Goal: Complete application form

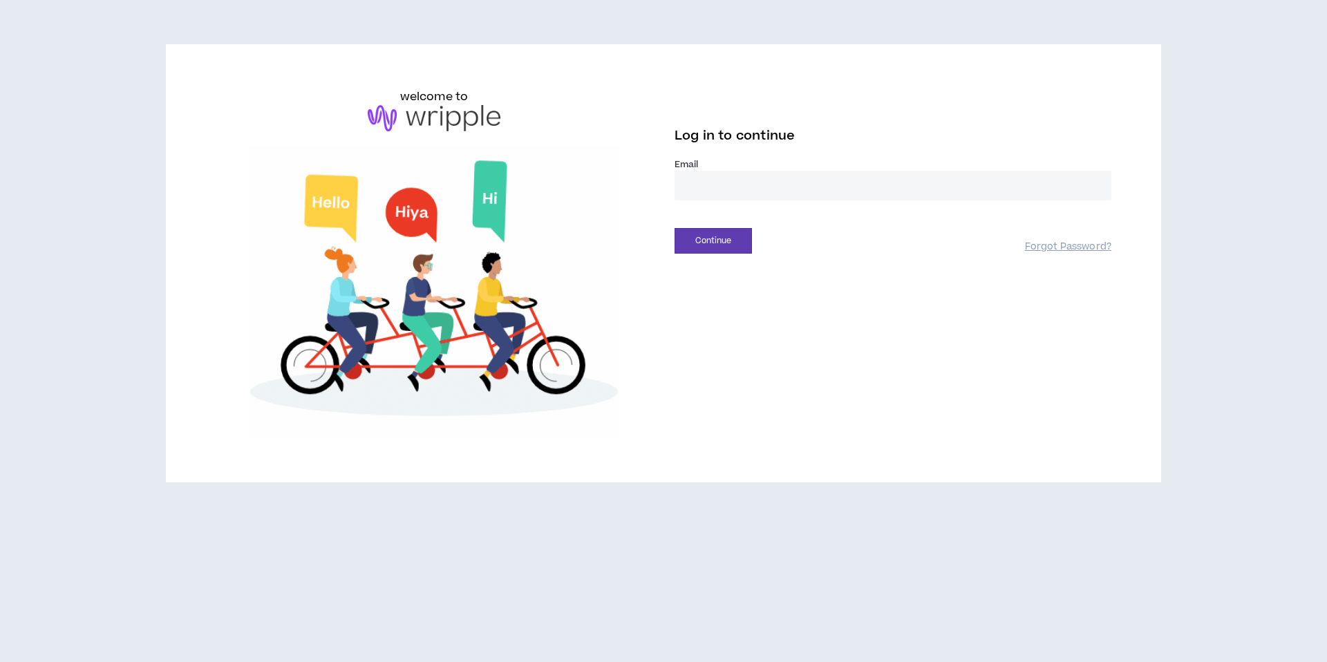
click at [764, 176] on input "email" at bounding box center [893, 186] width 437 height 30
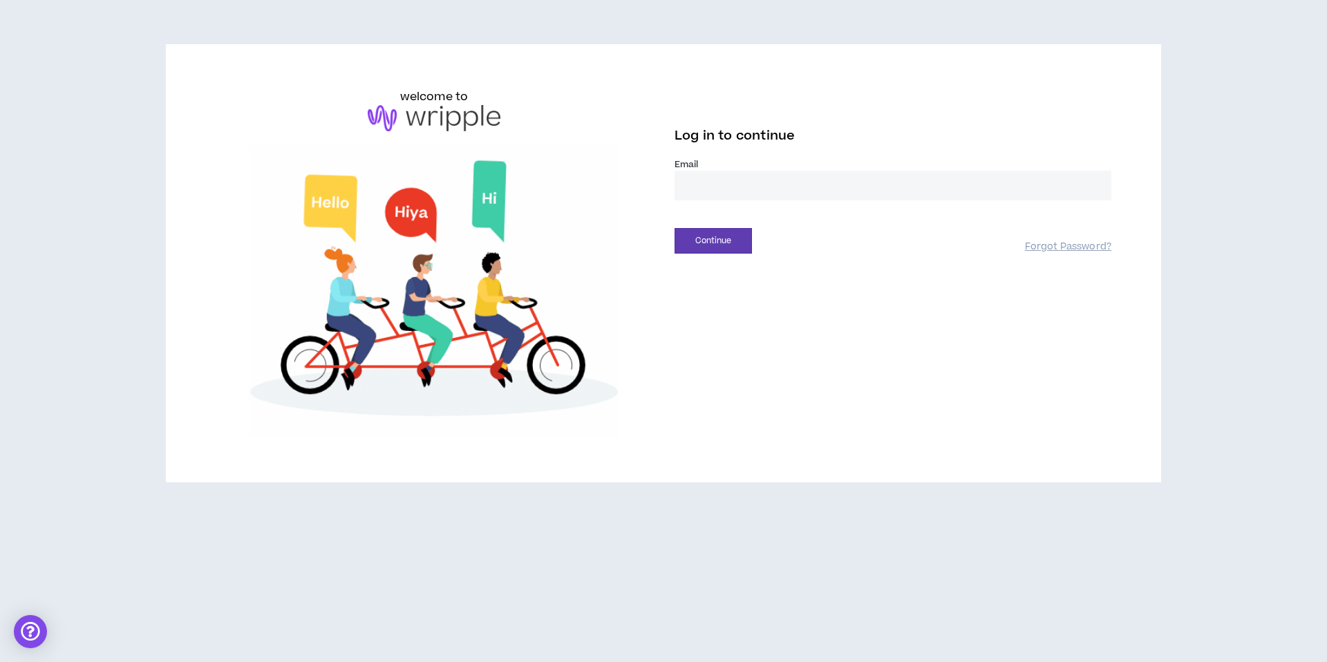
type input "**********"
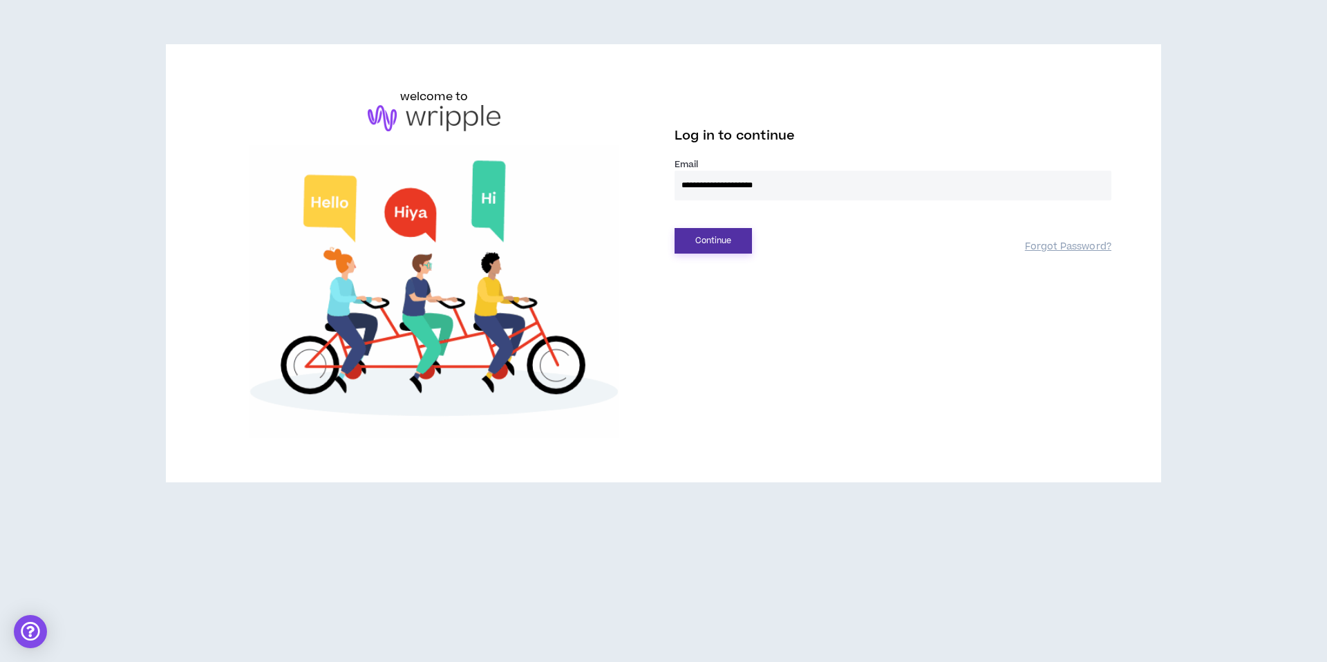
click at [734, 243] on button "Continue" at bounding box center [713, 241] width 77 height 26
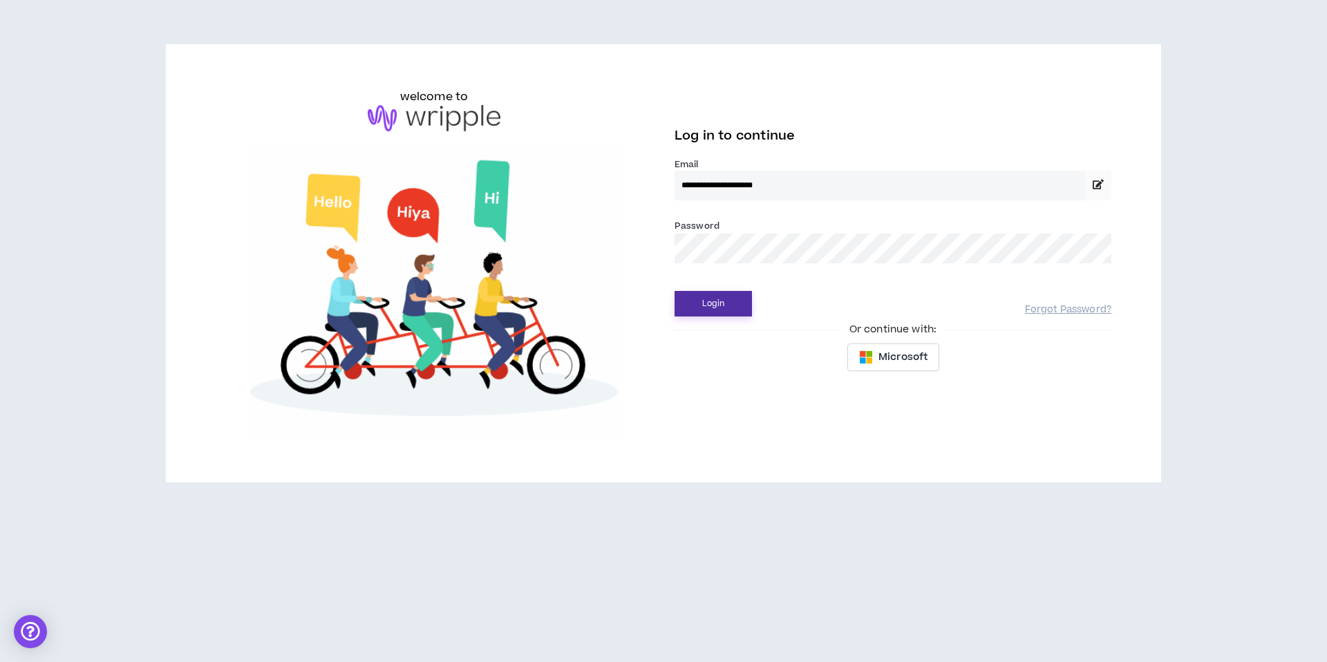
click at [720, 306] on button "Login" at bounding box center [713, 304] width 77 height 26
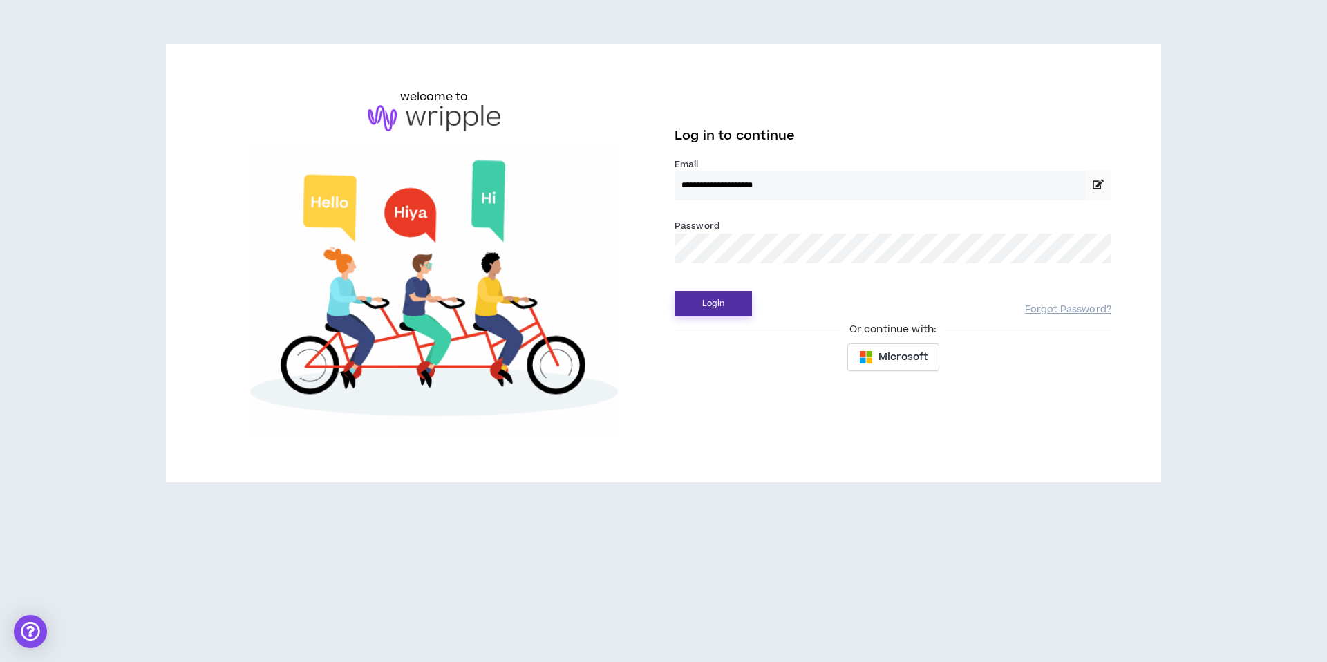
click at [720, 303] on button "Login" at bounding box center [713, 304] width 77 height 26
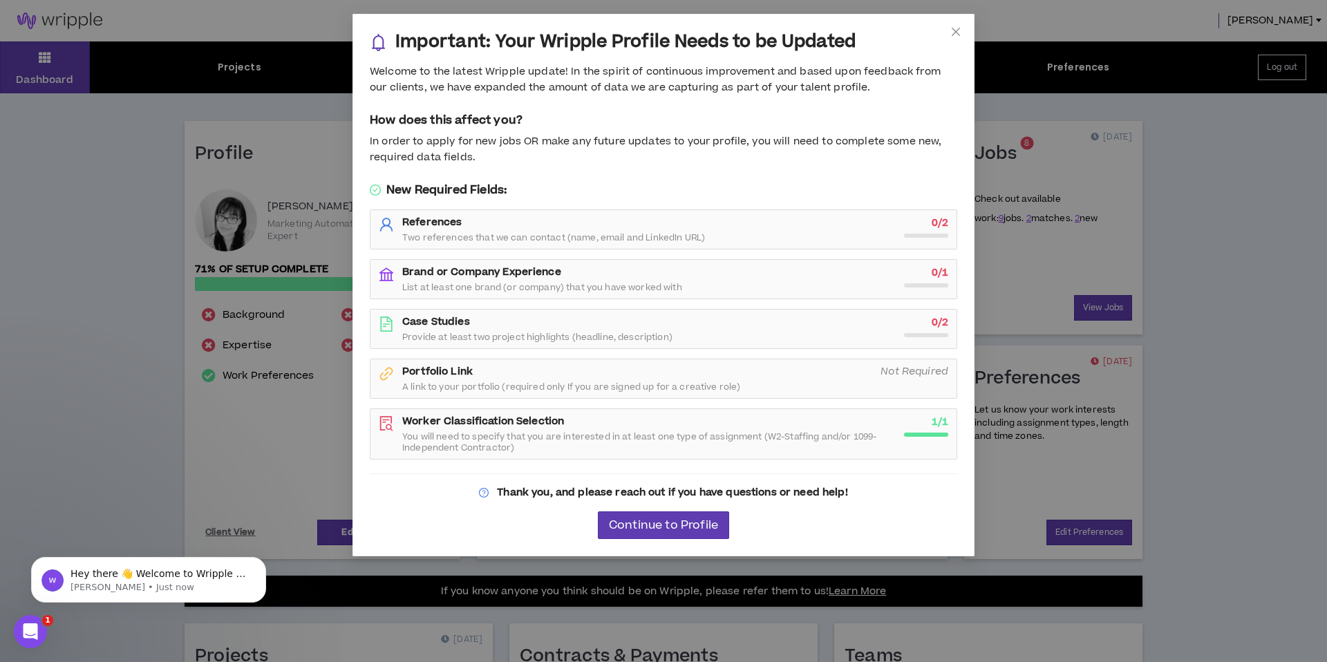
click at [455, 270] on strong "Brand or Company Experience" at bounding box center [481, 272] width 159 height 15
click at [703, 523] on span "Continue to Profile" at bounding box center [663, 525] width 109 height 13
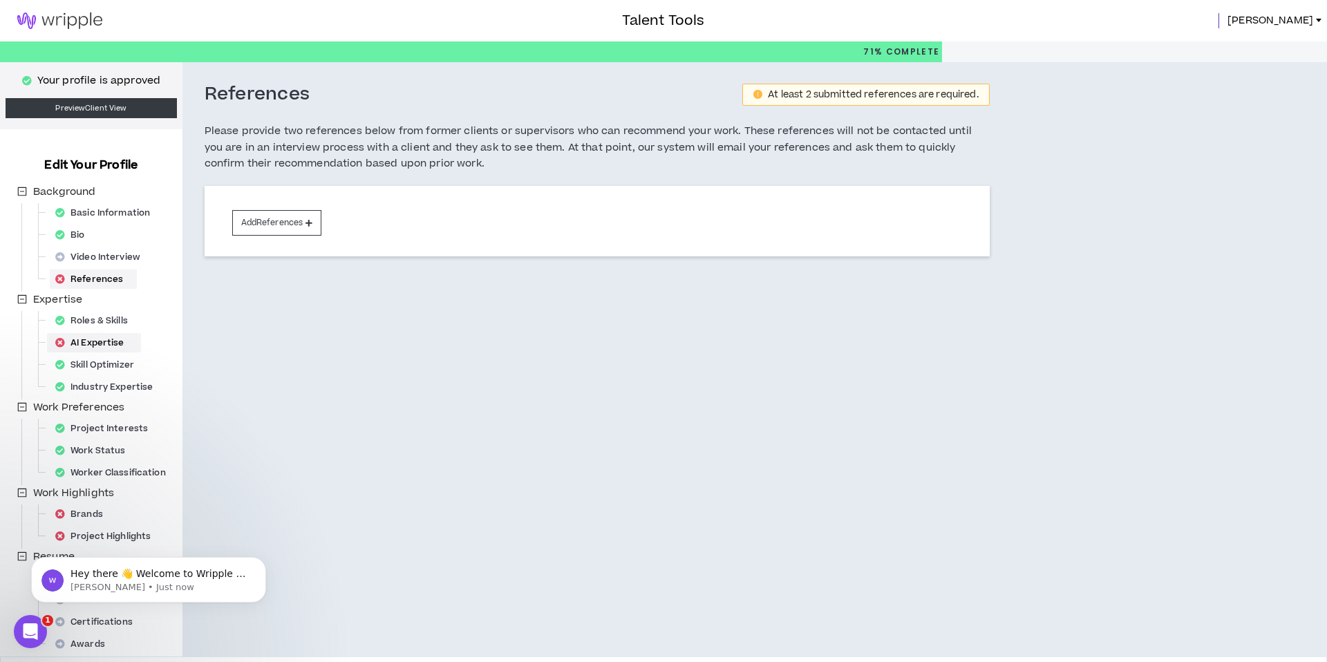
click at [89, 342] on div "AI Expertise" at bounding box center [94, 342] width 88 height 19
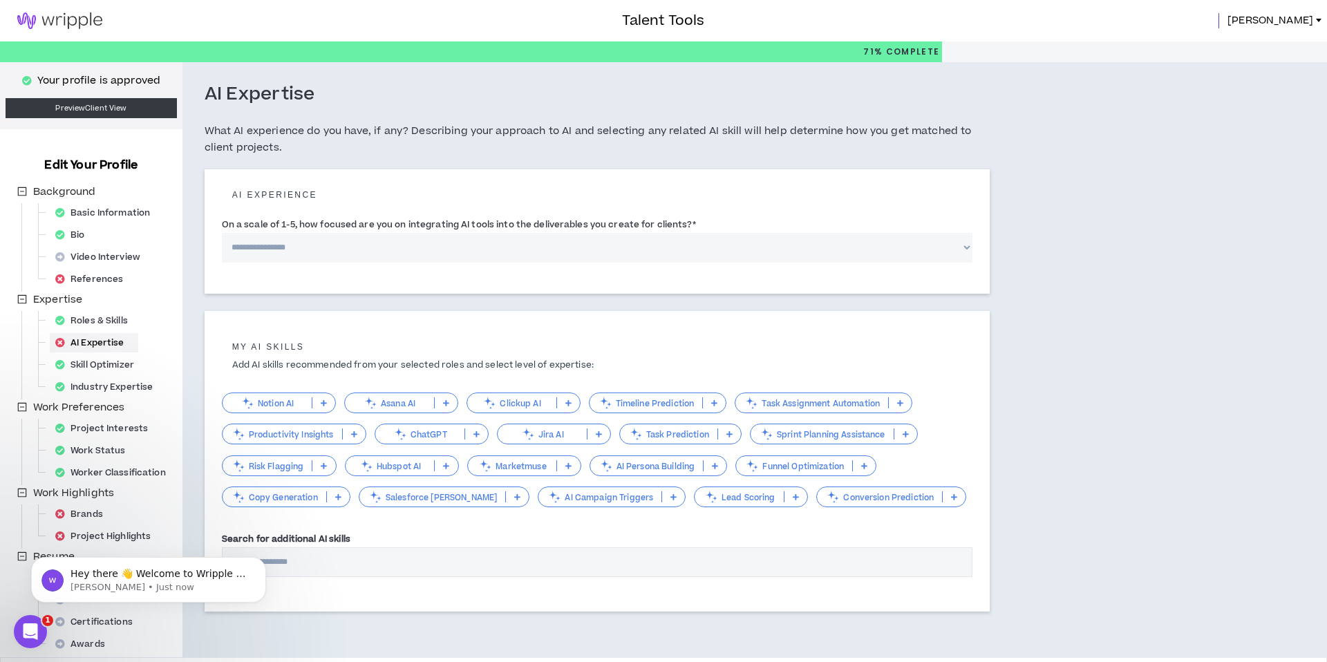
click at [439, 438] on p "ChatGPT" at bounding box center [419, 434] width 89 height 10
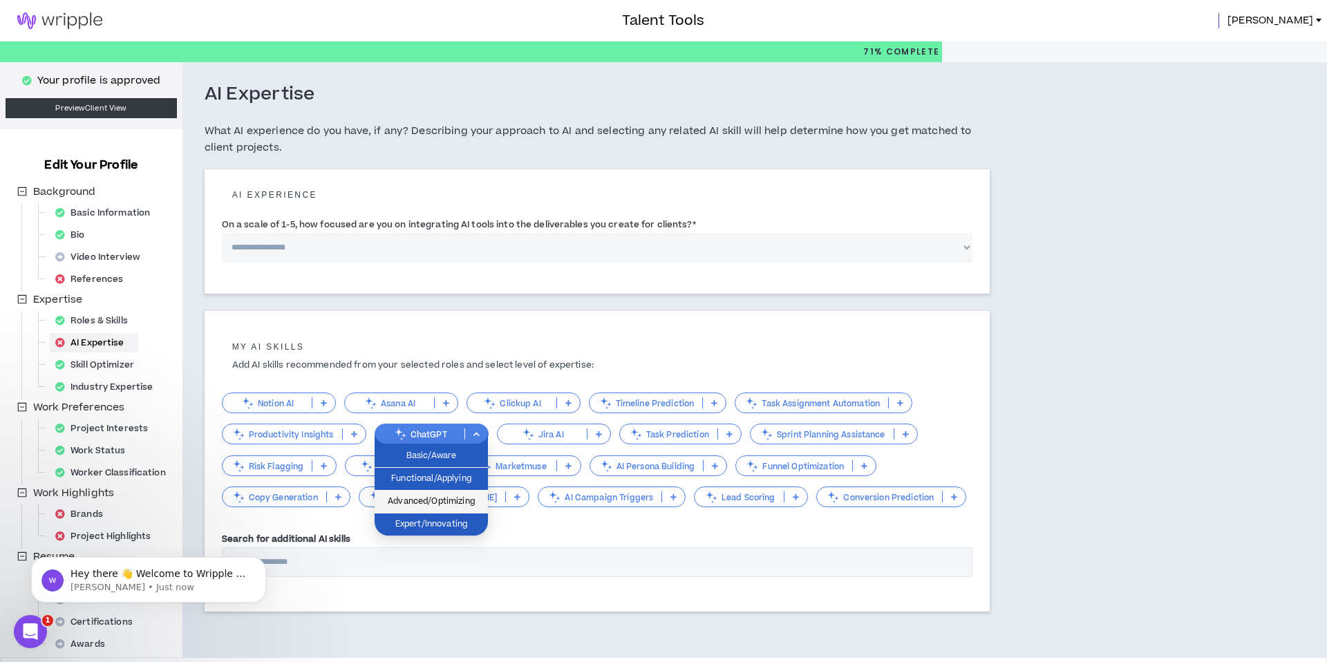
click at [468, 505] on span "Advanced/Optimizing" at bounding box center [431, 501] width 97 height 15
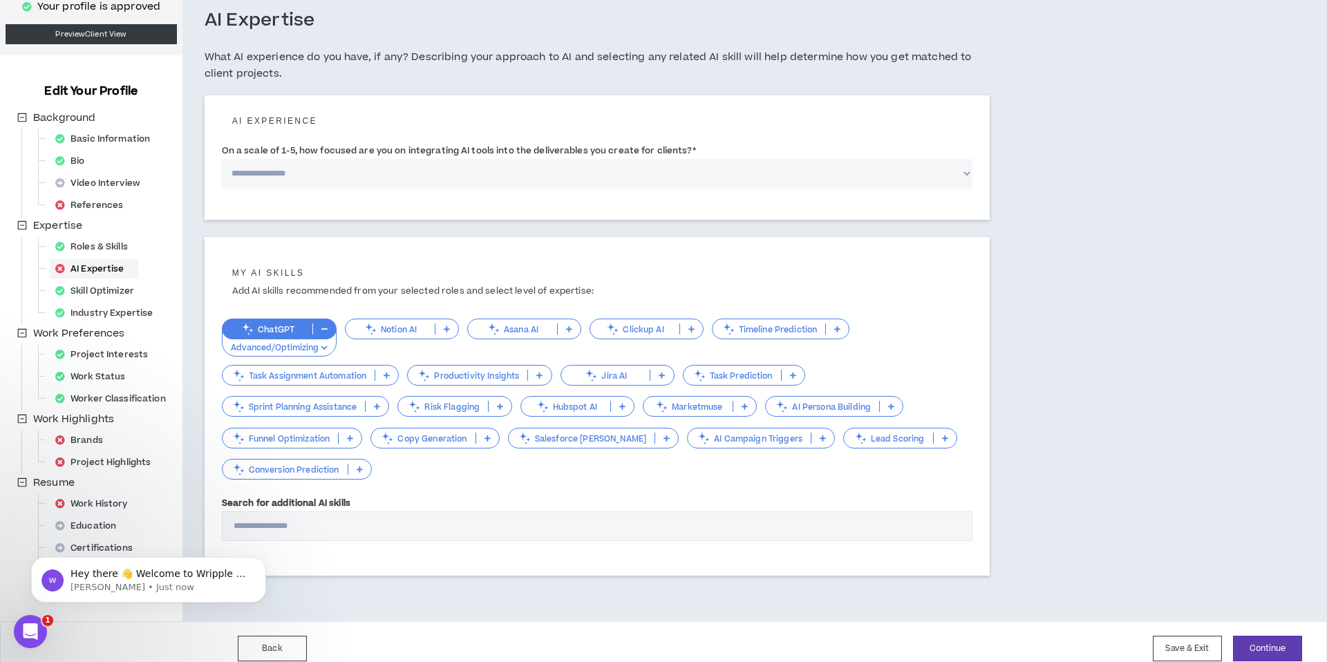
scroll to position [75, 0]
click at [585, 405] on p "Hubspot AI" at bounding box center [565, 405] width 89 height 10
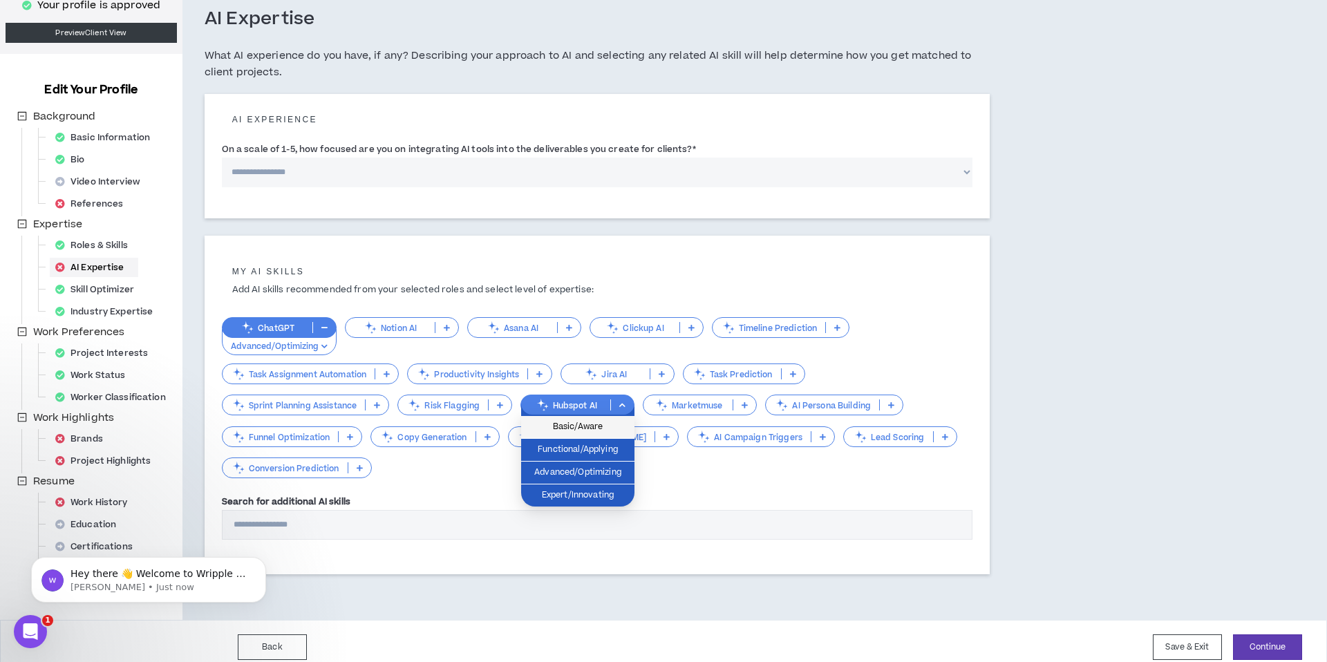
click at [580, 423] on span "Basic/Aware" at bounding box center [577, 427] width 97 height 15
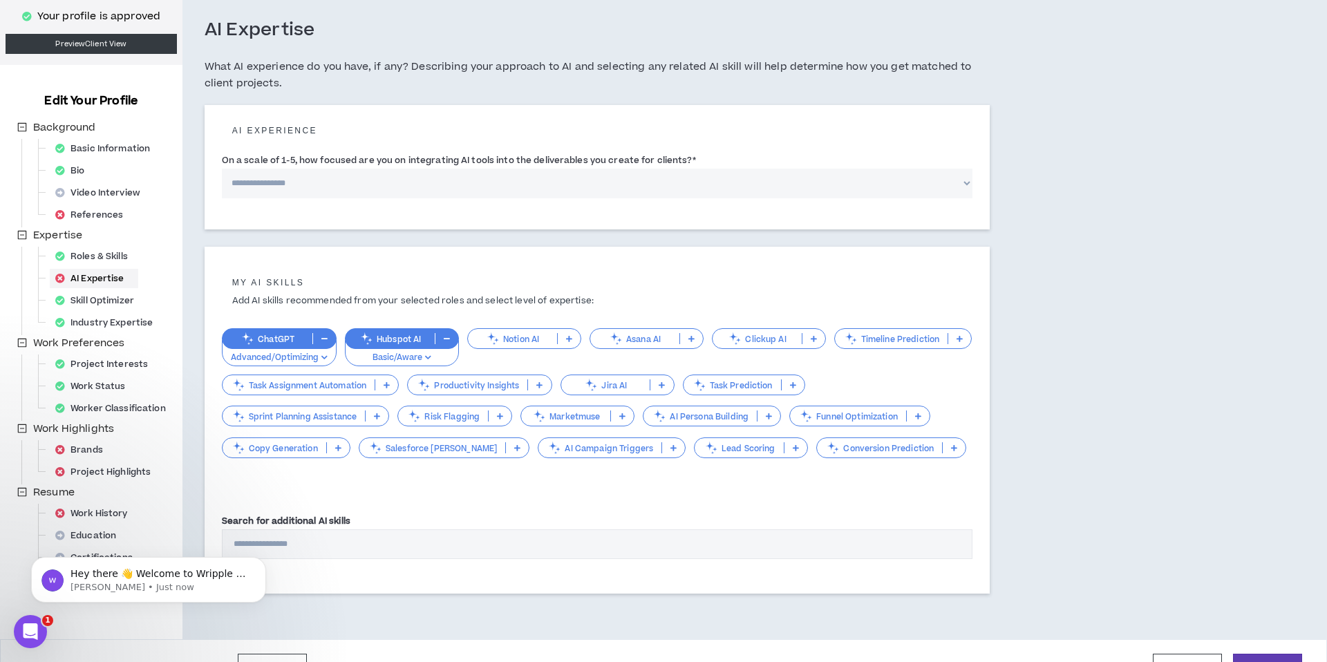
scroll to position [56, 0]
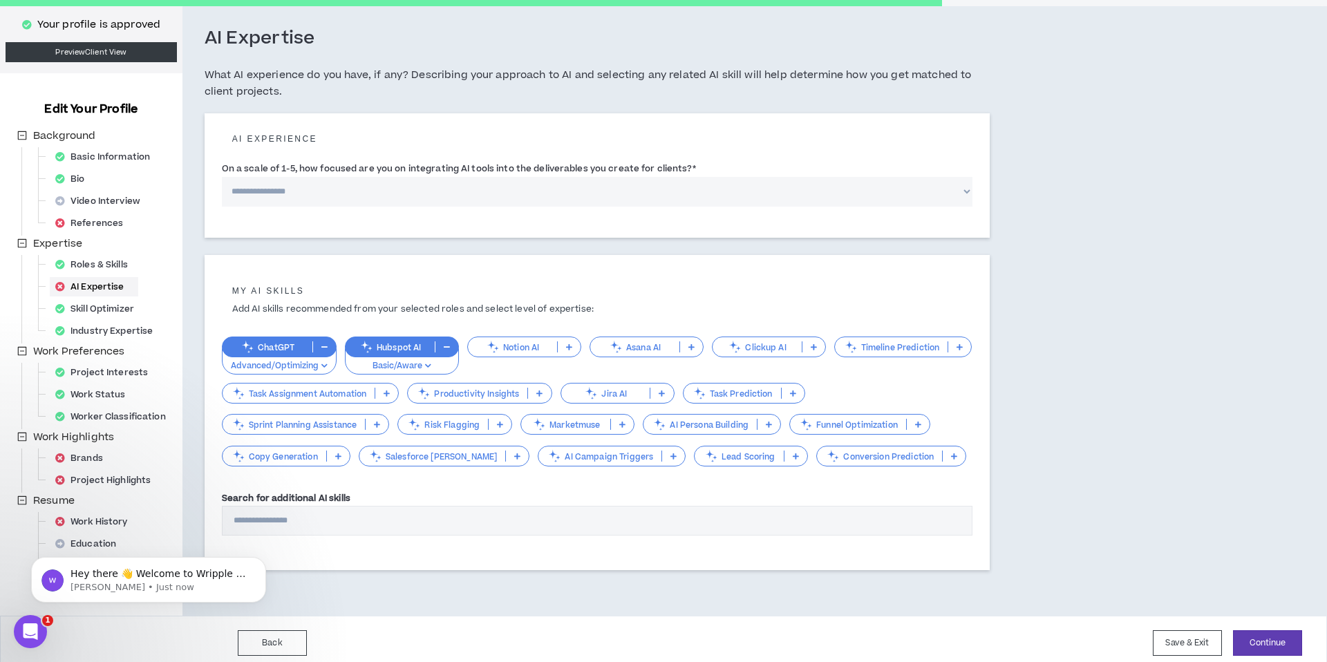
click at [520, 339] on div "Notion AI" at bounding box center [524, 347] width 114 height 21
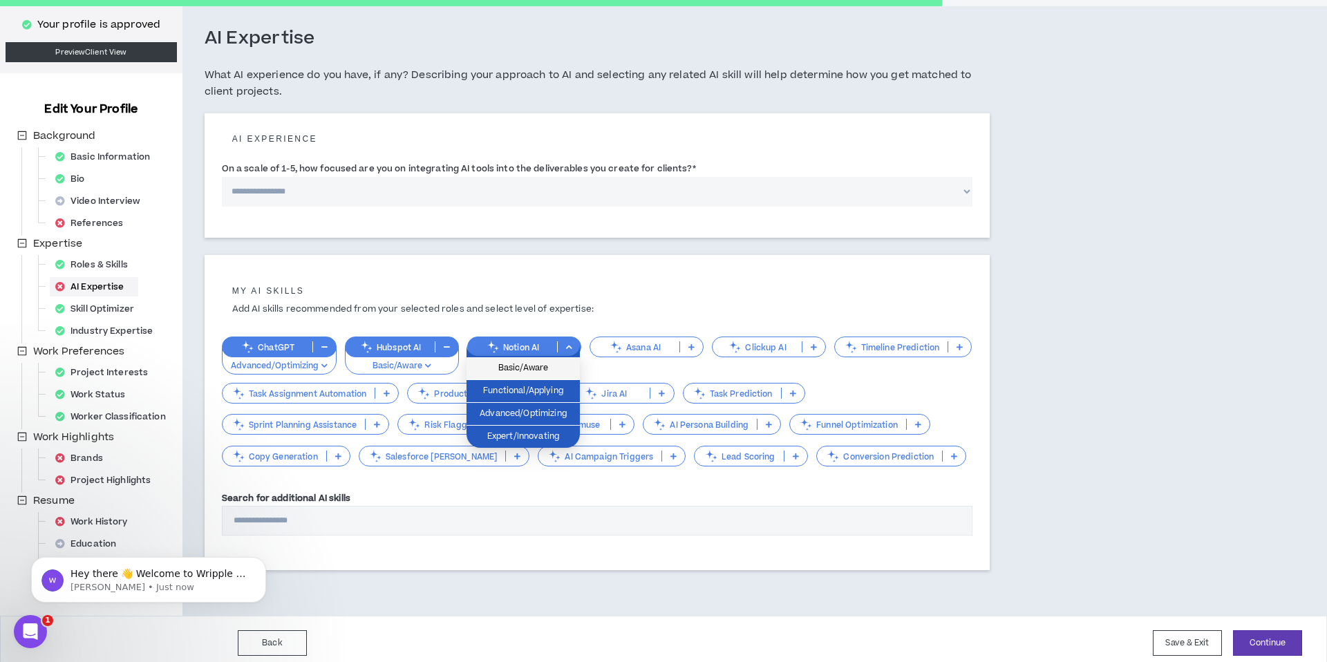
click at [516, 367] on span "Basic/Aware" at bounding box center [523, 368] width 97 height 15
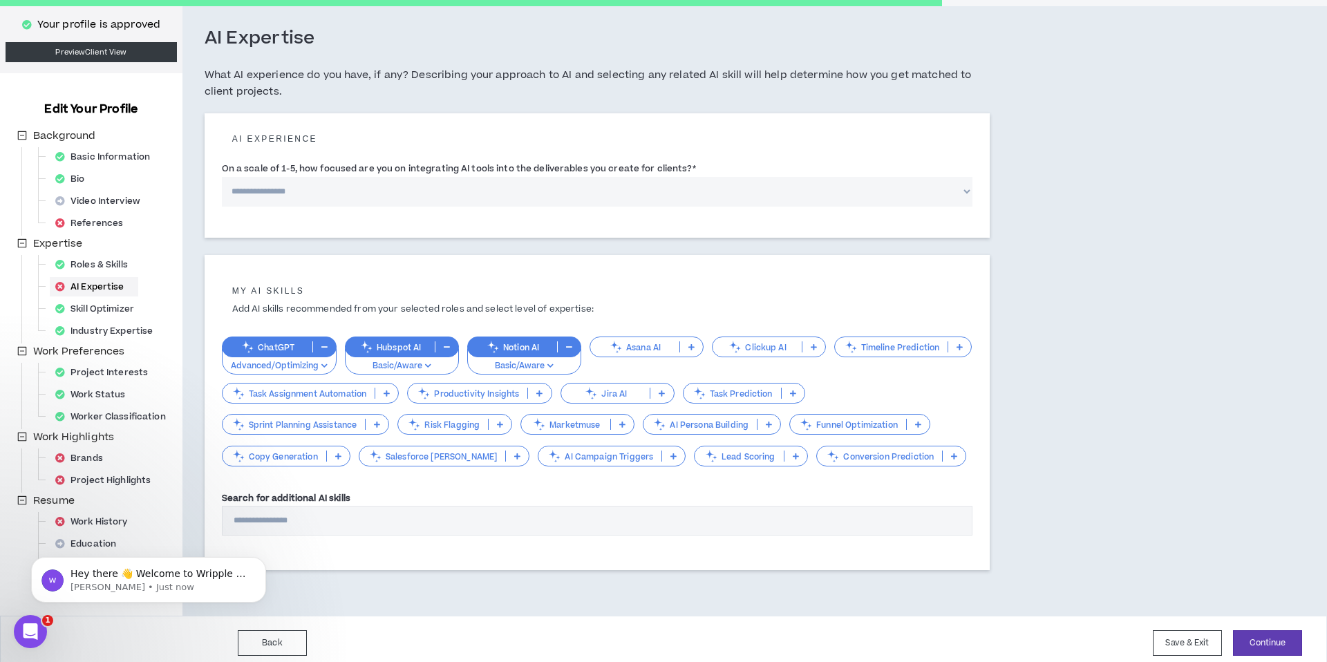
click at [697, 455] on p "Lead Scoring" at bounding box center [739, 456] width 89 height 10
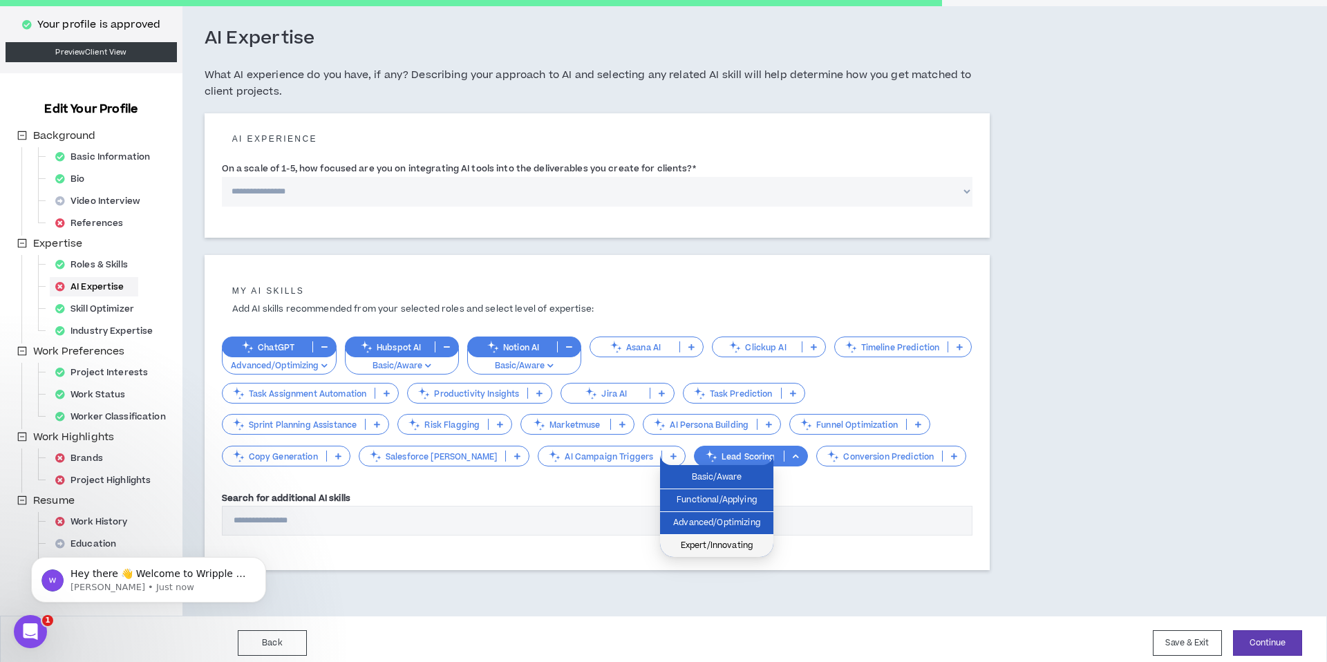
click at [694, 539] on span "Expert/Innovating" at bounding box center [716, 545] width 97 height 15
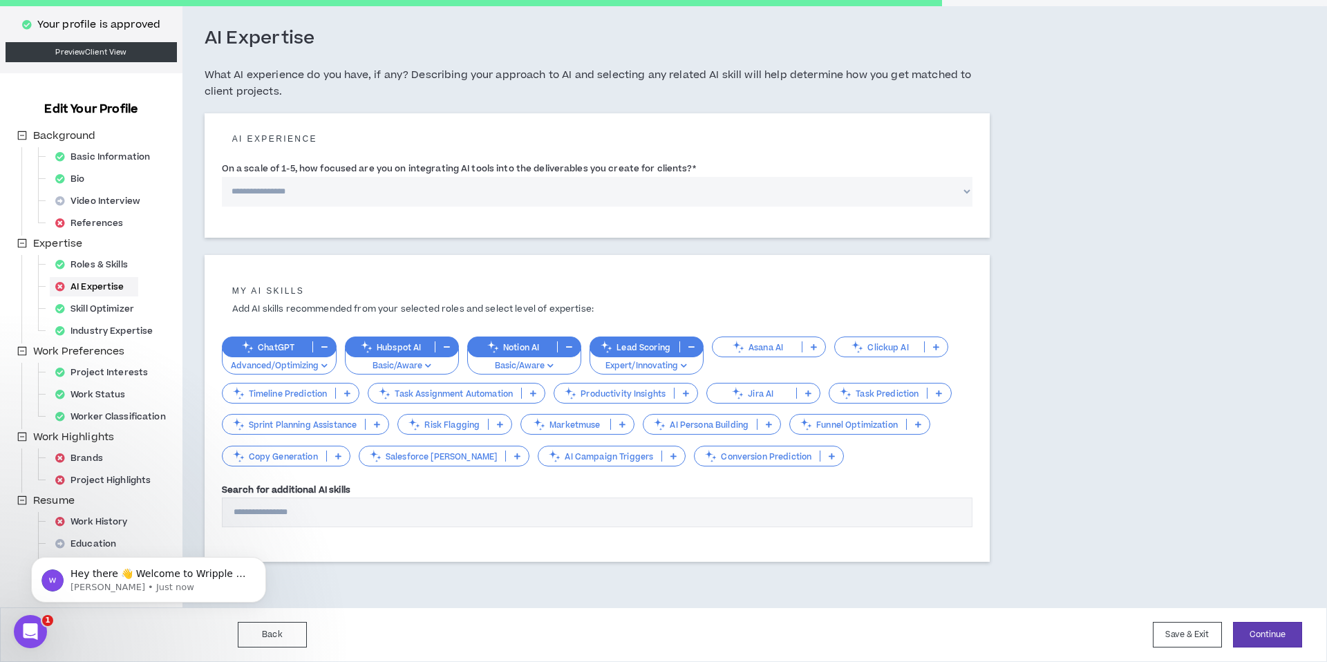
click at [877, 427] on p "Funnel Optimization" at bounding box center [848, 425] width 116 height 10
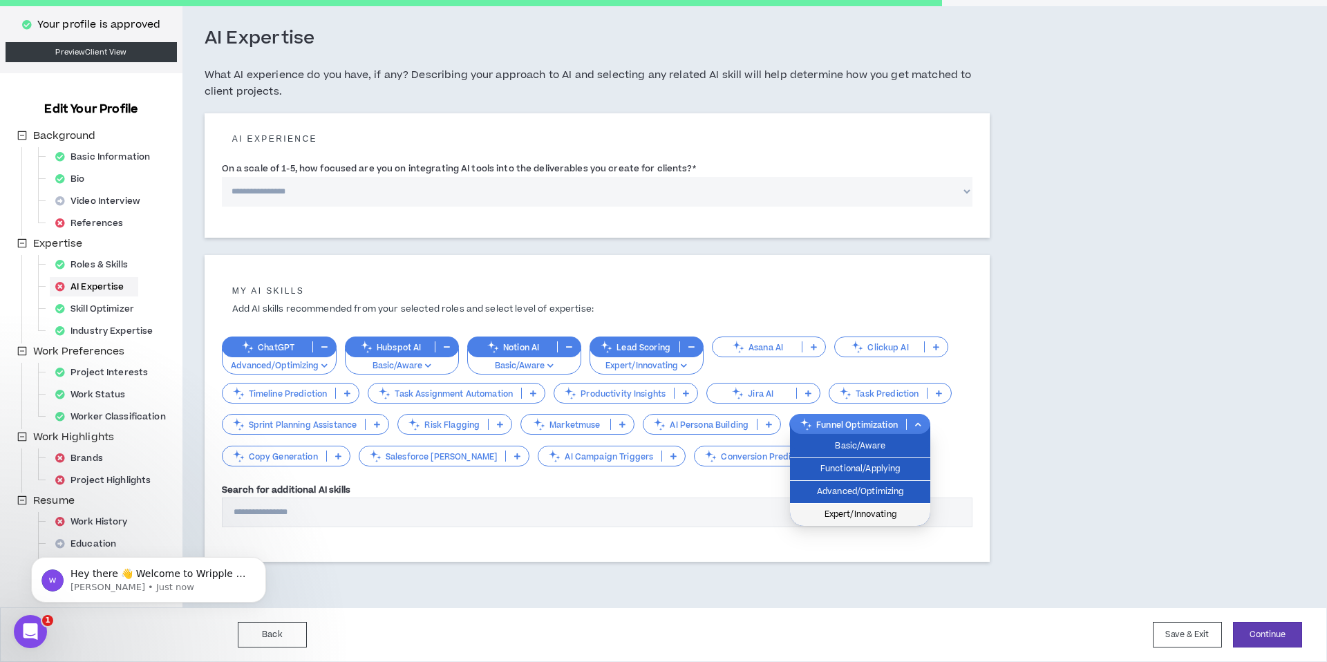
click at [867, 521] on span "Expert/Innovating" at bounding box center [860, 514] width 124 height 15
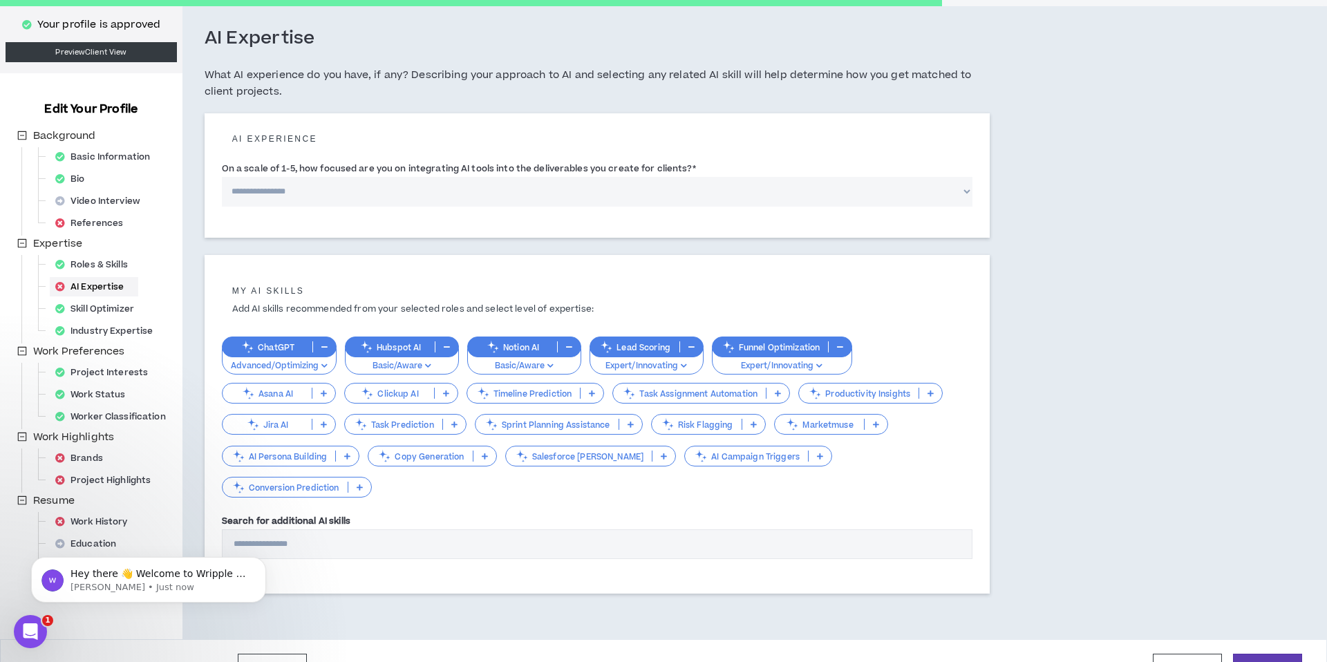
click at [858, 397] on p "Productivity Insights" at bounding box center [859, 393] width 120 height 10
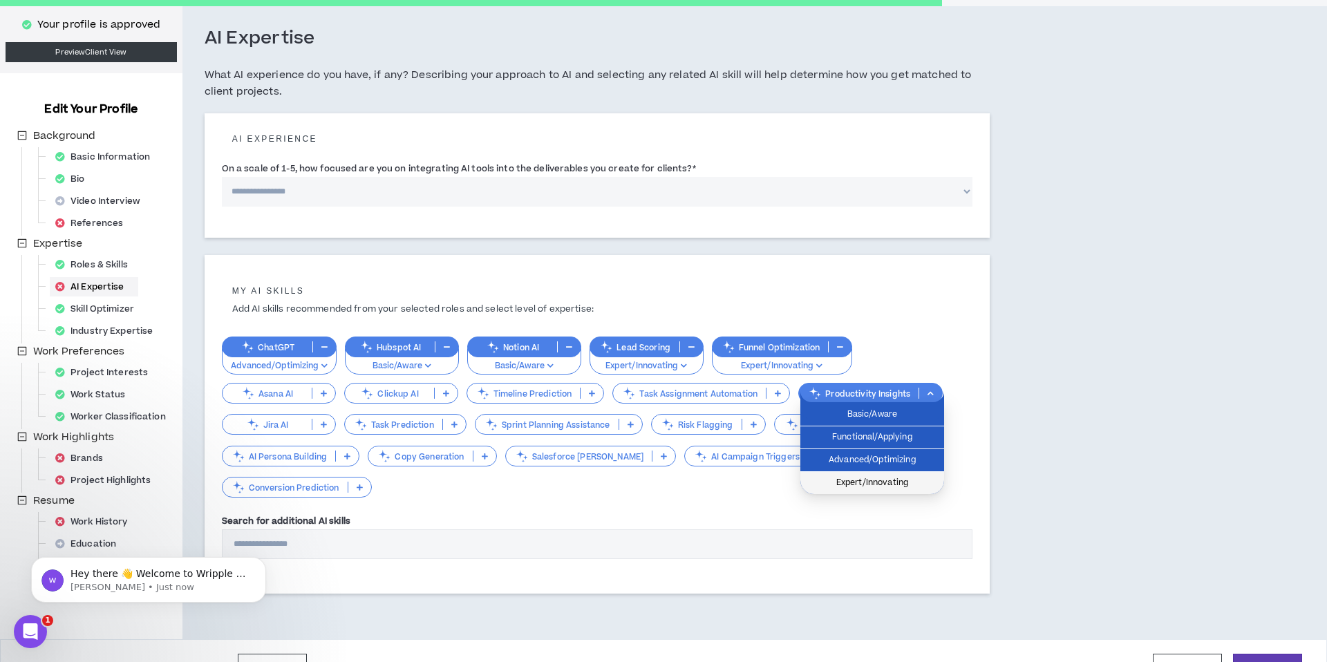
click at [864, 483] on span "Expert/Innovating" at bounding box center [872, 483] width 127 height 15
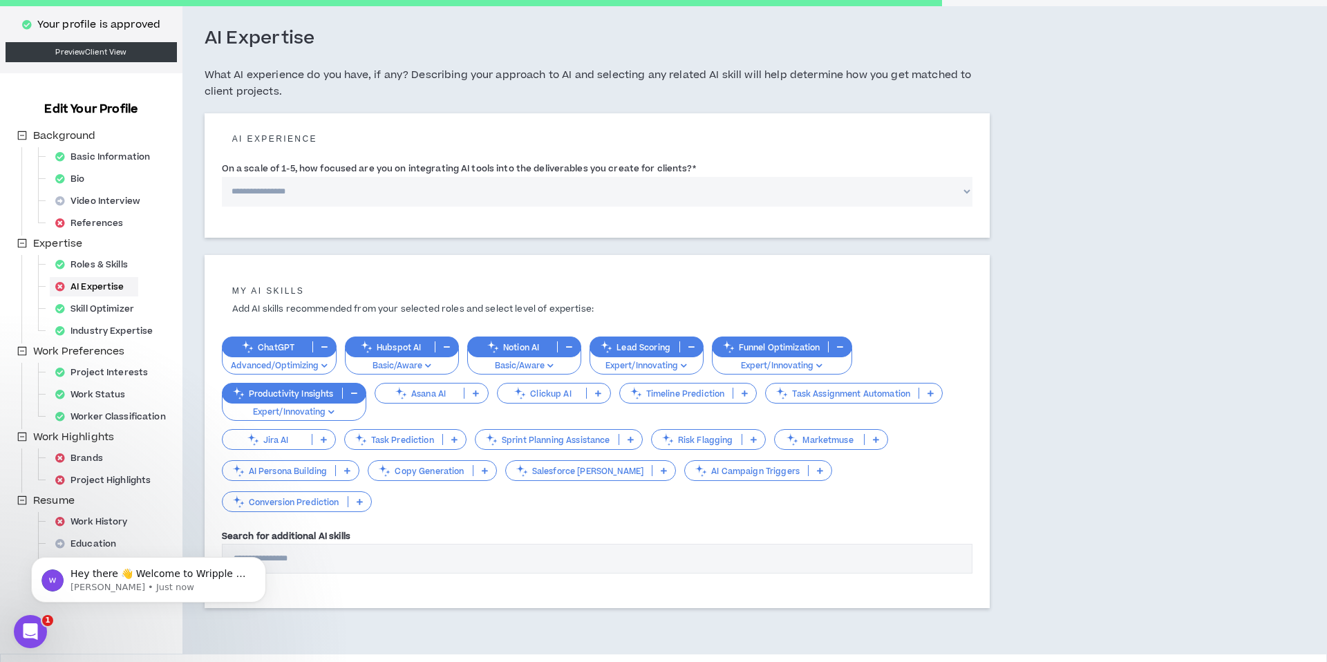
click at [848, 393] on p "Task Assignment Automation" at bounding box center [842, 393] width 153 height 10
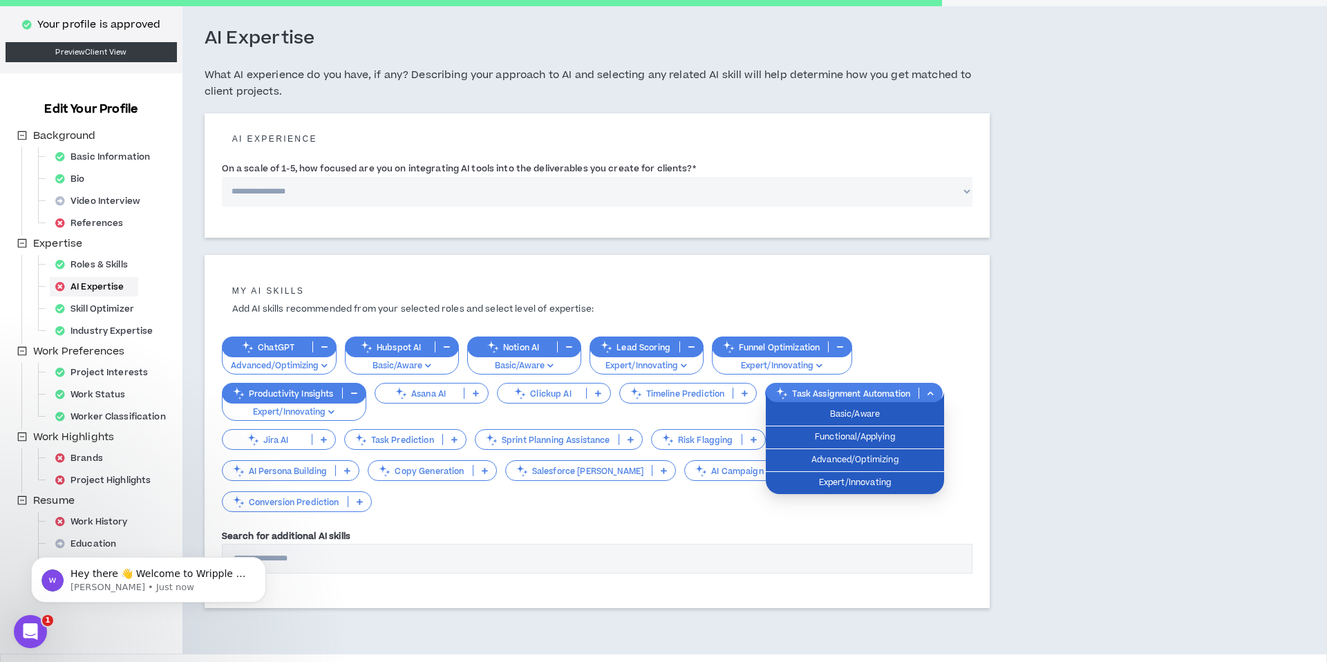
click at [1036, 473] on div "**********" at bounding box center [679, 330] width 995 height 648
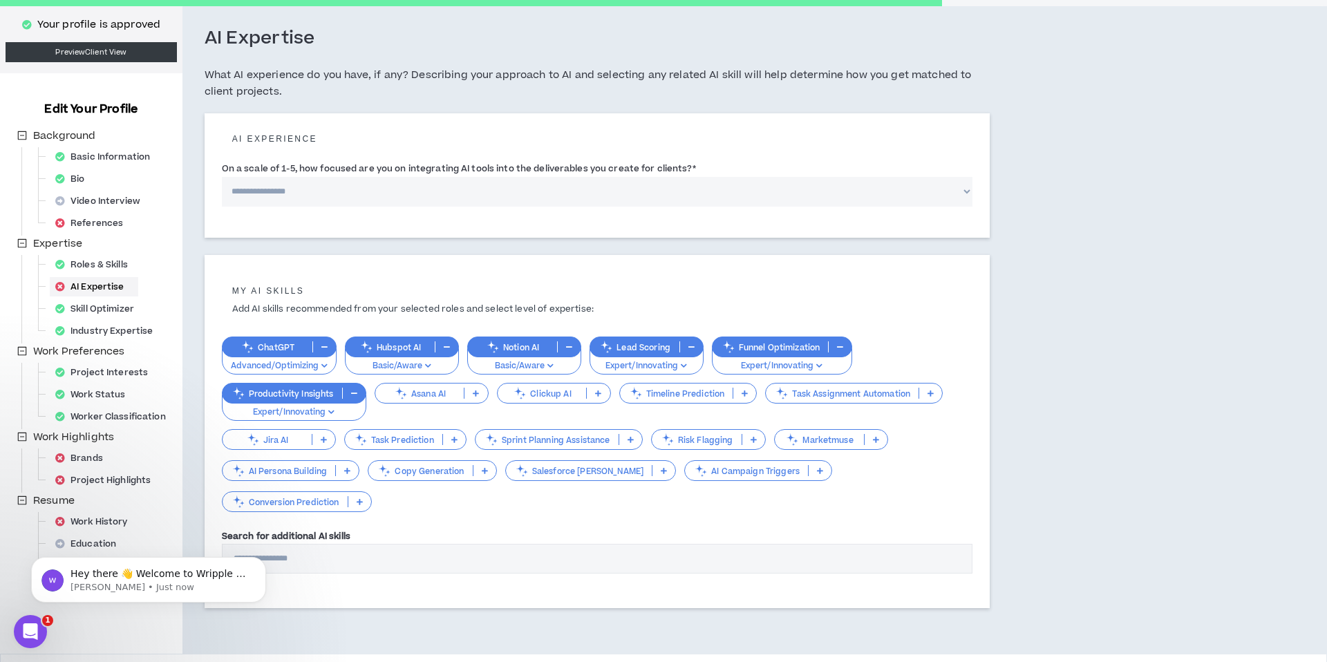
click at [431, 473] on p "Copy Generation" at bounding box center [420, 471] width 104 height 10
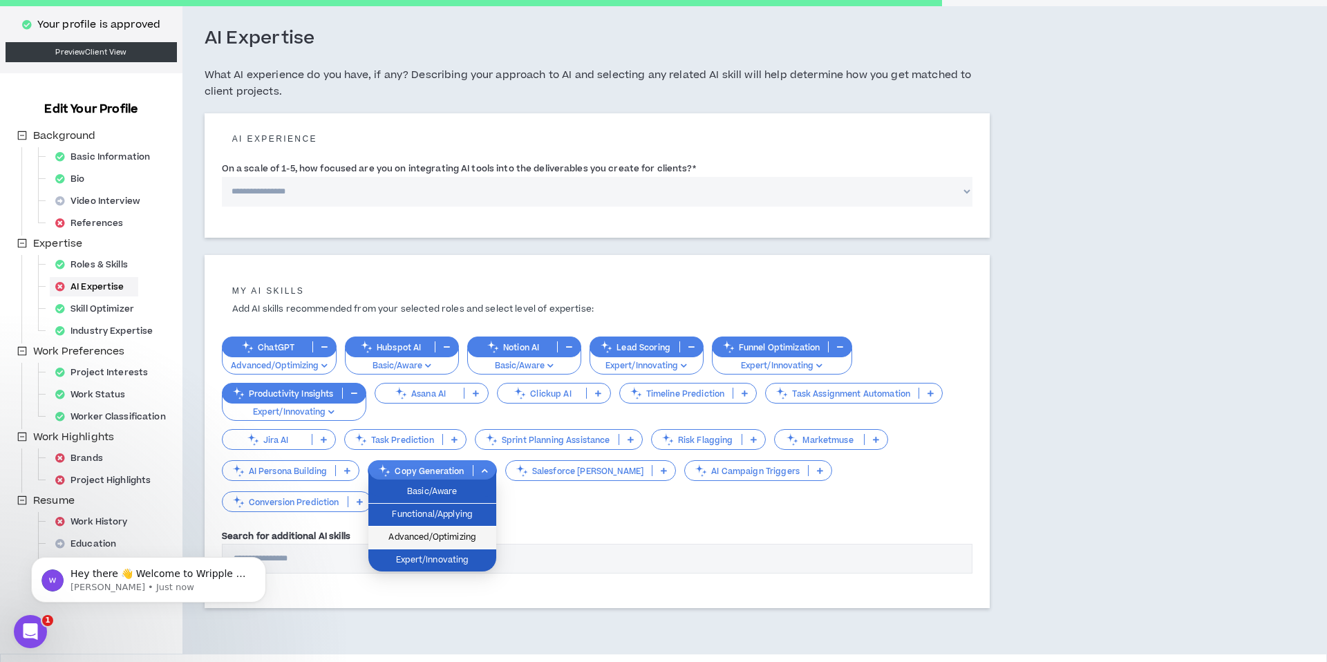
click at [437, 532] on span "Advanced/Optimizing" at bounding box center [432, 537] width 111 height 15
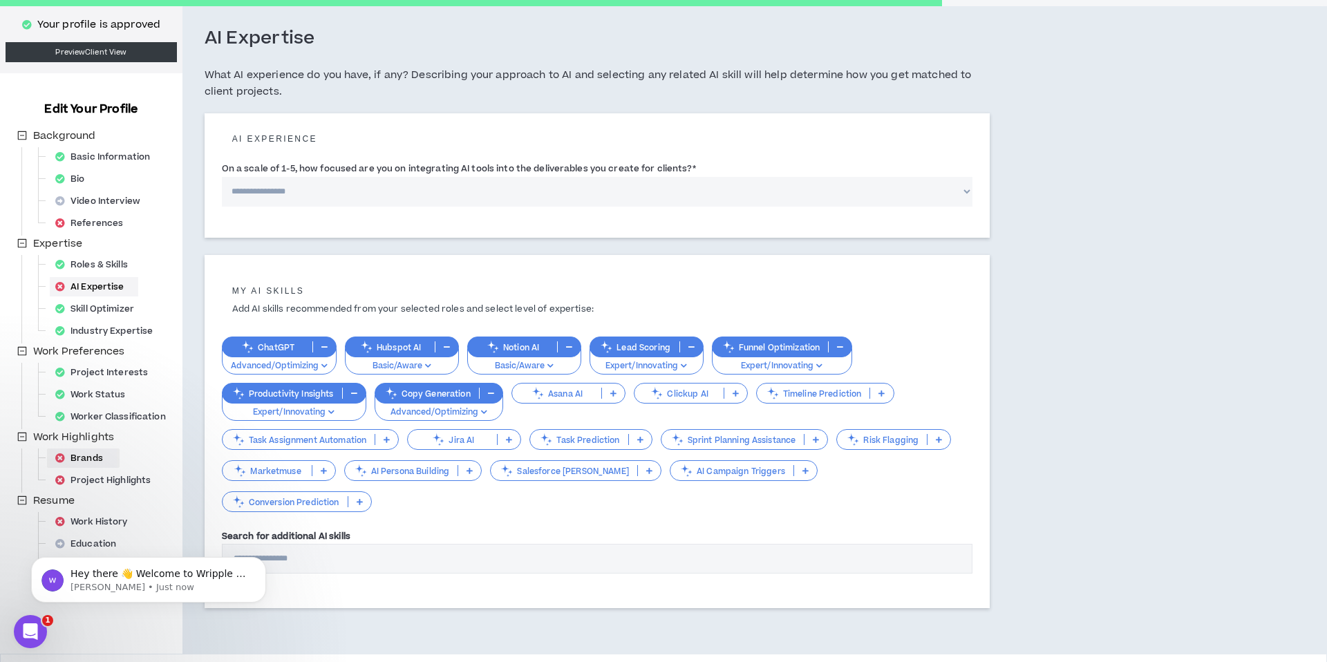
click at [100, 454] on div "Brands" at bounding box center [83, 458] width 67 height 19
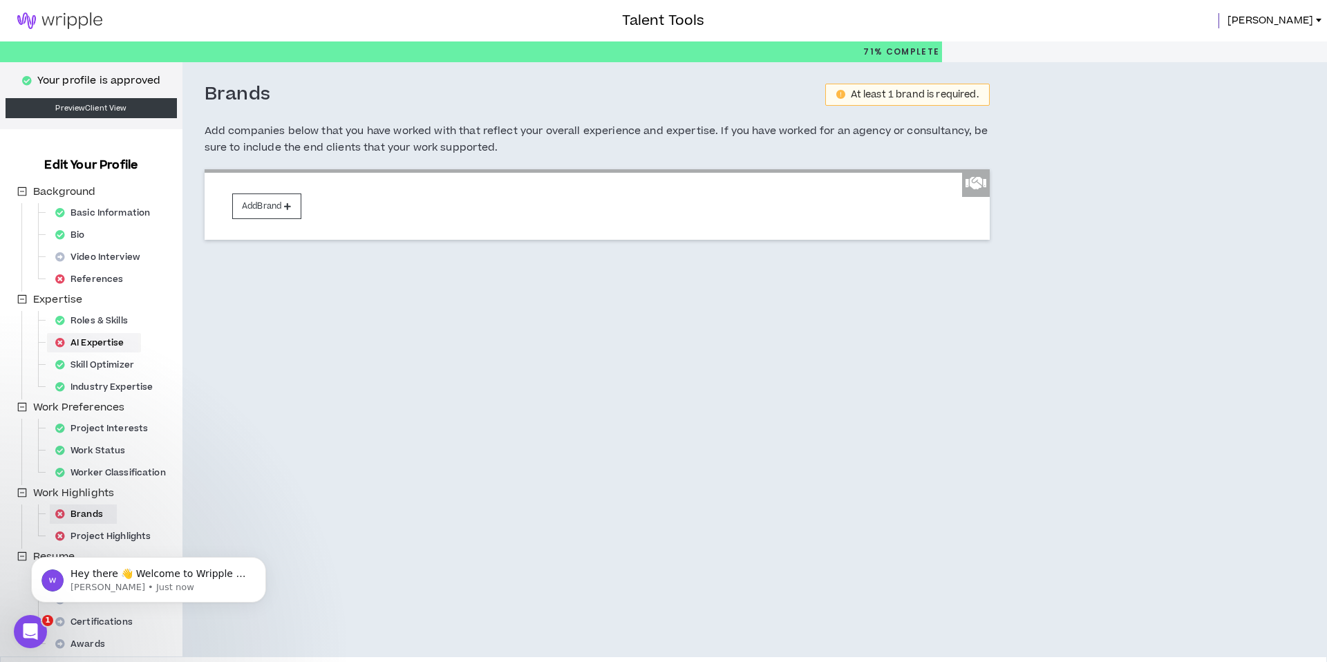
click at [101, 339] on div "AI Expertise" at bounding box center [94, 342] width 88 height 19
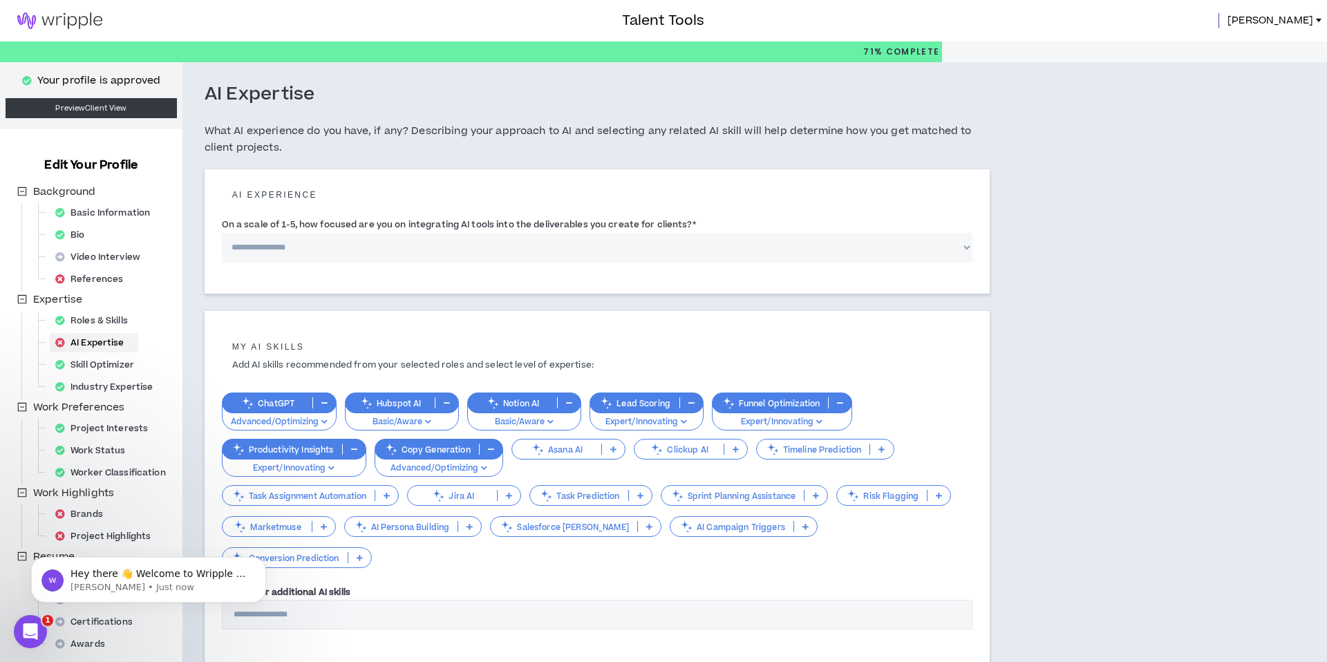
scroll to position [71, 0]
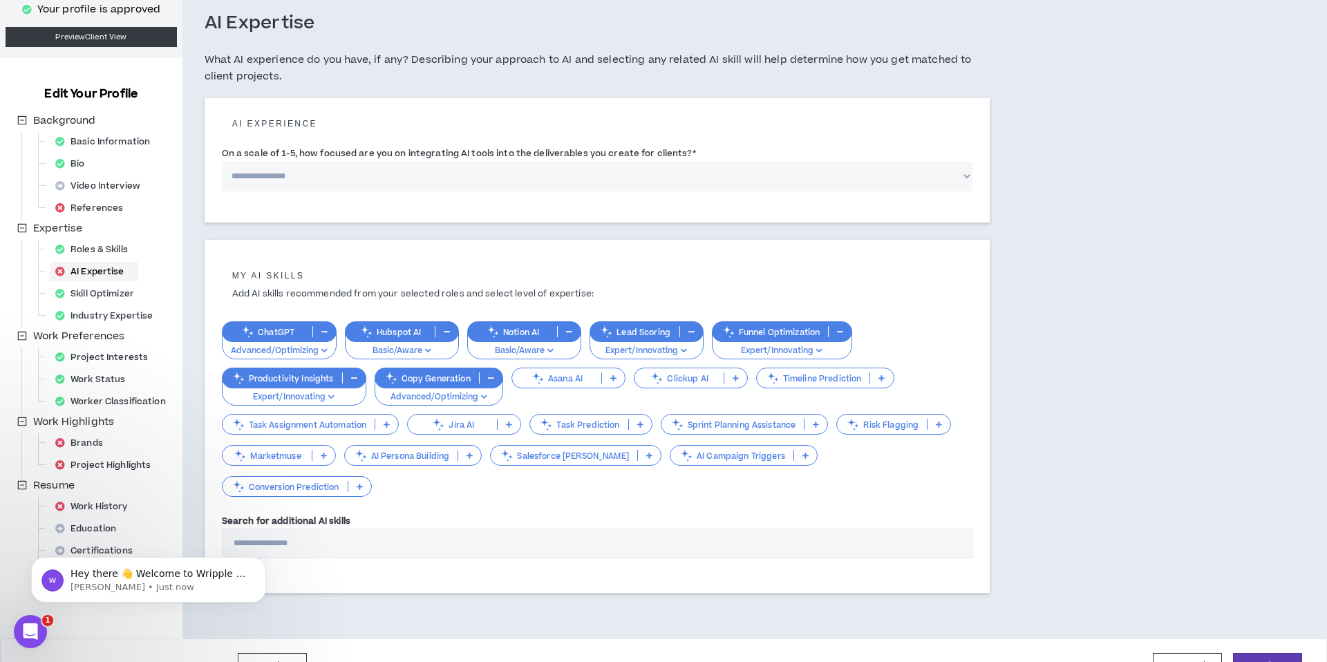
click at [274, 180] on select "**********" at bounding box center [597, 177] width 751 height 30
select select "*"
click at [222, 162] on select "**********" at bounding box center [597, 177] width 751 height 30
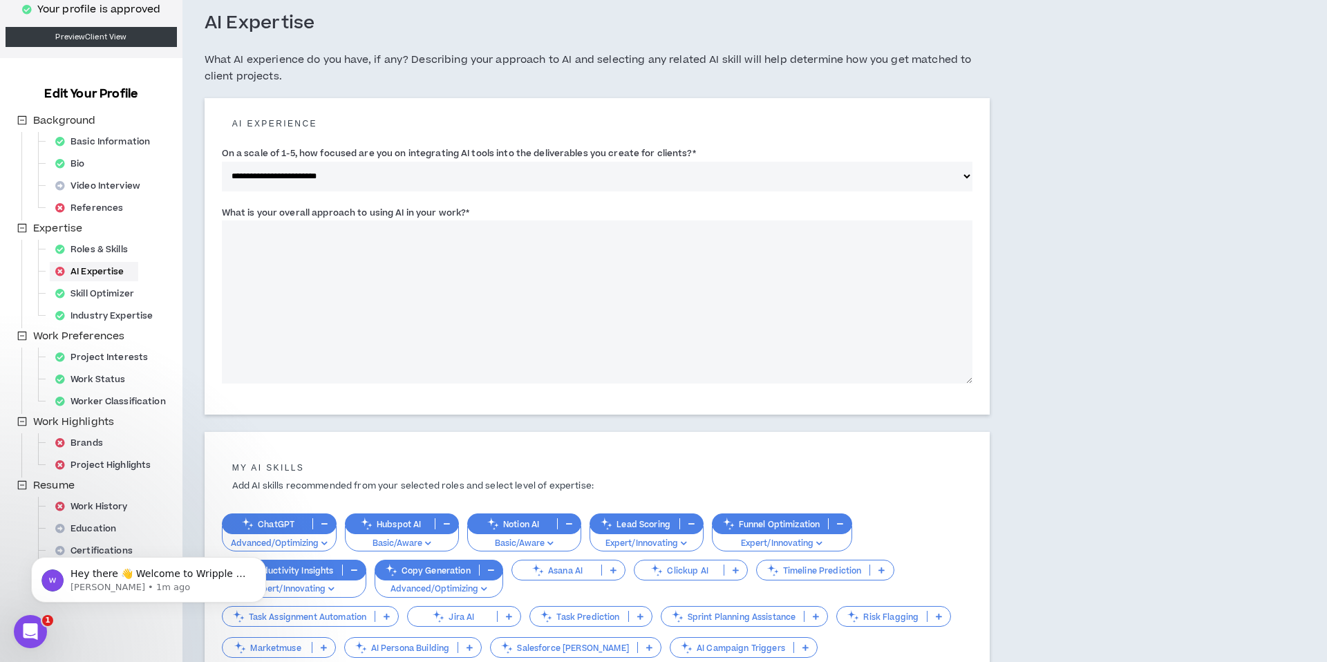
click at [307, 259] on textarea "What is your overall approach to using AI in your work? *" at bounding box center [597, 301] width 751 height 163
drag, startPoint x: 476, startPoint y: 213, endPoint x: 223, endPoint y: 208, distance: 253.0
click at [223, 208] on div "What is your overall approach to using AI in your work? * This field is require…" at bounding box center [597, 294] width 751 height 178
copy label "What is your overall approach to using AI in your work? *"
drag, startPoint x: 370, startPoint y: 254, endPoint x: 361, endPoint y: 255, distance: 9.0
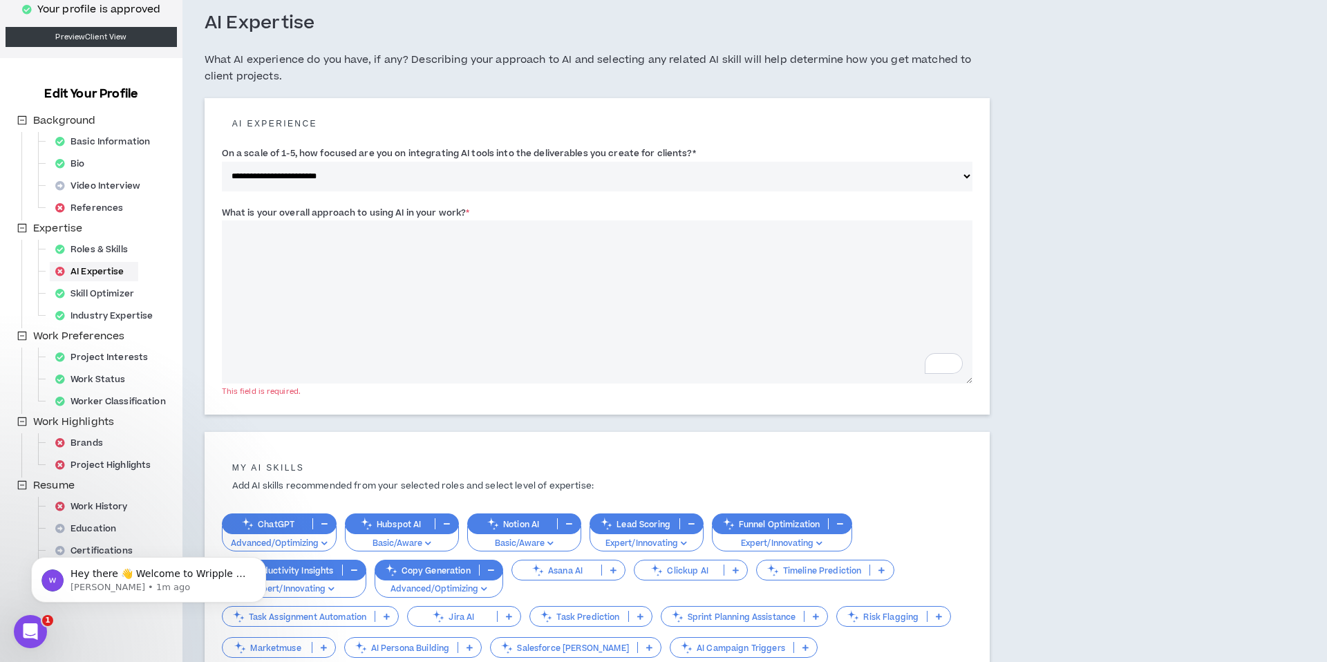
click at [369, 255] on textarea "What is your overall approach to using AI in your work? *" at bounding box center [597, 301] width 751 height 163
paste textarea "**********"
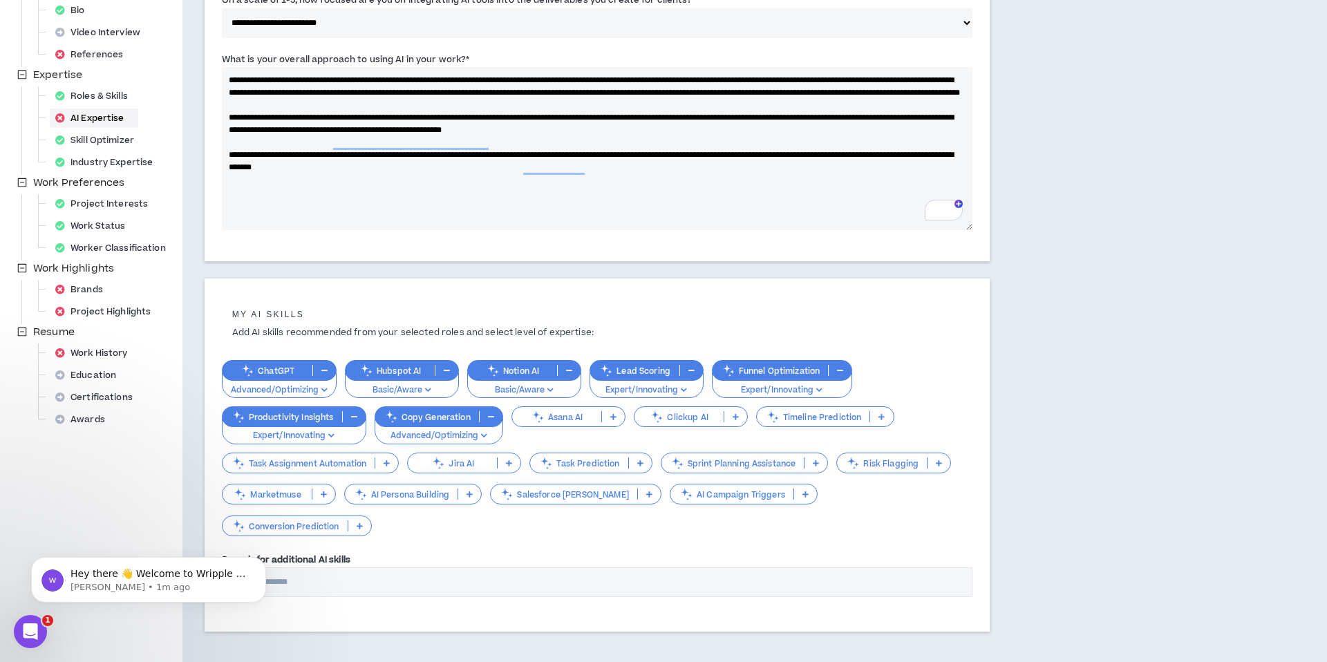
scroll to position [263, 0]
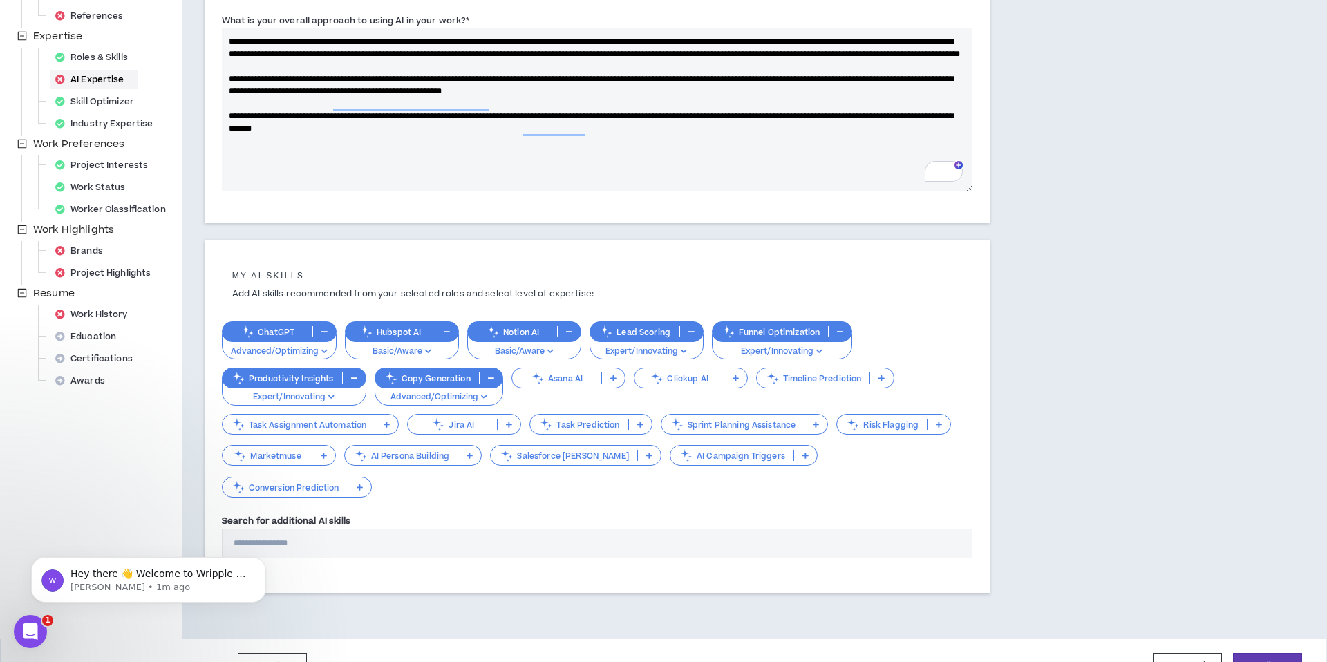
type textarea "**********"
click at [436, 529] on input "Search for additional AI skills" at bounding box center [597, 544] width 751 height 30
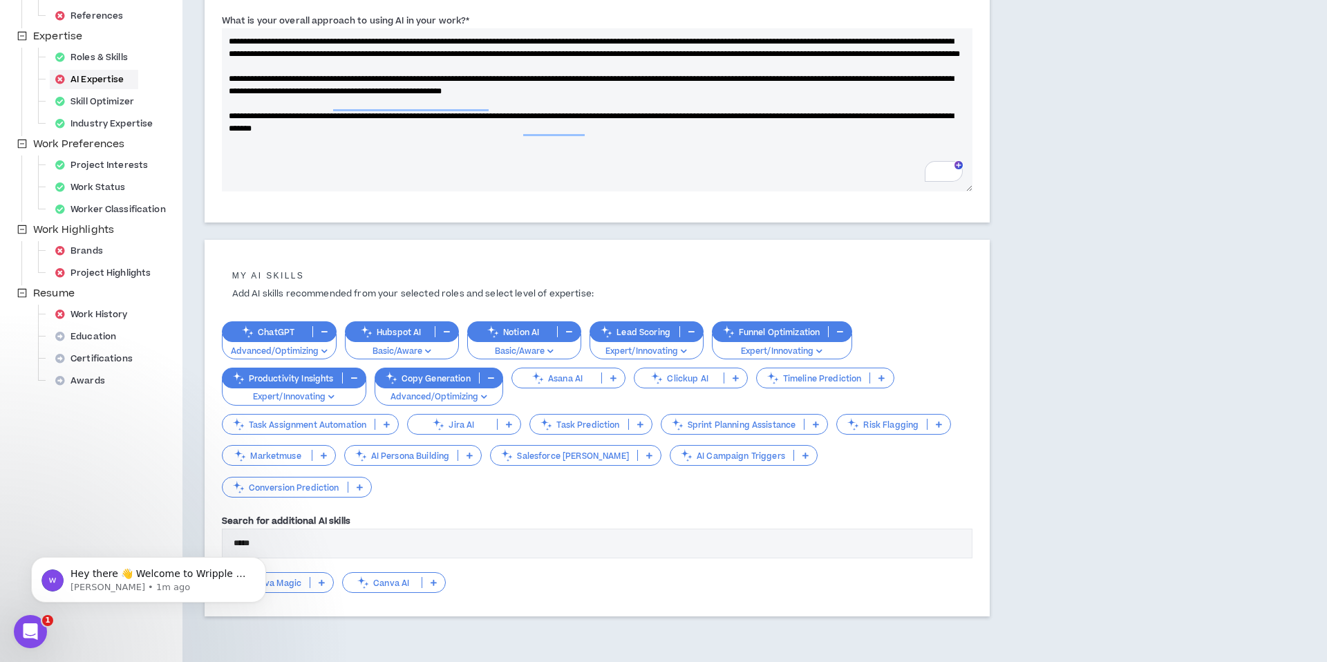
type input "*****"
click at [402, 578] on p "Canva AI" at bounding box center [382, 583] width 79 height 10
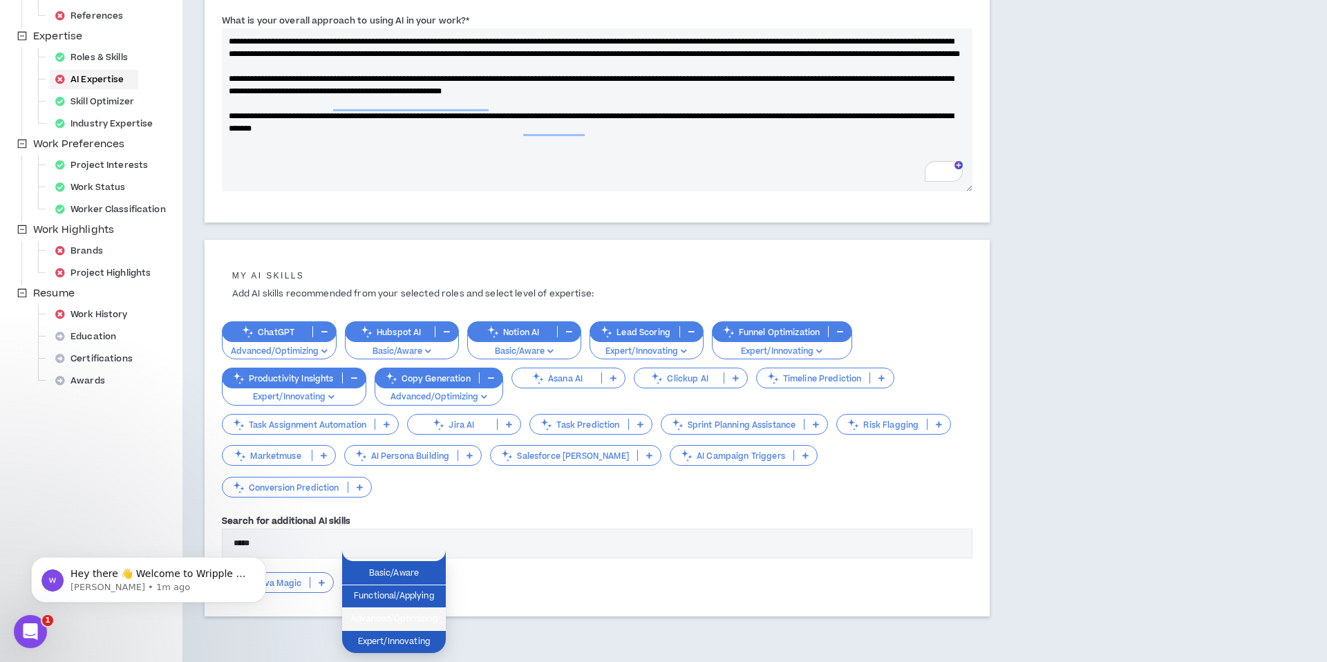
drag, startPoint x: 392, startPoint y: 614, endPoint x: 322, endPoint y: 579, distance: 78.2
click at [392, 613] on span "Advanced/Optimizing" at bounding box center [393, 619] width 87 height 15
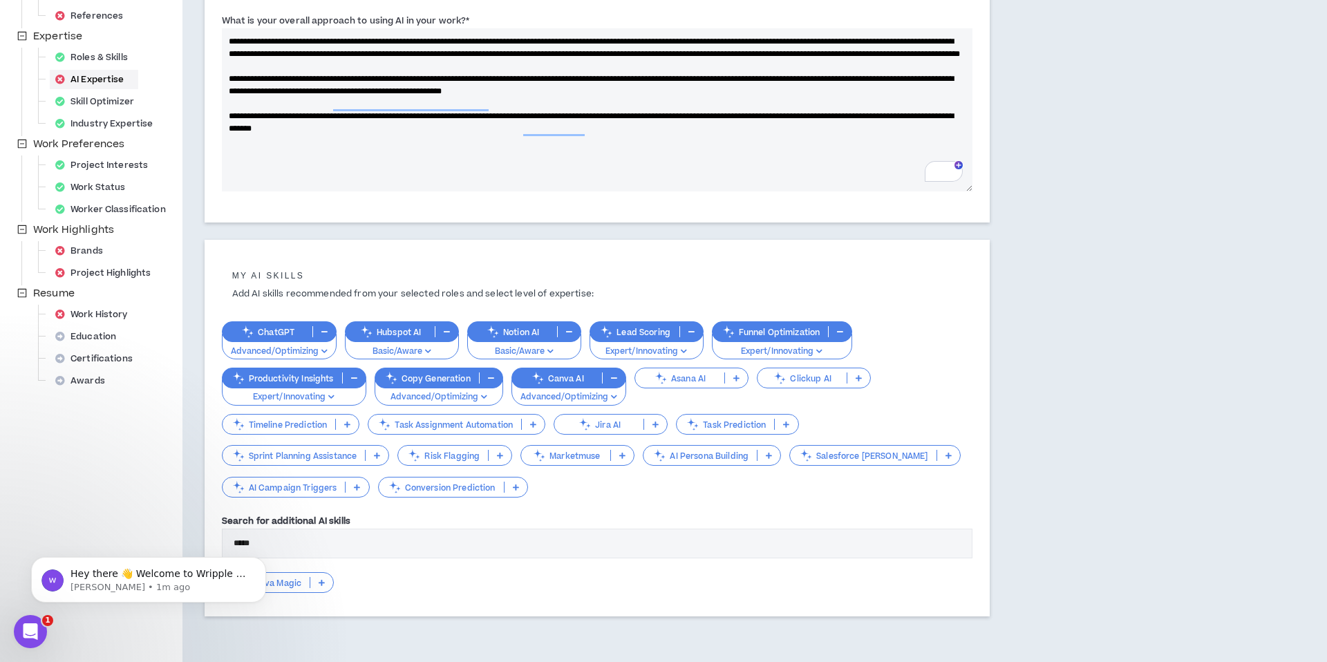
click at [289, 583] on p "Canva Magic" at bounding box center [267, 583] width 88 height 10
click at [303, 627] on span "Functional/Applying" at bounding box center [277, 627] width 95 height 15
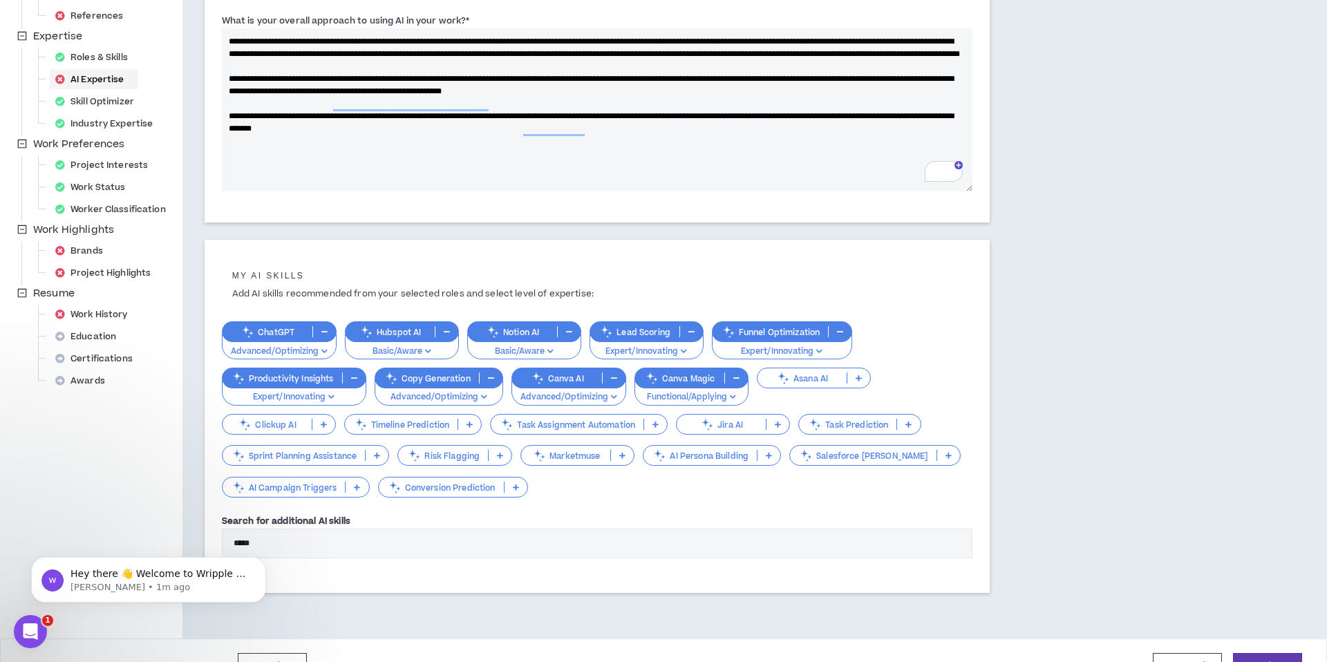
scroll to position [294, 0]
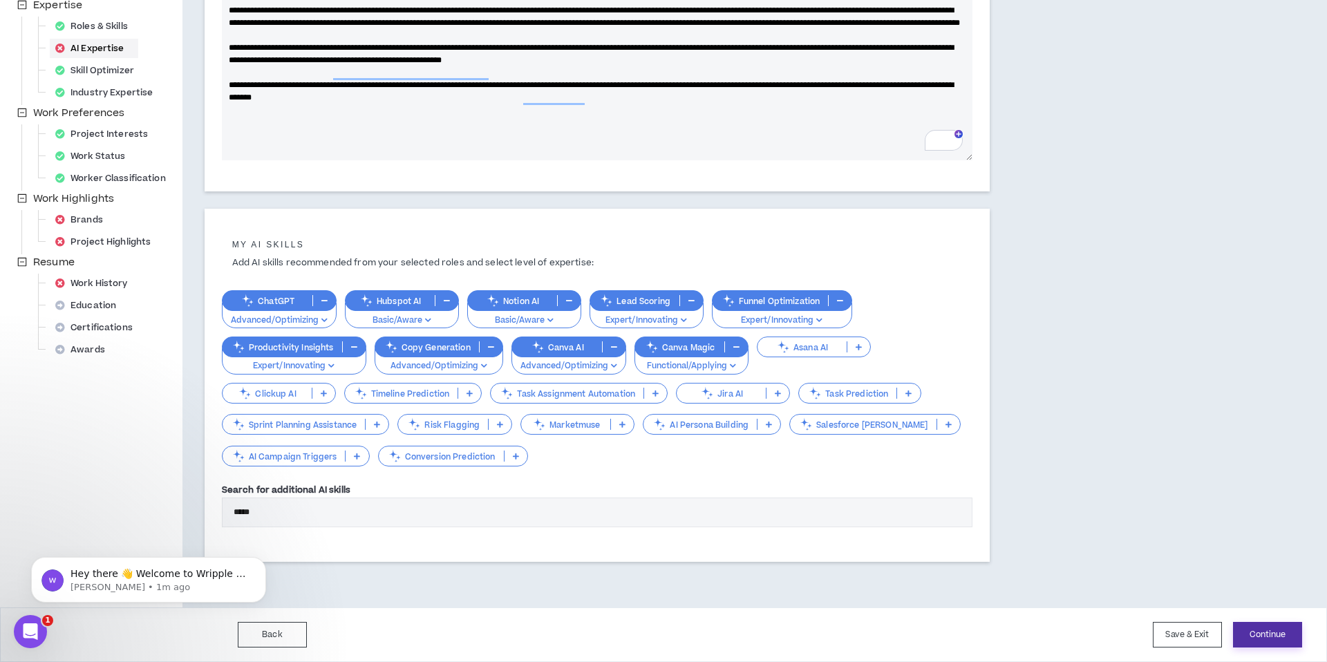
click at [1255, 631] on button "Continue" at bounding box center [1267, 635] width 69 height 26
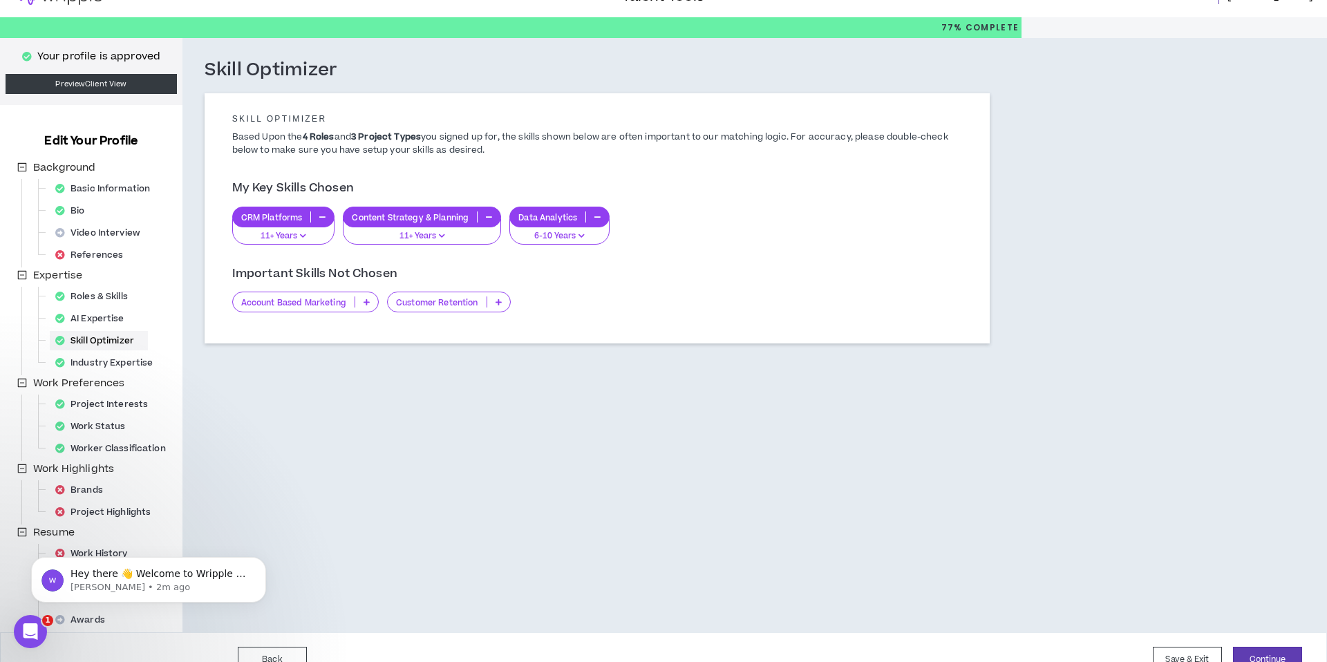
scroll to position [49, 0]
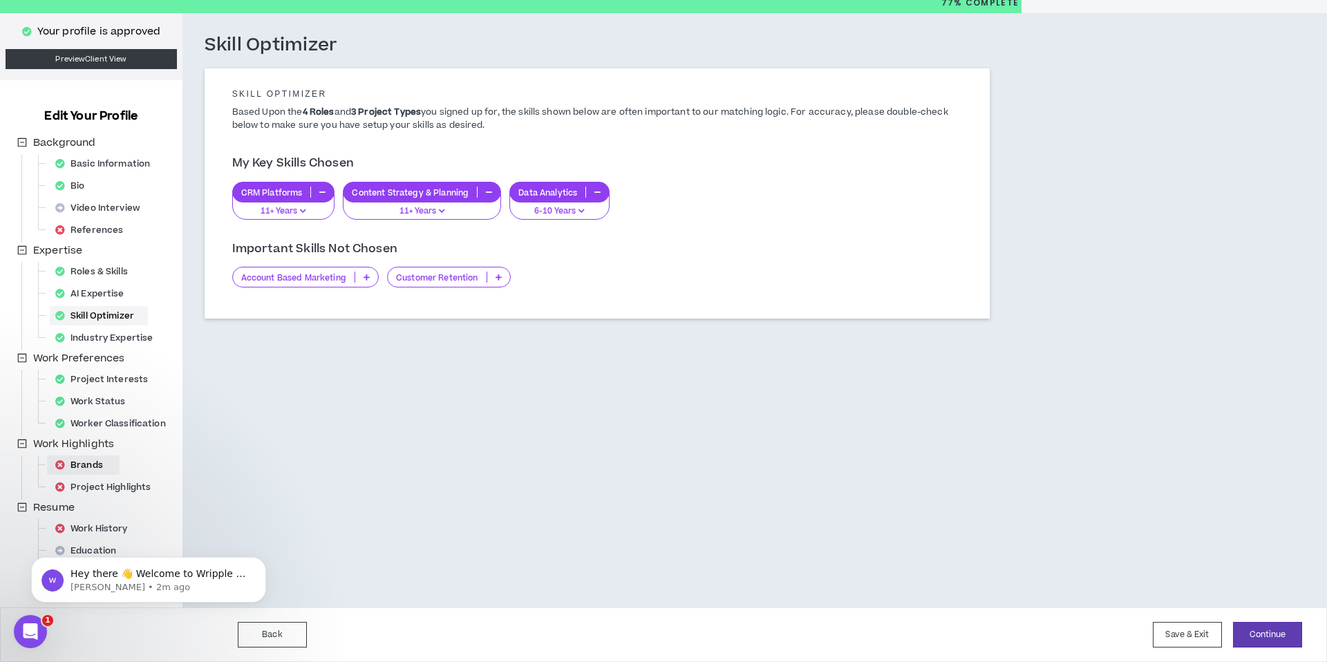
click at [88, 464] on div "Brands" at bounding box center [83, 465] width 67 height 19
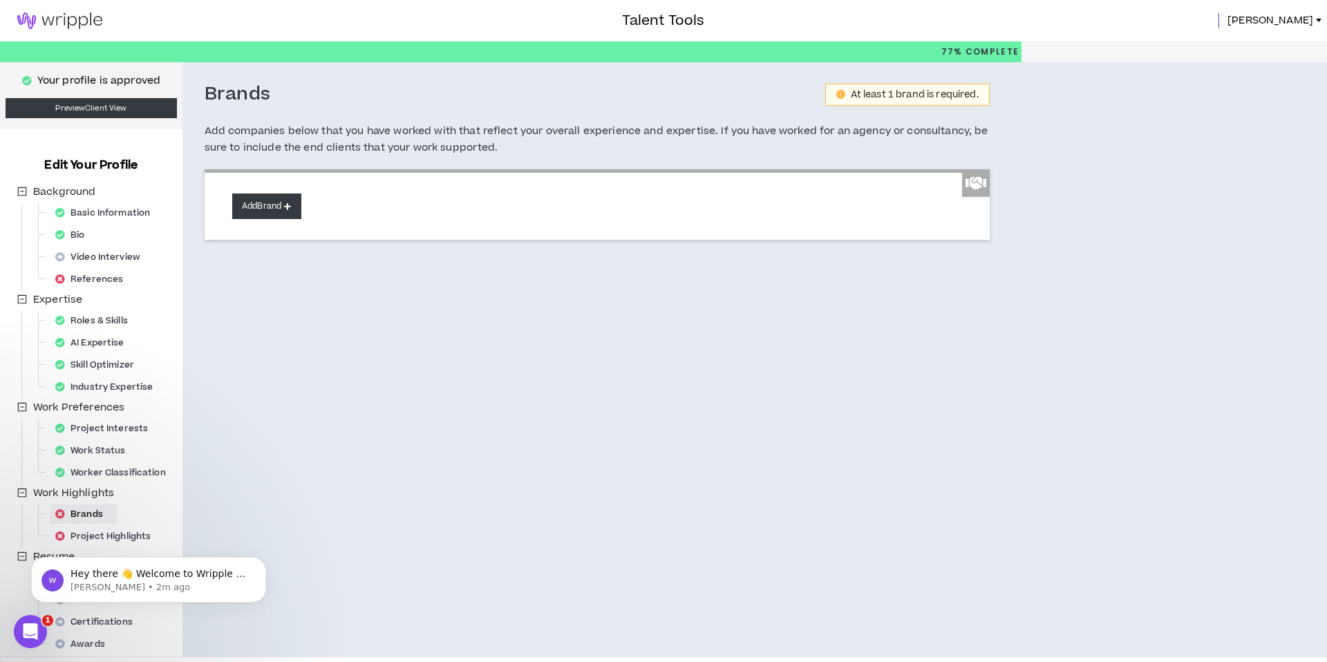
click at [270, 206] on button "Add Brand" at bounding box center [266, 207] width 69 height 26
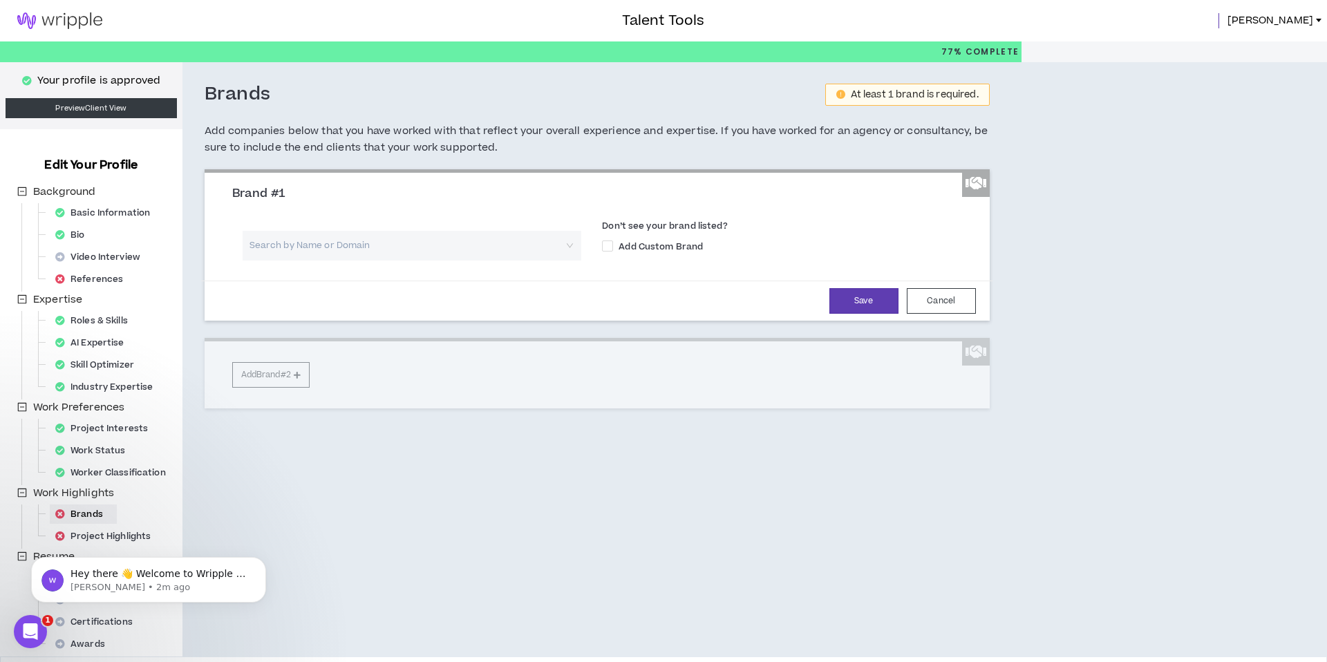
click at [305, 249] on input "search" at bounding box center [407, 246] width 315 height 30
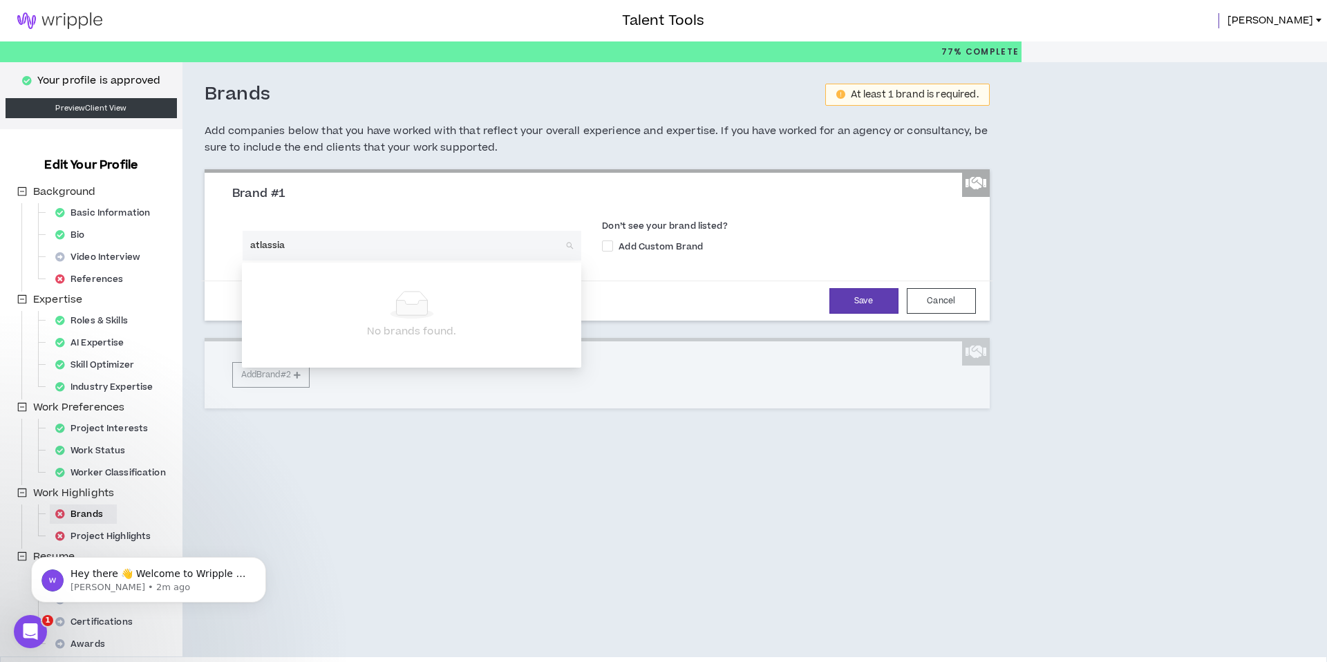
type input "atlassian"
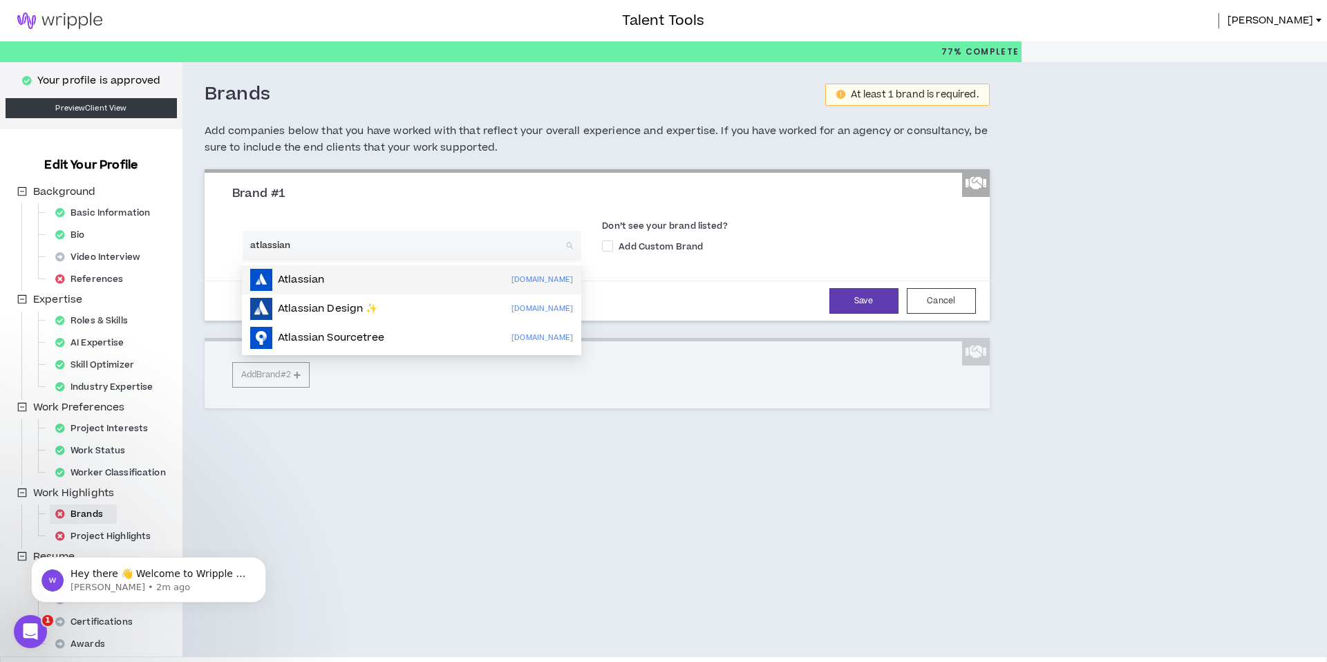
click at [387, 275] on div "Atlassian [DOMAIN_NAME]" at bounding box center [411, 280] width 323 height 22
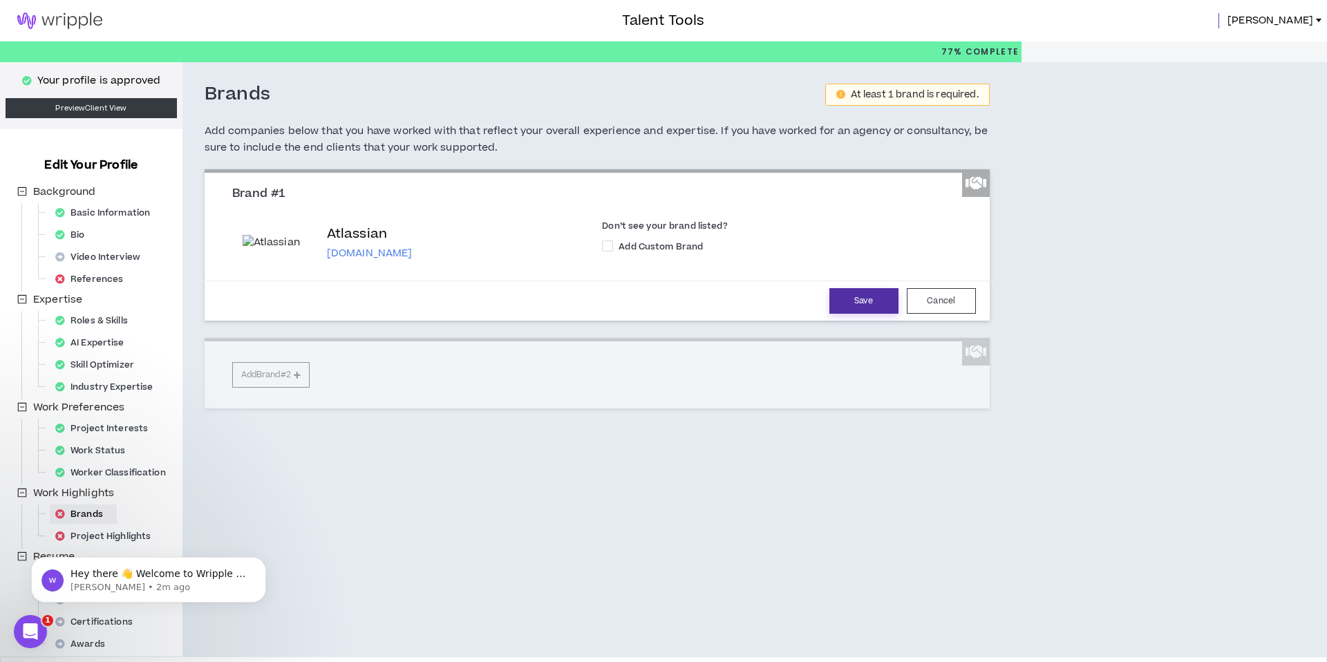
click at [852, 297] on button "Save" at bounding box center [863, 301] width 69 height 26
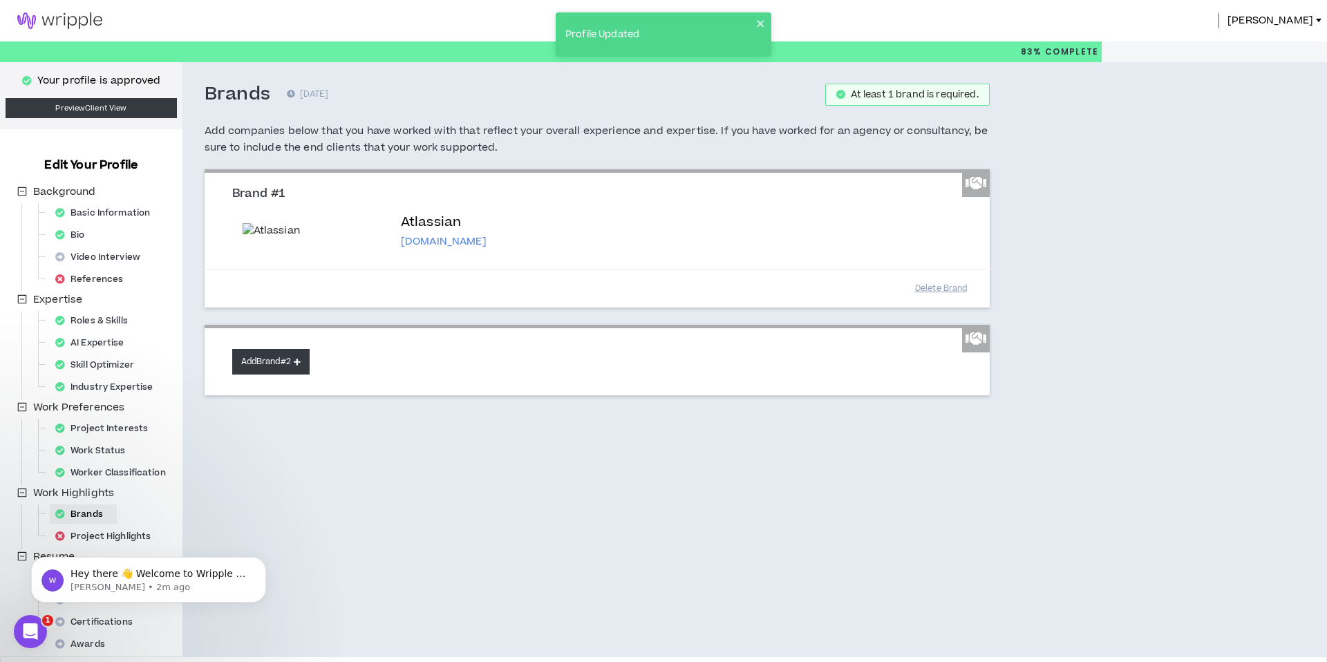
click at [277, 368] on button "Add Brand #2" at bounding box center [270, 362] width 77 height 26
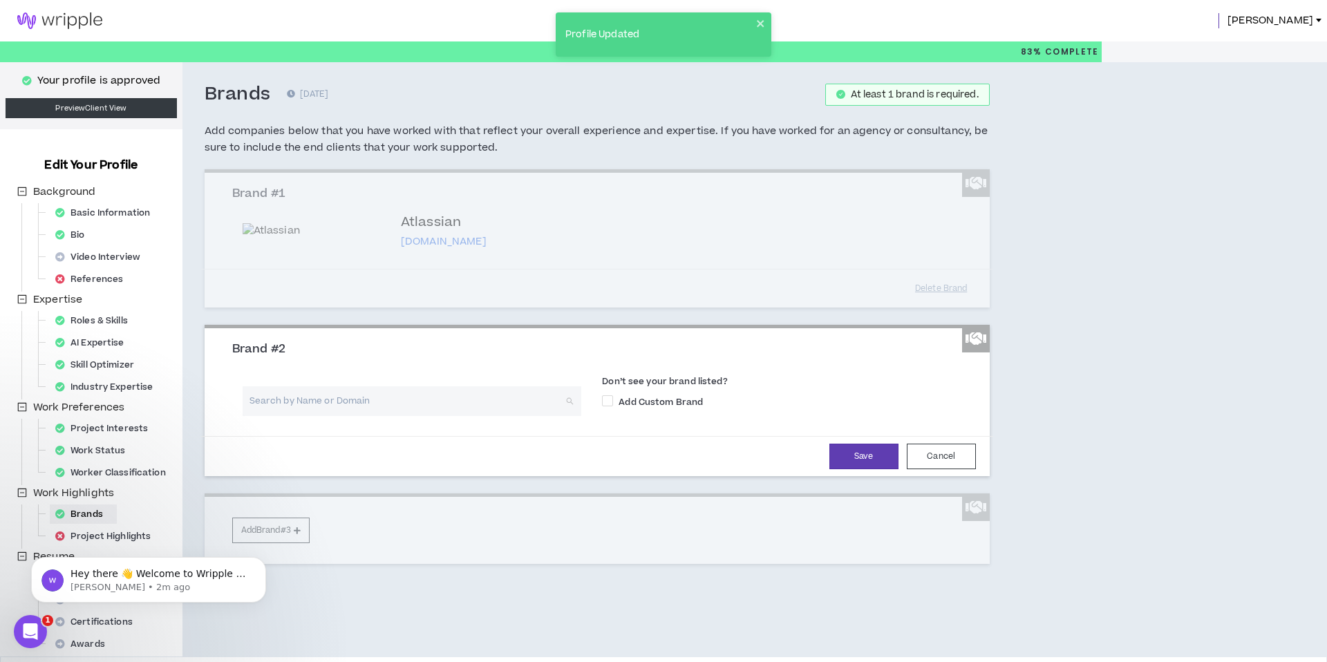
click at [321, 403] on input "search" at bounding box center [407, 401] width 315 height 30
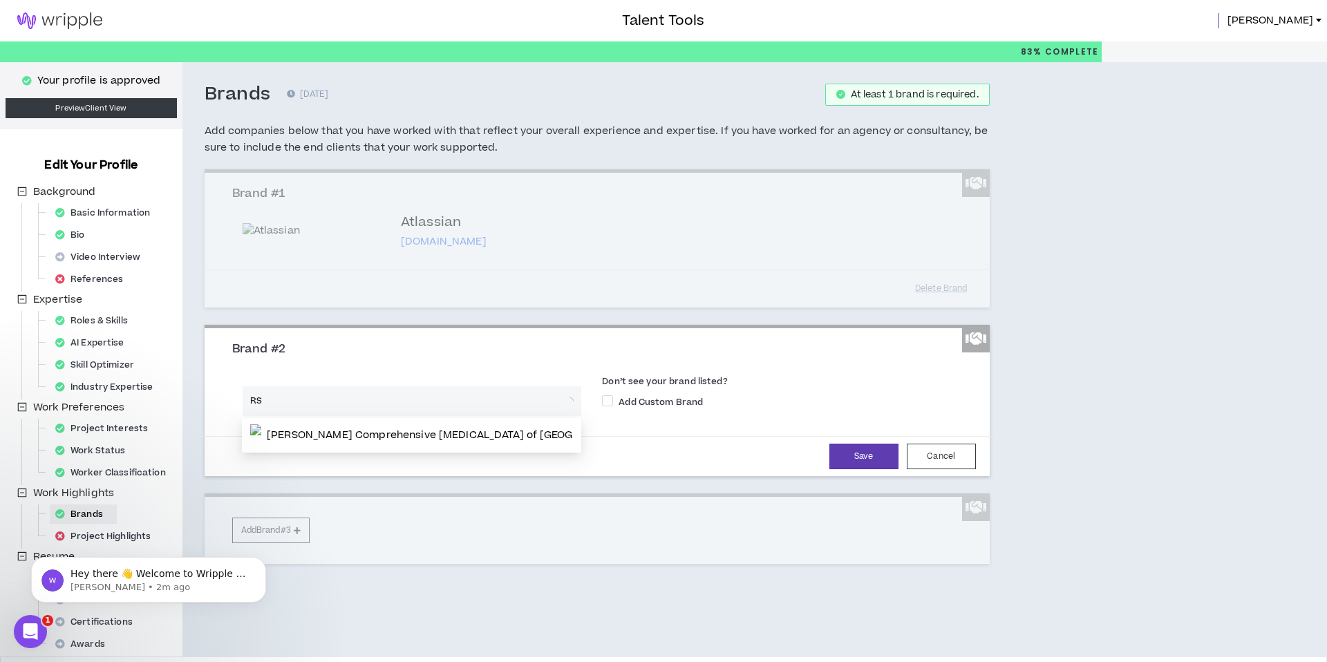
type input "RSA"
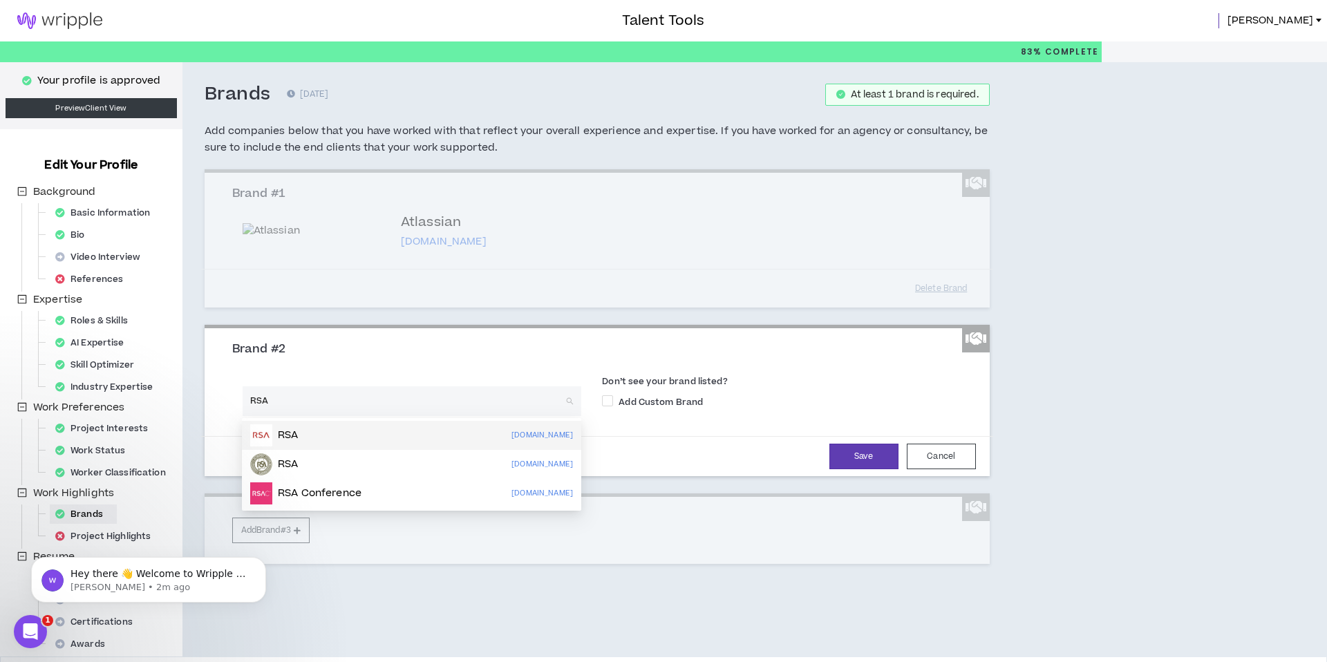
click at [344, 438] on div "RSA [DOMAIN_NAME]" at bounding box center [411, 435] width 323 height 22
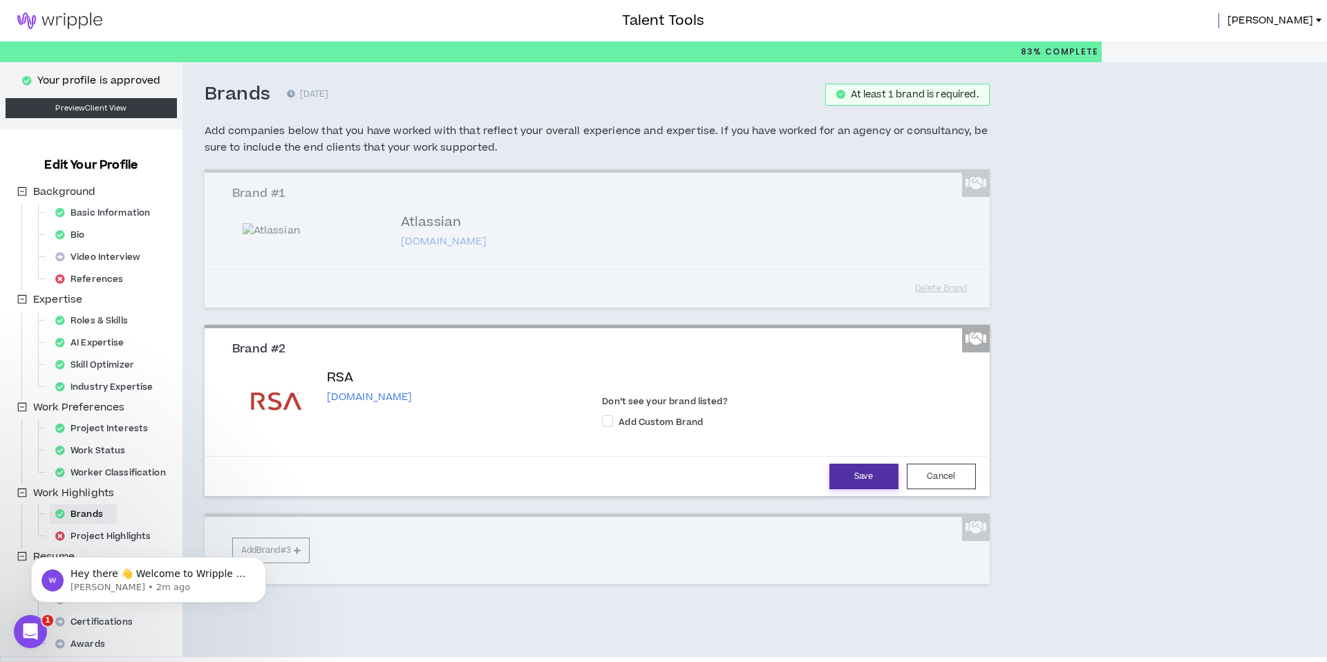
click at [872, 482] on button "Save" at bounding box center [863, 477] width 69 height 26
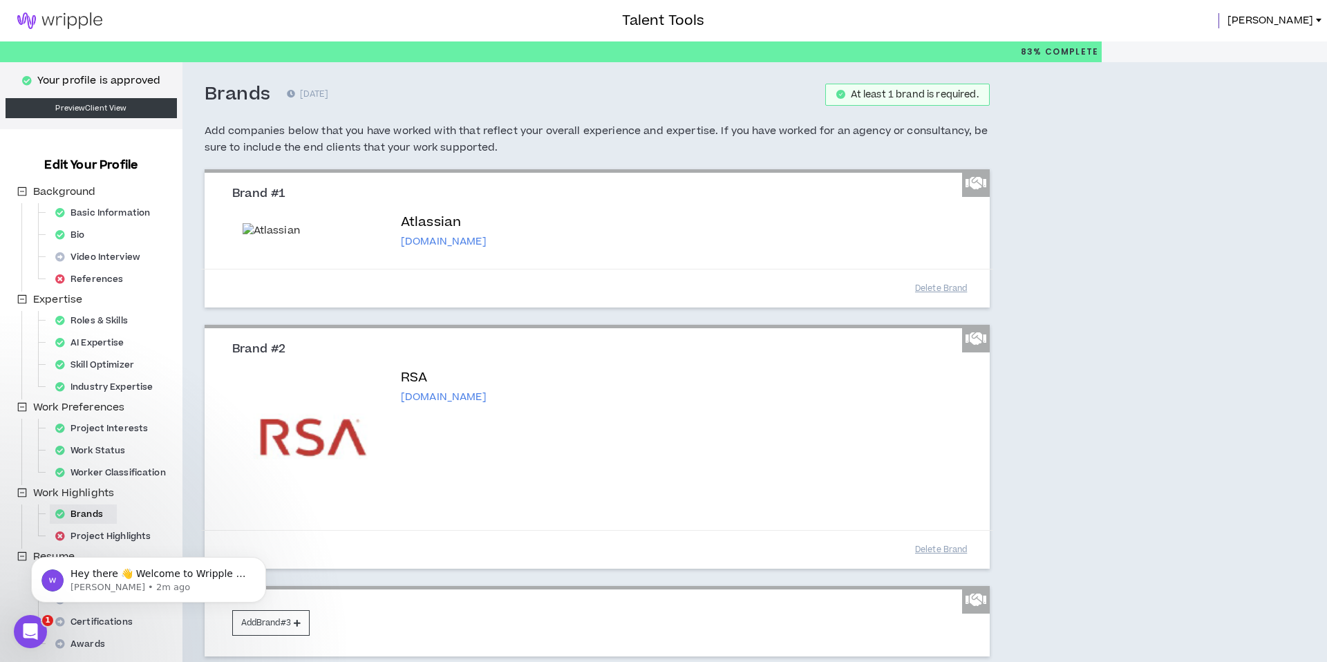
scroll to position [118, 0]
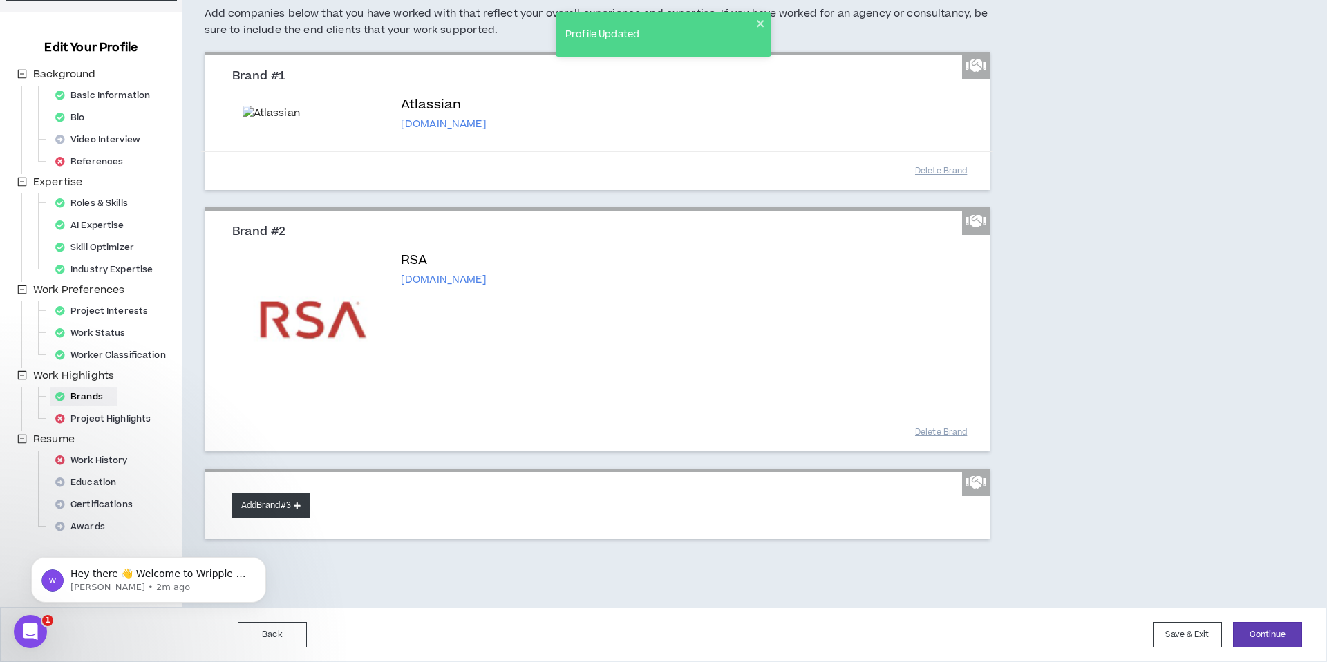
click at [284, 507] on button "Add Brand #3" at bounding box center [270, 506] width 77 height 26
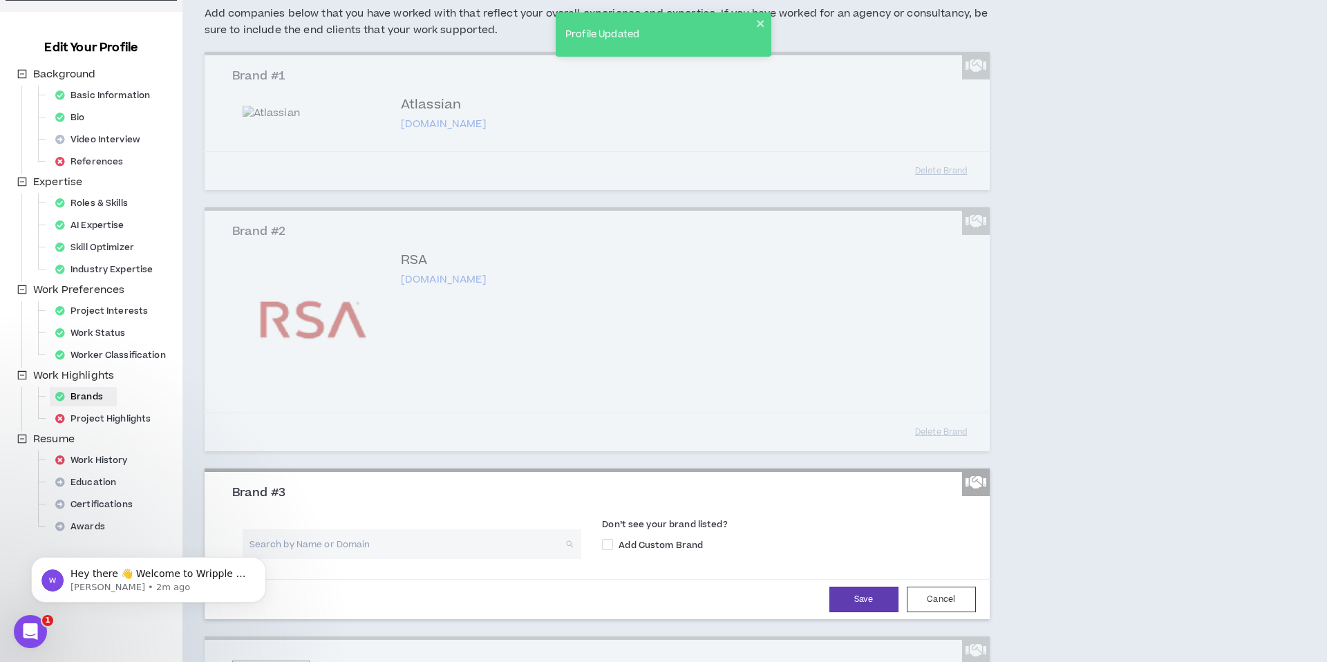
click at [391, 535] on input "search" at bounding box center [407, 544] width 315 height 30
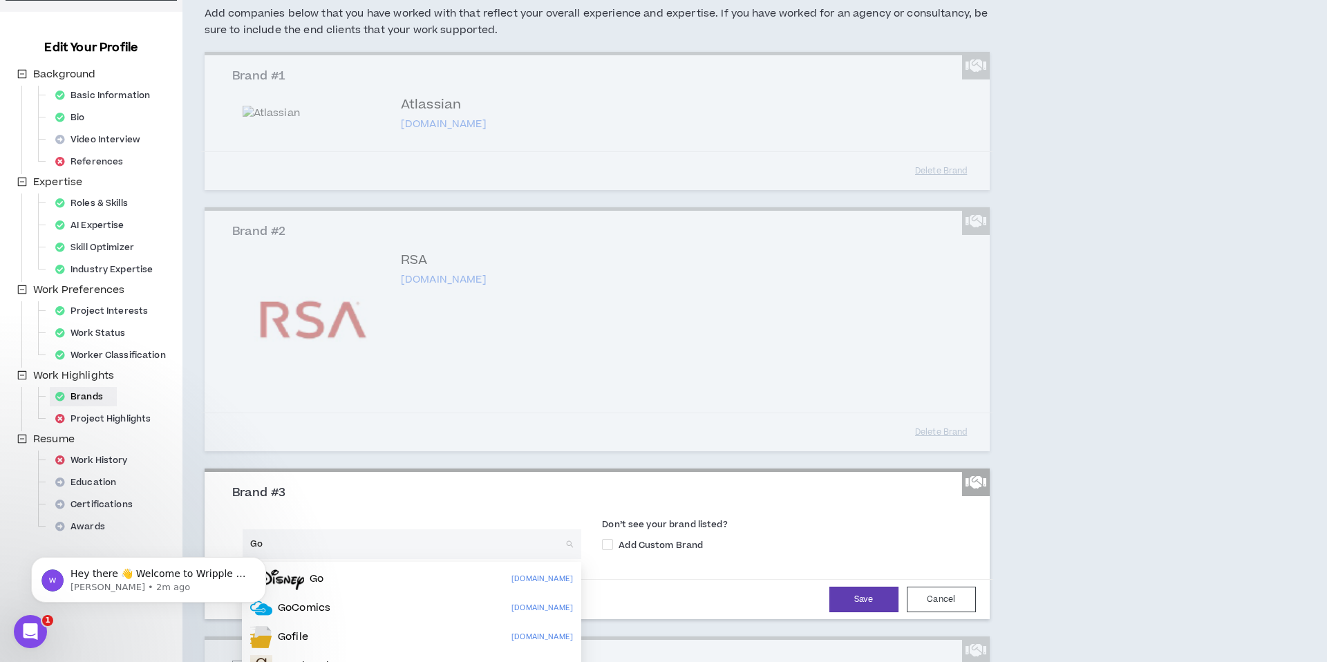
type input "G"
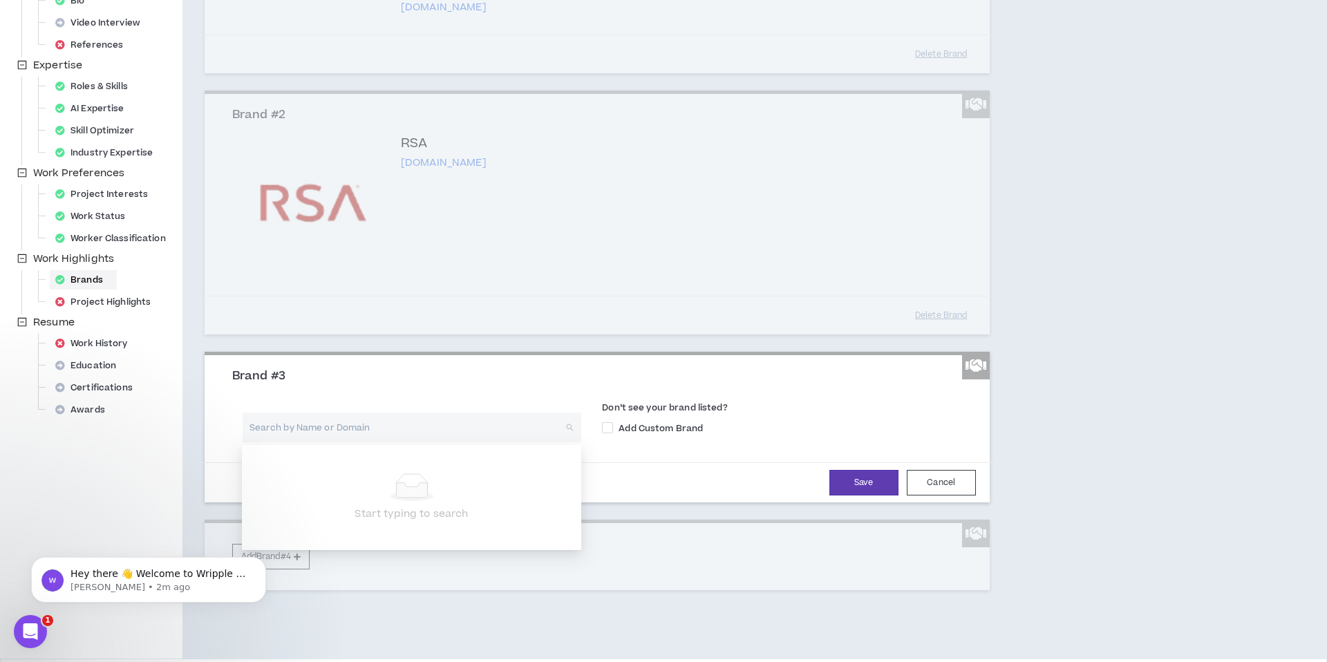
scroll to position [285, 0]
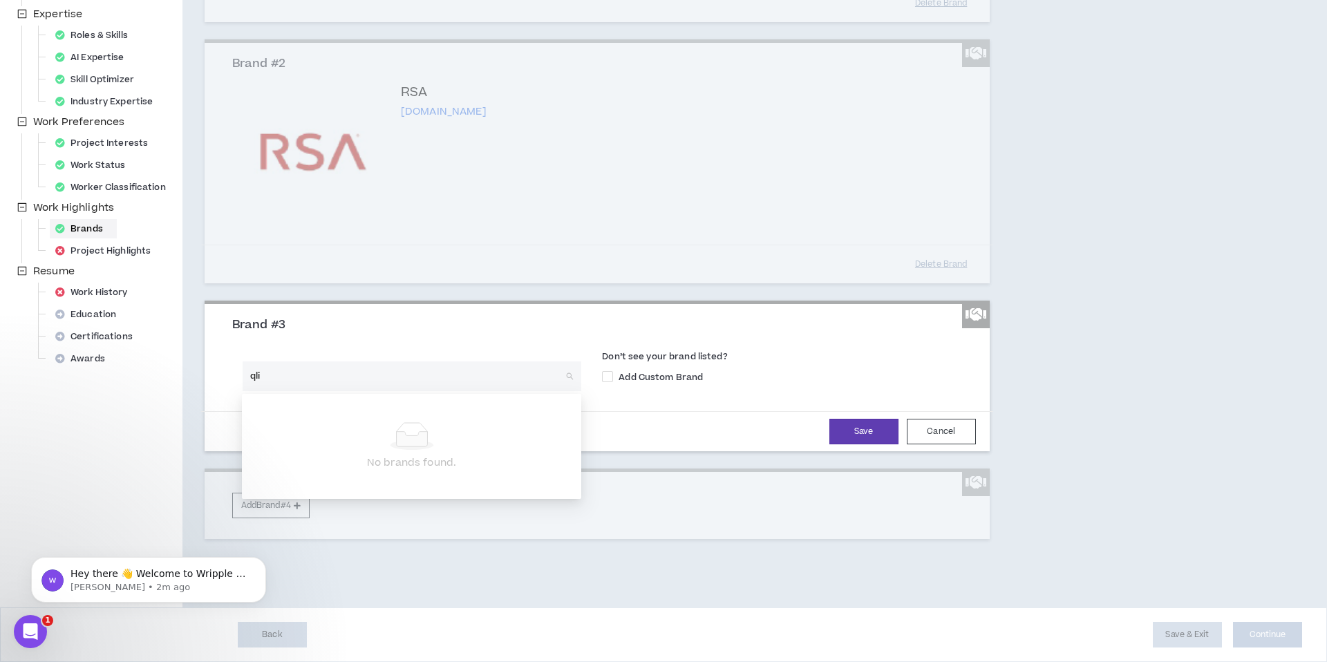
type input "qlik"
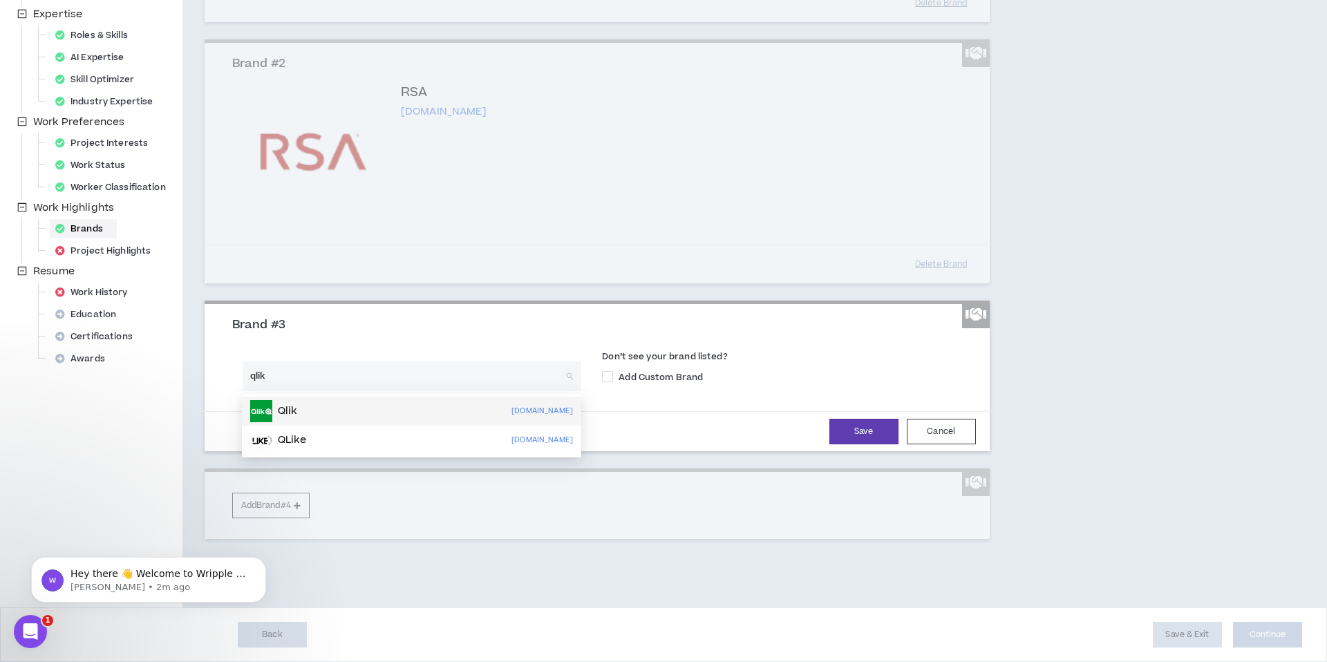
click at [356, 403] on div "Qlik [DOMAIN_NAME]" at bounding box center [411, 411] width 323 height 22
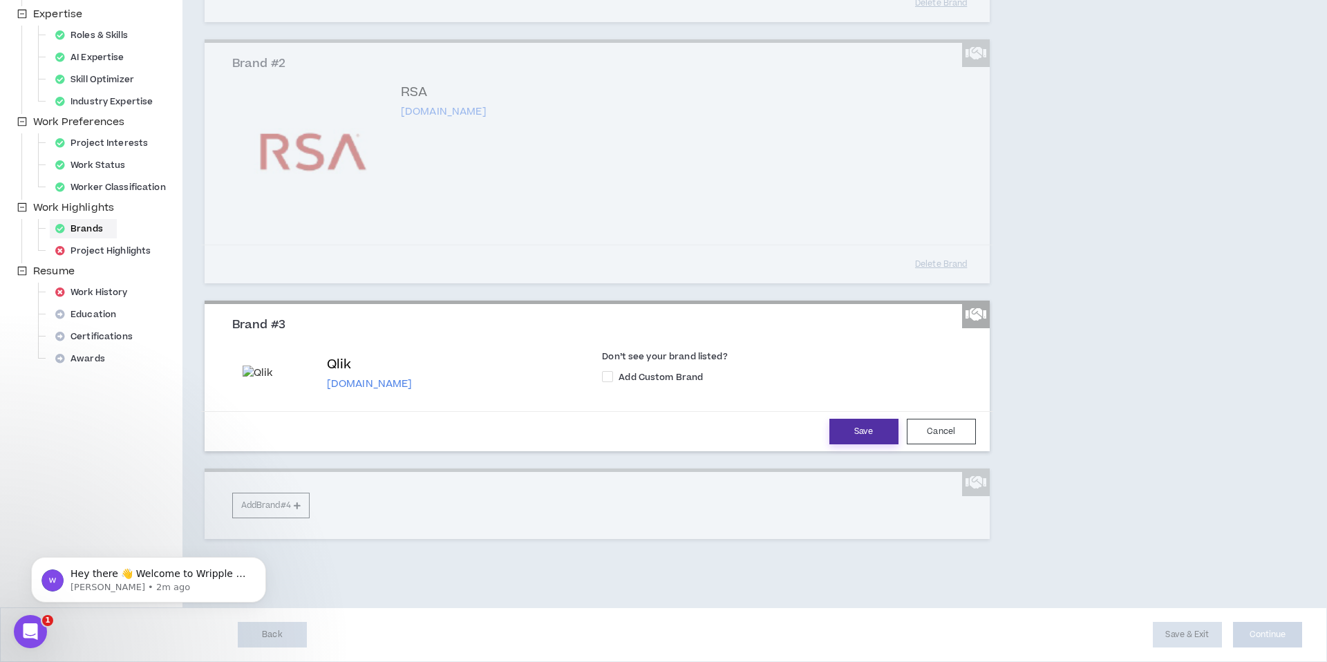
click at [854, 431] on button "Save" at bounding box center [863, 432] width 69 height 26
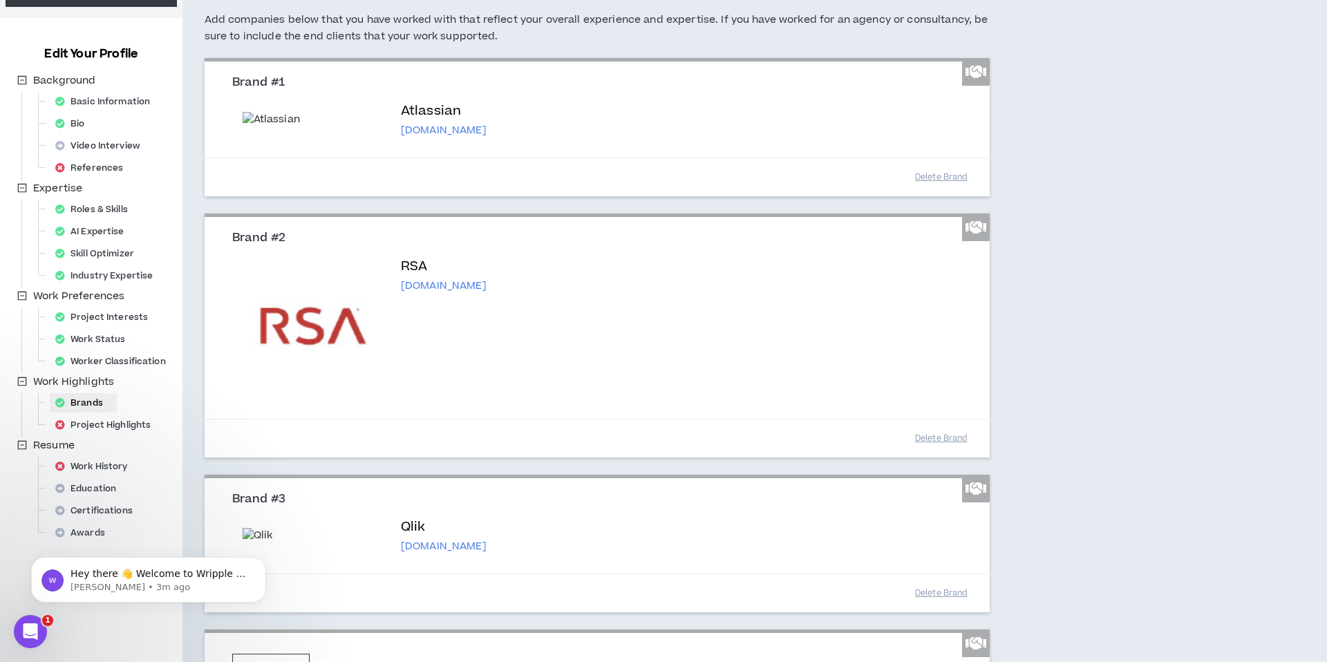
scroll to position [292, 0]
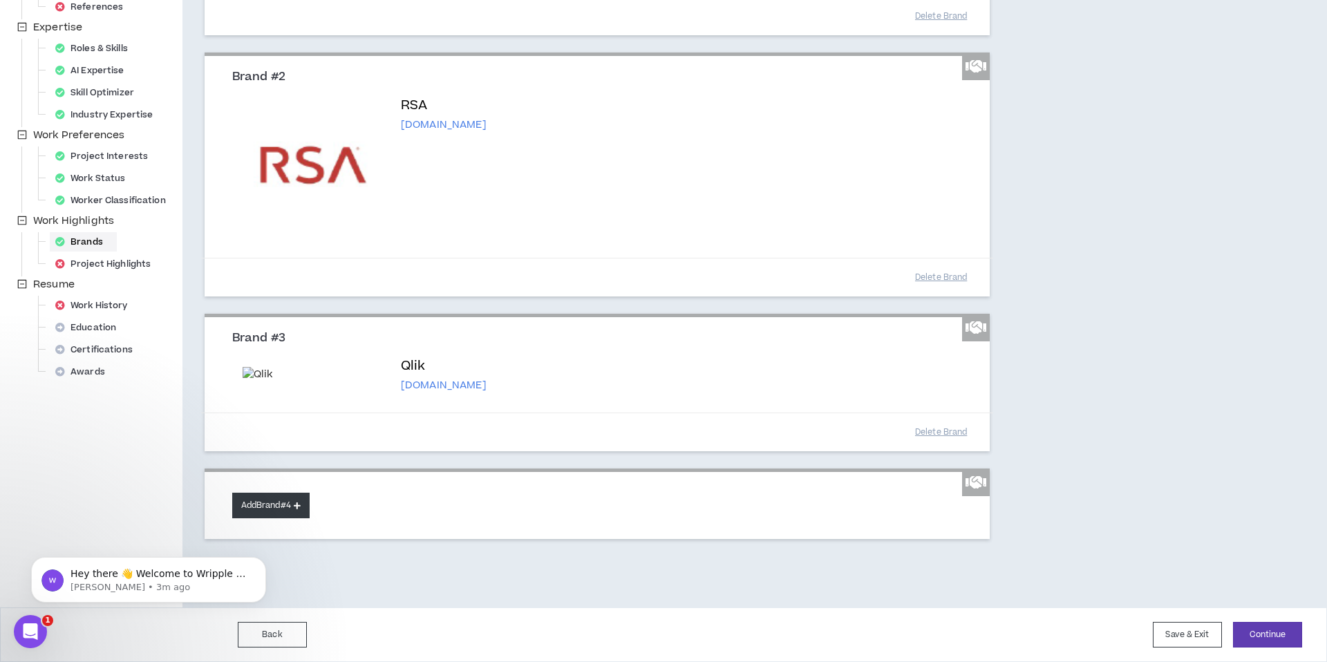
click at [284, 513] on button "Add Brand #4" at bounding box center [270, 506] width 77 height 26
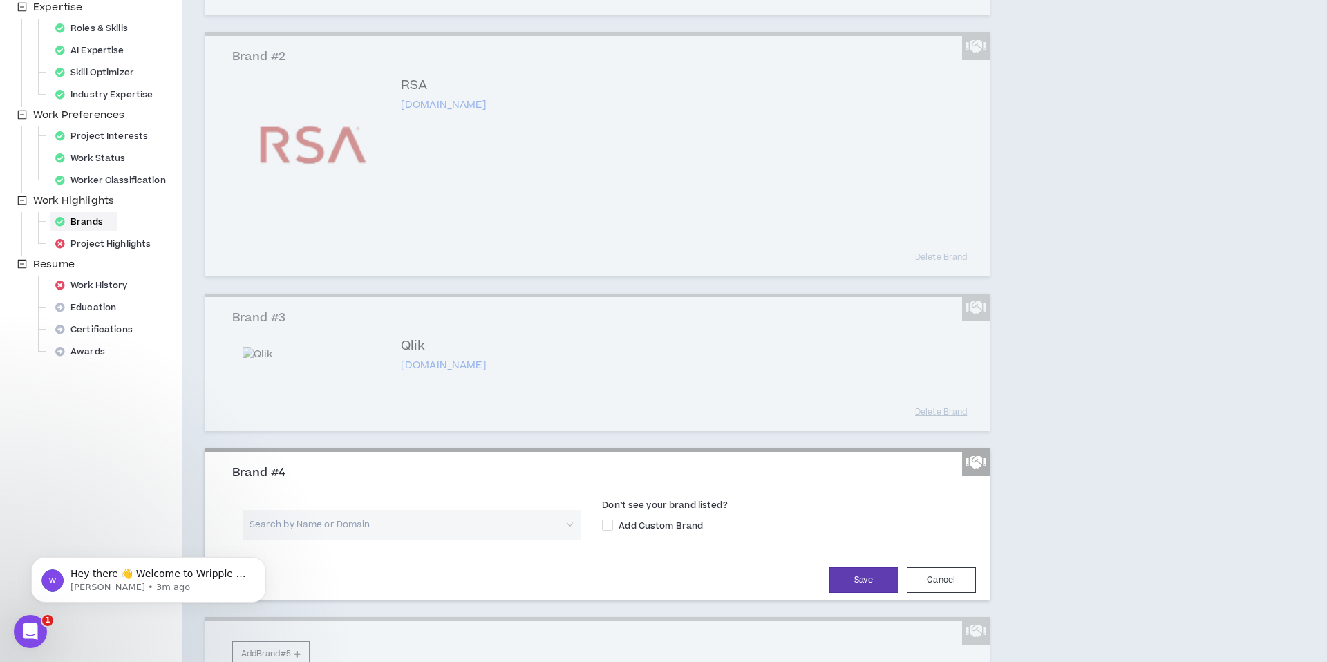
drag, startPoint x: 1081, startPoint y: 370, endPoint x: 1064, endPoint y: 458, distance: 90.0
click at [1081, 374] on div "Brands [DATE] At least 1 brand is required. Add companies below that you have w…" at bounding box center [679, 263] width 995 height 986
drag, startPoint x: 946, startPoint y: 603, endPoint x: 1060, endPoint y: 555, distance: 123.9
click at [947, 593] on button "Cancel" at bounding box center [941, 580] width 69 height 26
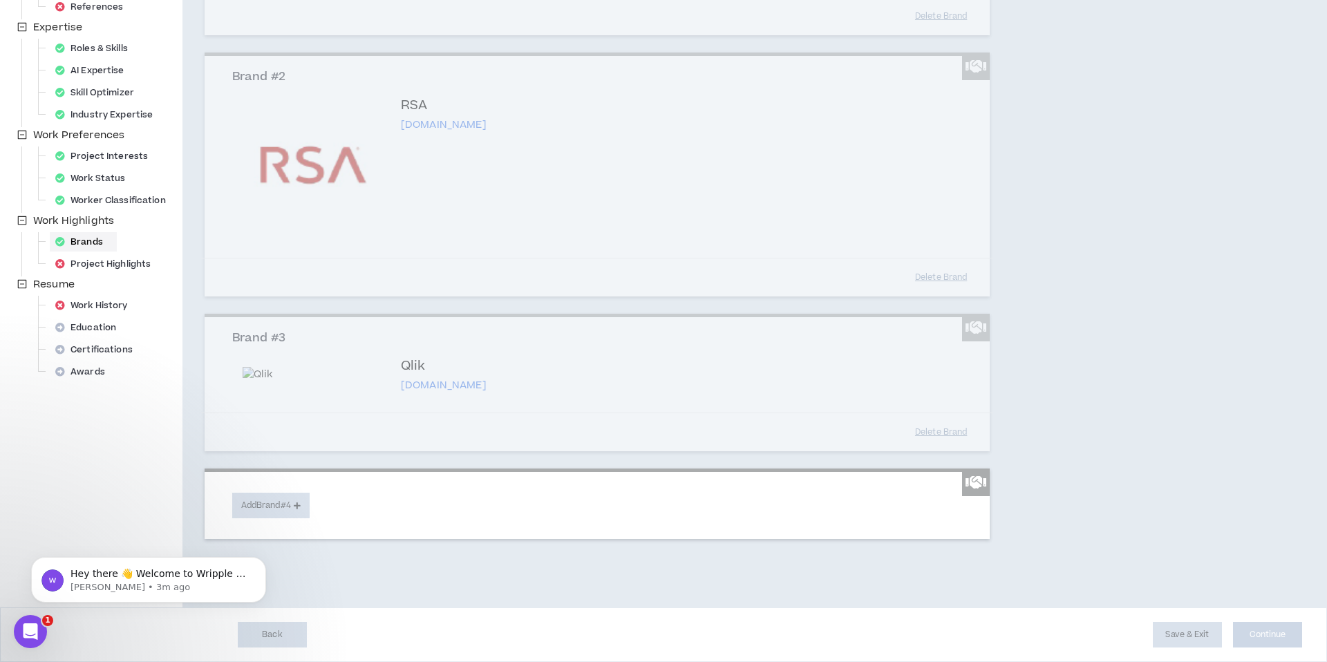
scroll to position [296, 0]
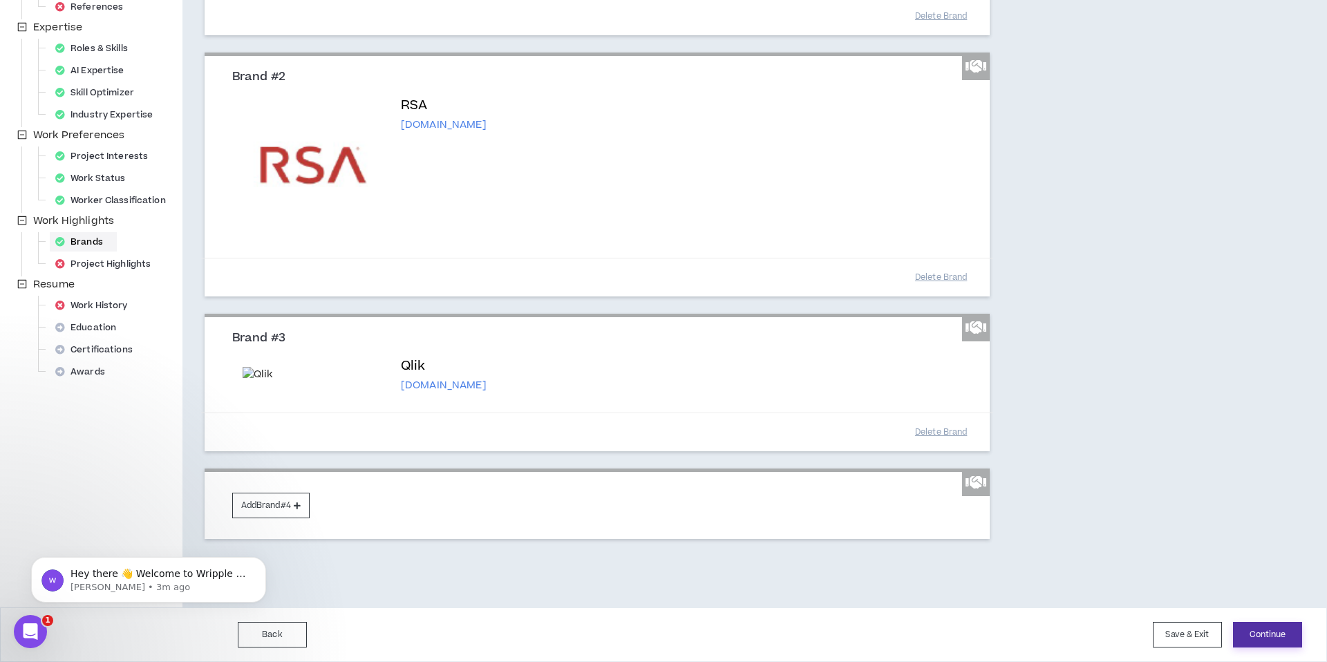
click at [1257, 639] on button "Continue" at bounding box center [1267, 635] width 69 height 26
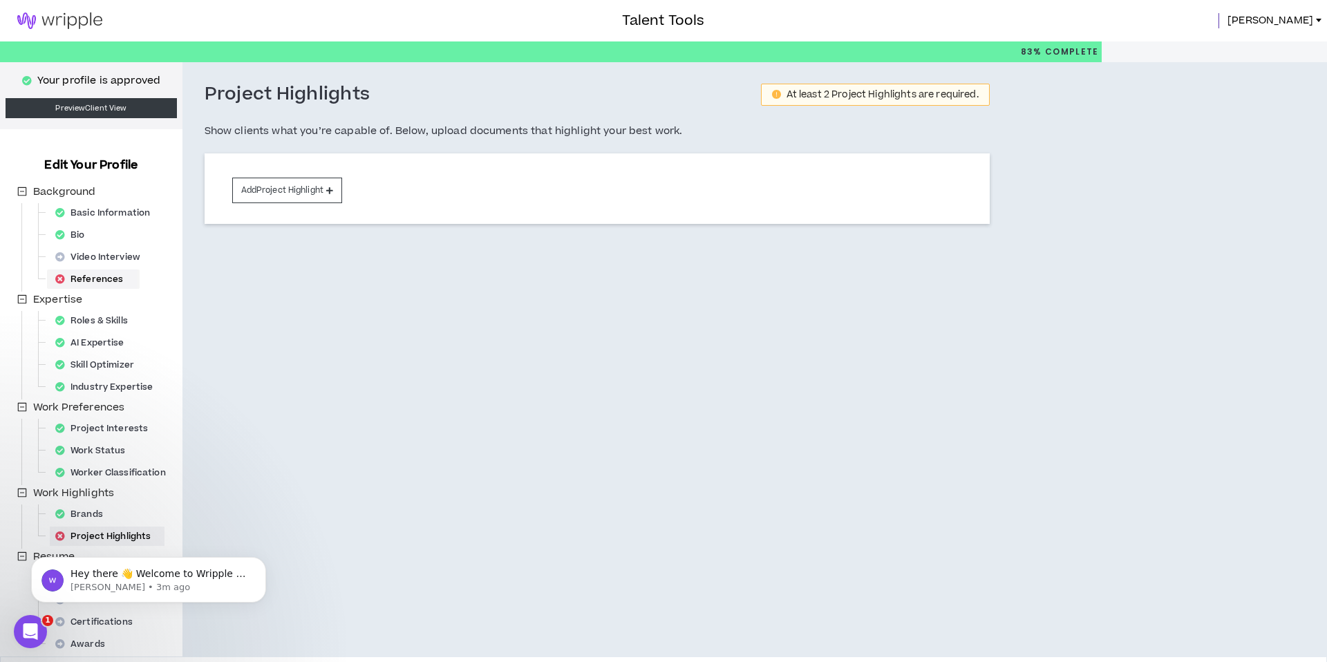
click at [93, 284] on div "References" at bounding box center [93, 279] width 87 height 19
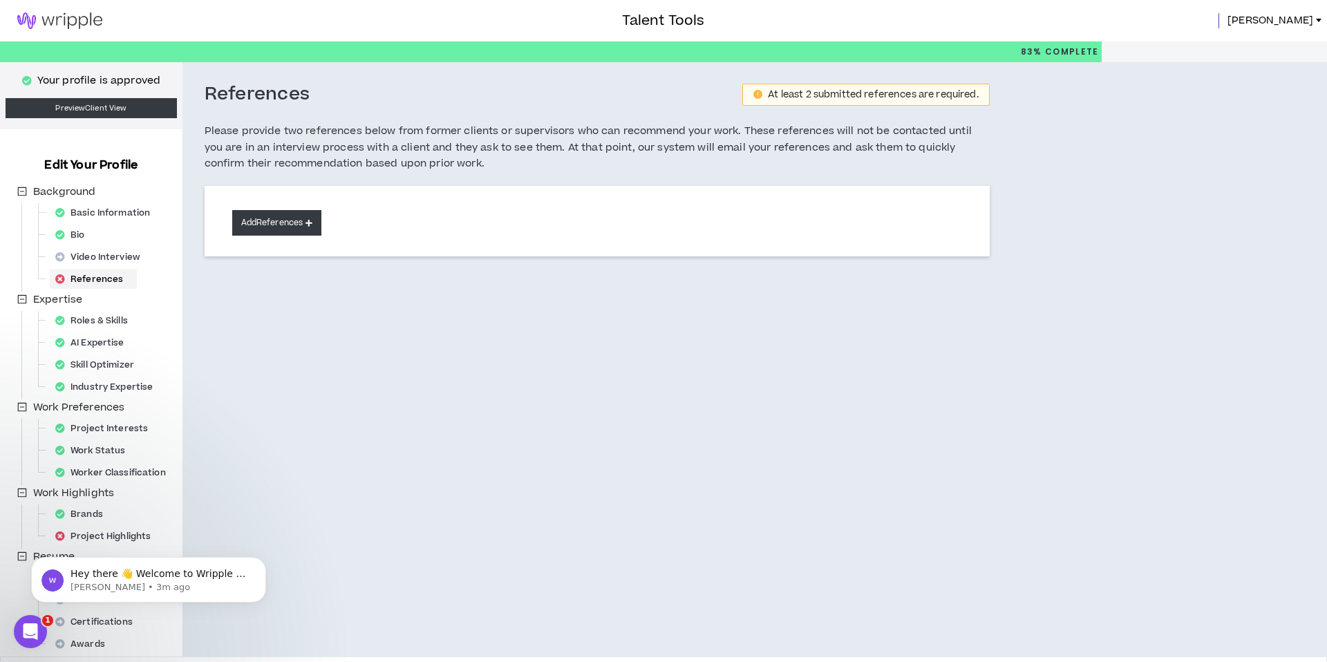
click at [299, 225] on button "Add References" at bounding box center [277, 223] width 90 height 26
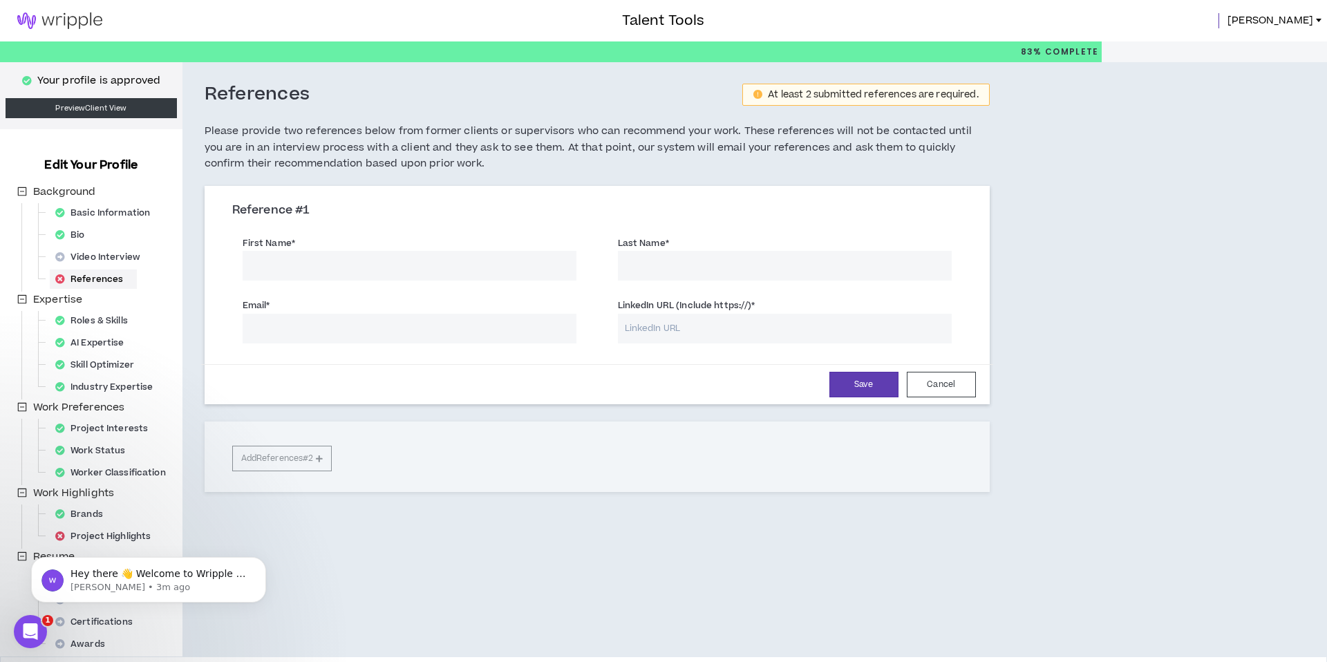
click at [446, 271] on input "First Name *" at bounding box center [410, 266] width 334 height 30
click at [697, 388] on div "Save Cancel" at bounding box center [597, 385] width 758 height 26
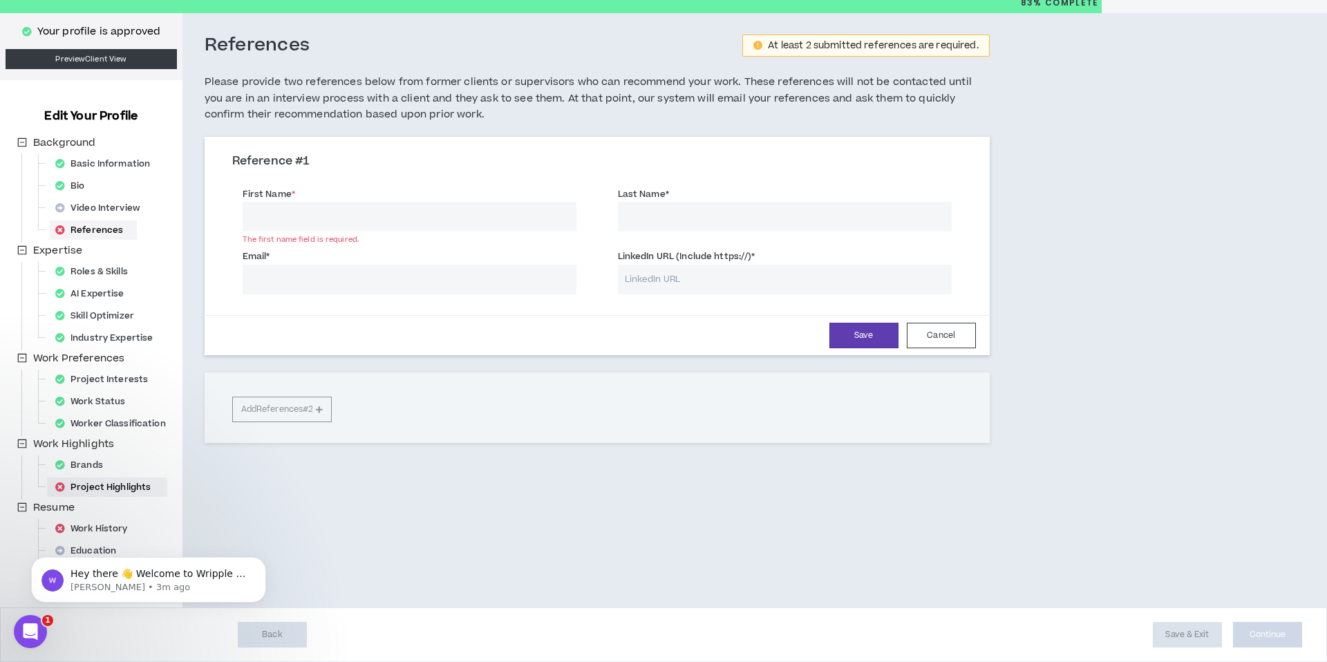
click at [113, 486] on div "Project Highlights" at bounding box center [107, 487] width 115 height 19
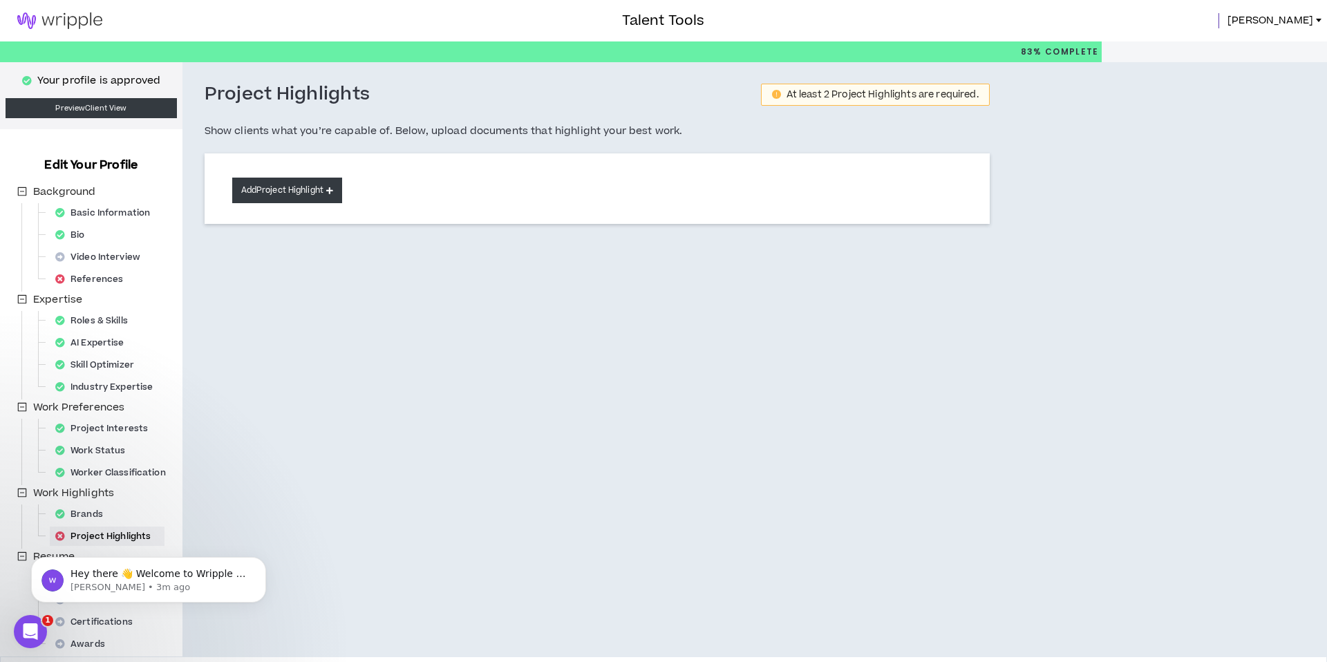
click at [283, 199] on button "Add Project Highlight" at bounding box center [287, 191] width 110 height 26
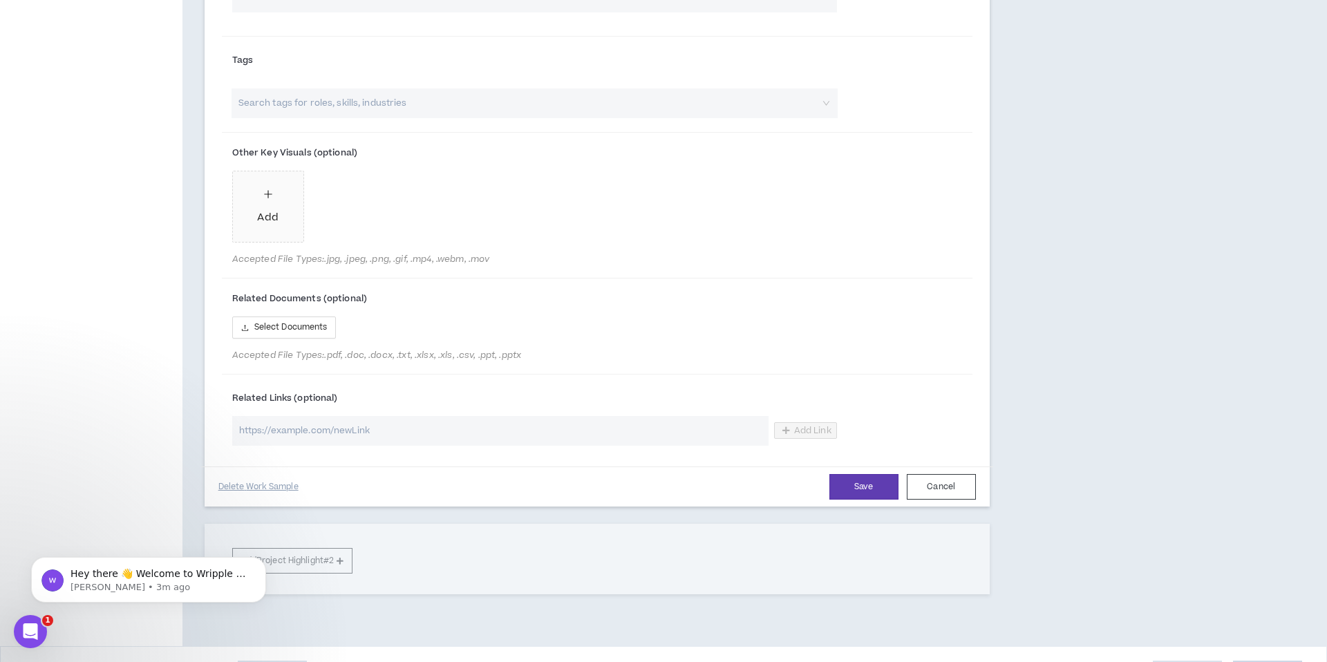
scroll to position [659, 0]
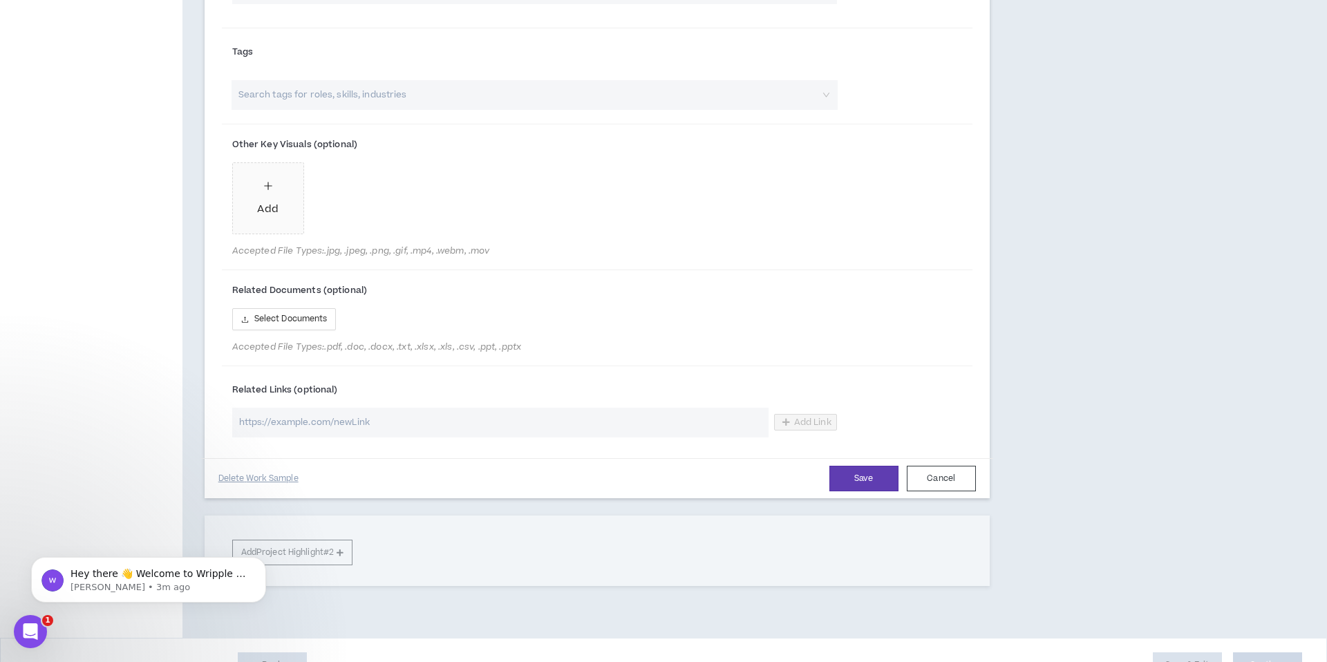
click at [975, 498] on div "Save Cancel Delete Work Sample" at bounding box center [597, 478] width 792 height 40
click at [965, 488] on button "Cancel" at bounding box center [941, 479] width 69 height 26
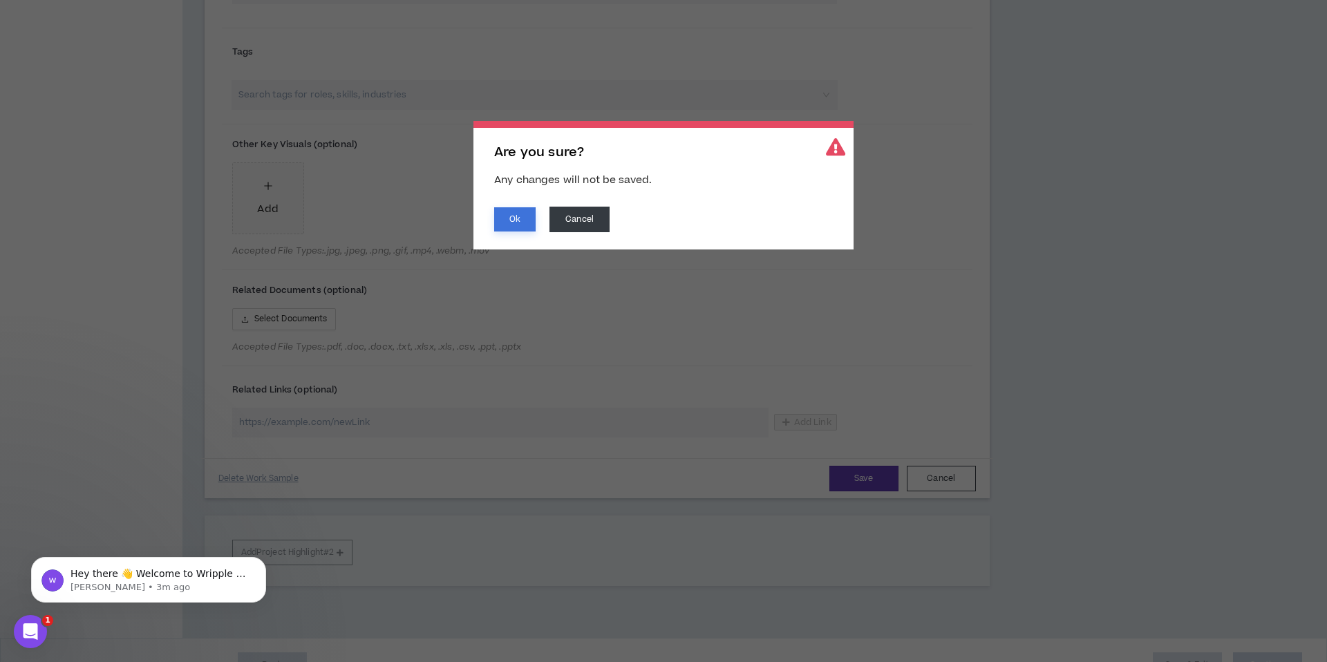
click at [528, 225] on button "Ok" at bounding box center [514, 219] width 41 height 24
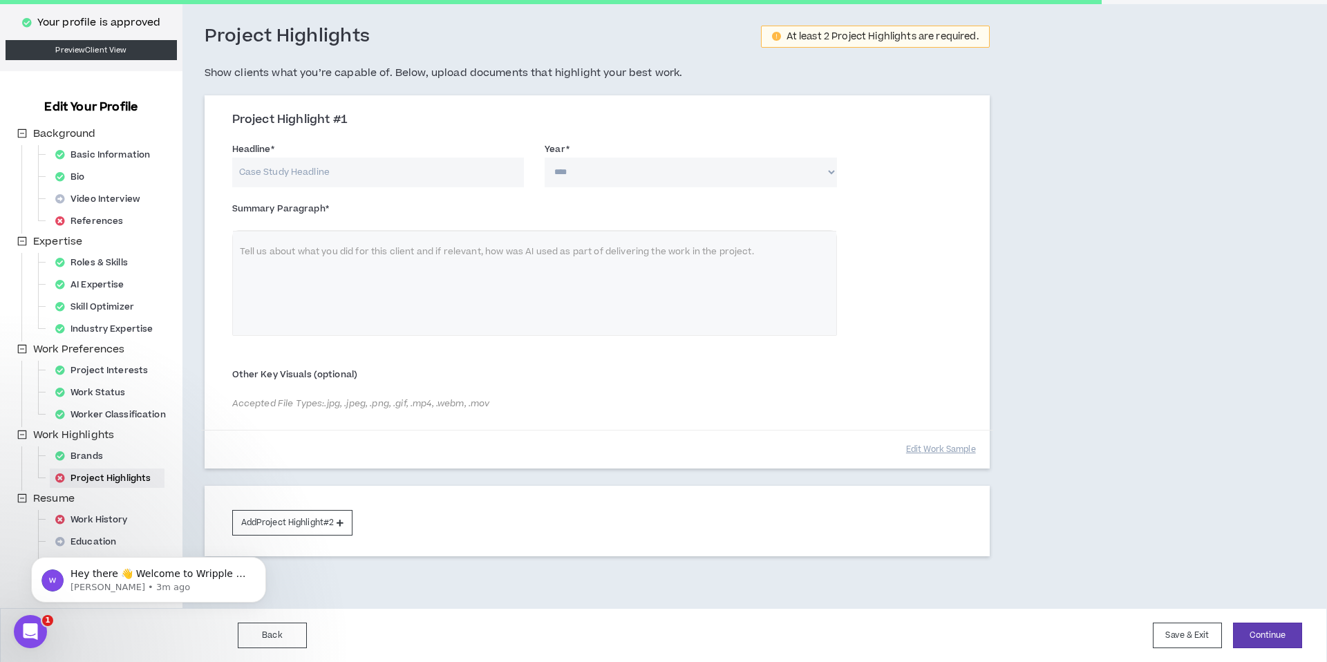
scroll to position [0, 0]
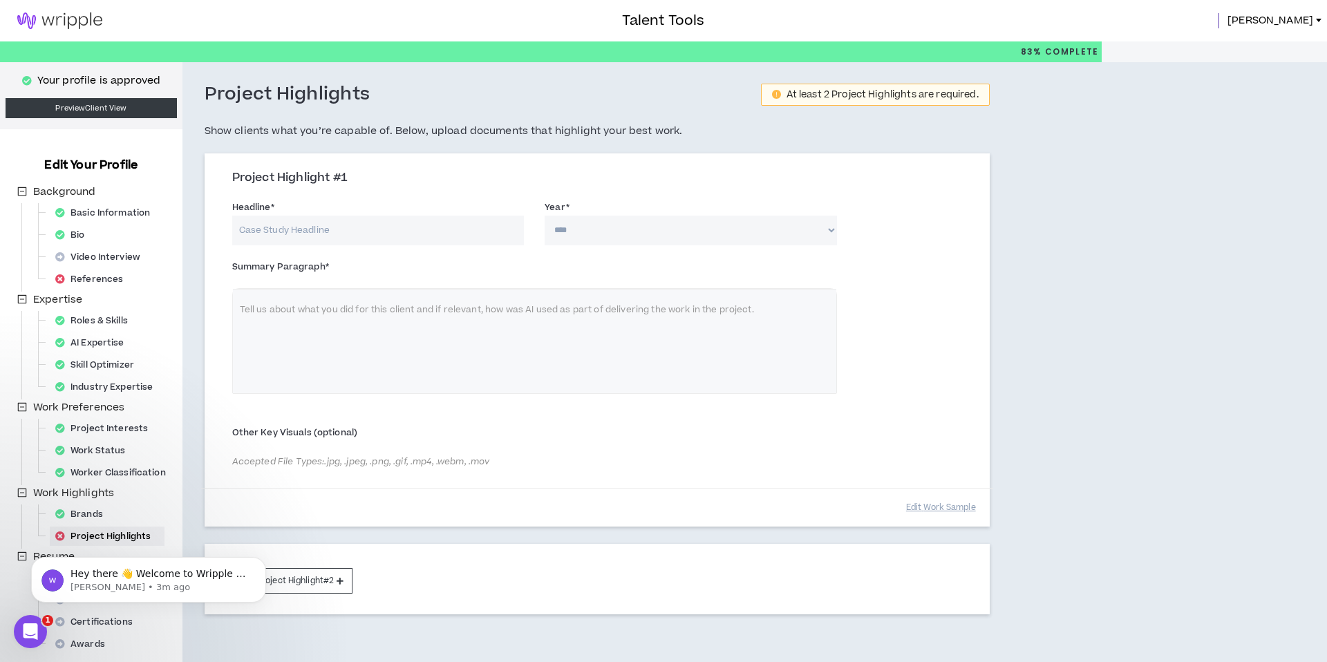
click at [73, 20] on img at bounding box center [60, 20] width 120 height 17
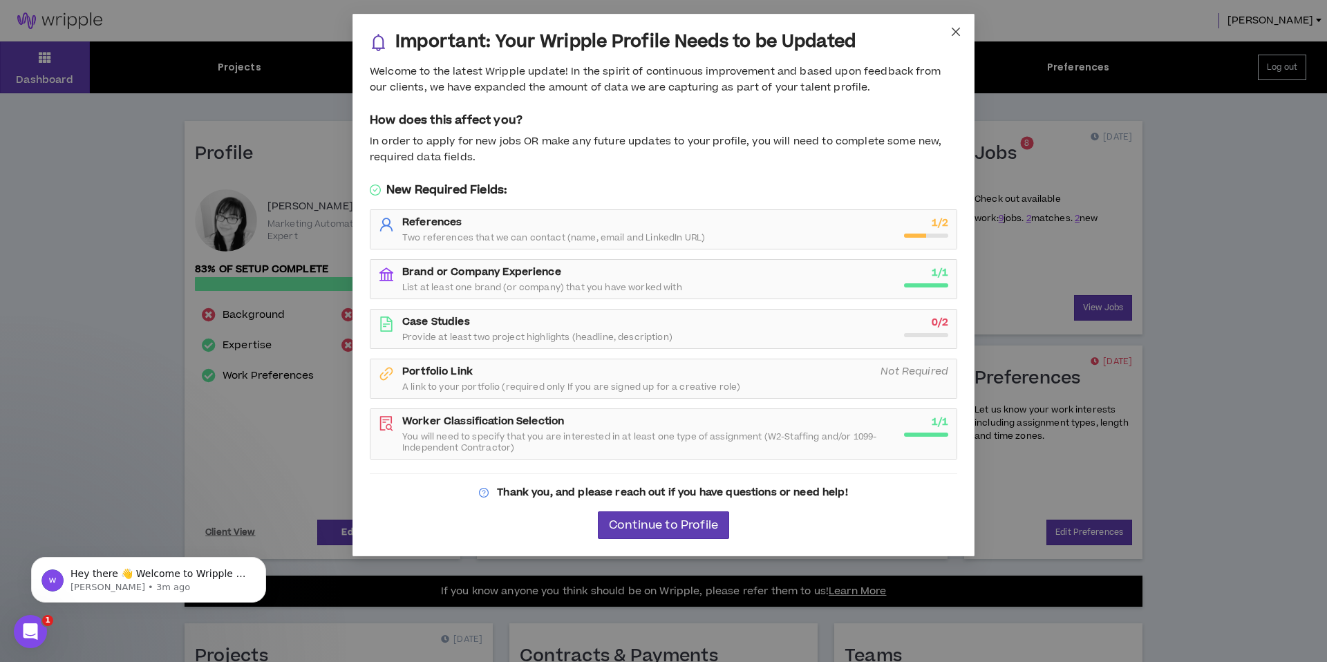
click at [959, 34] on icon "close" at bounding box center [956, 32] width 8 height 8
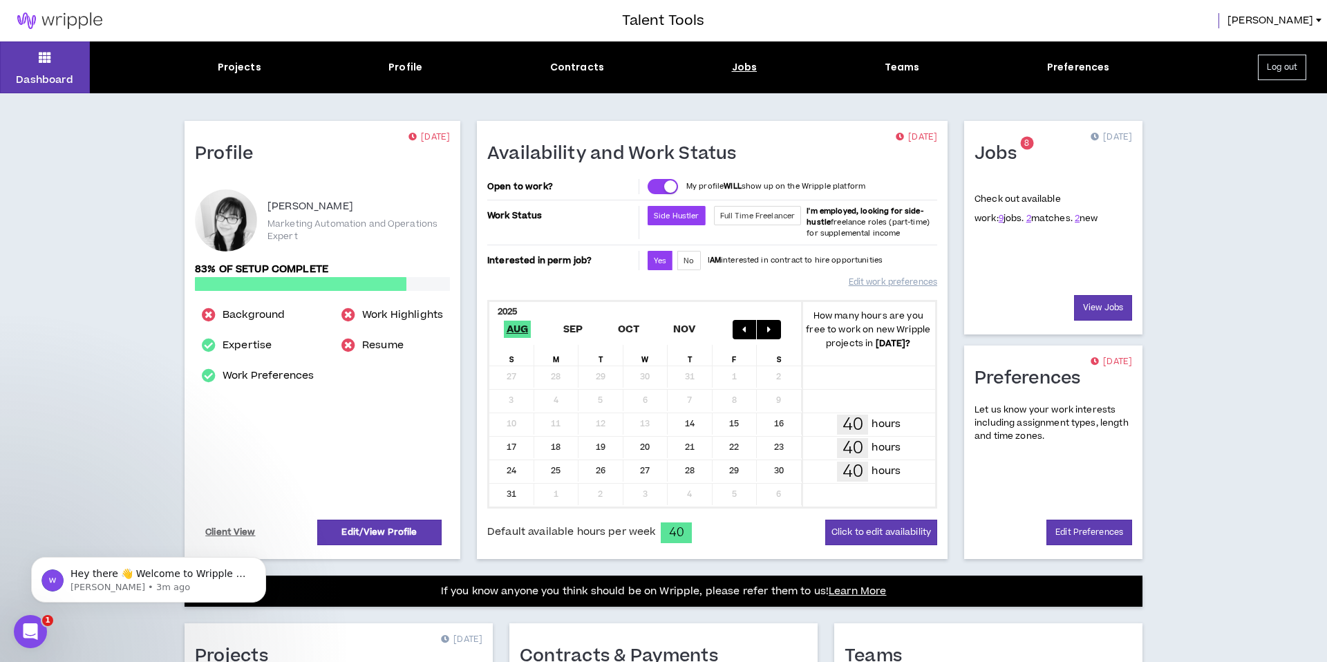
click at [750, 69] on div "Jobs" at bounding box center [745, 67] width 26 height 15
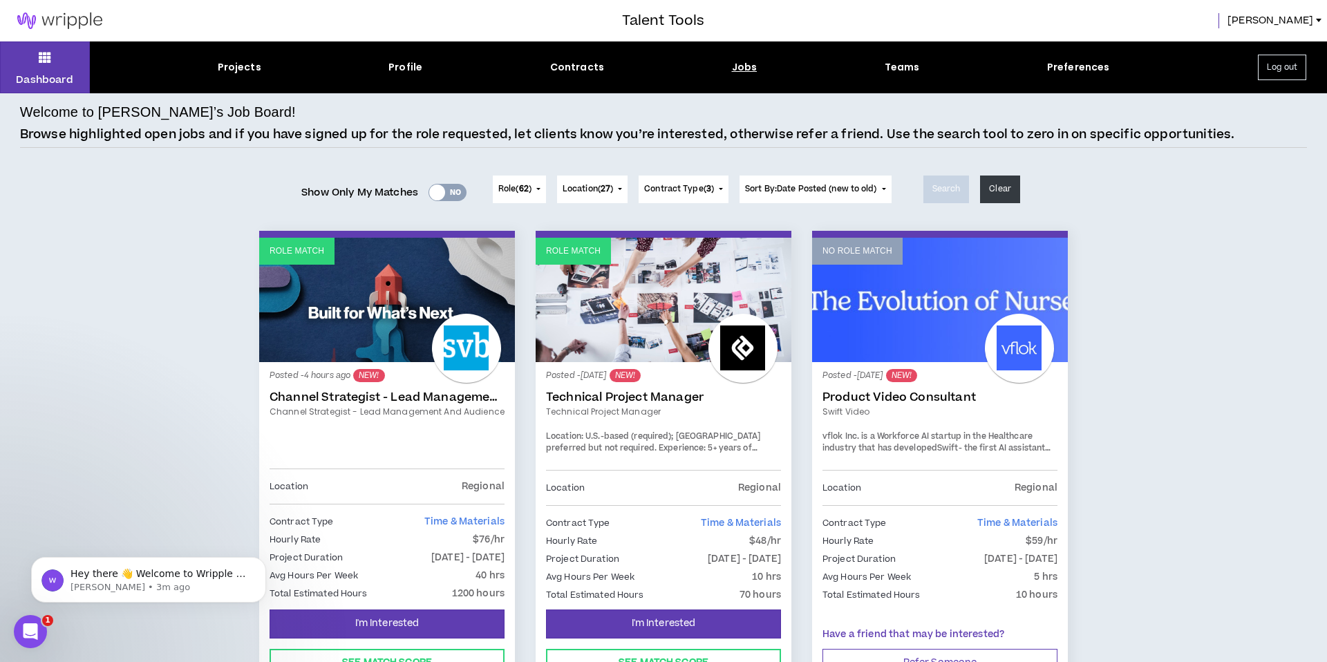
click at [434, 198] on div at bounding box center [437, 193] width 16 height 16
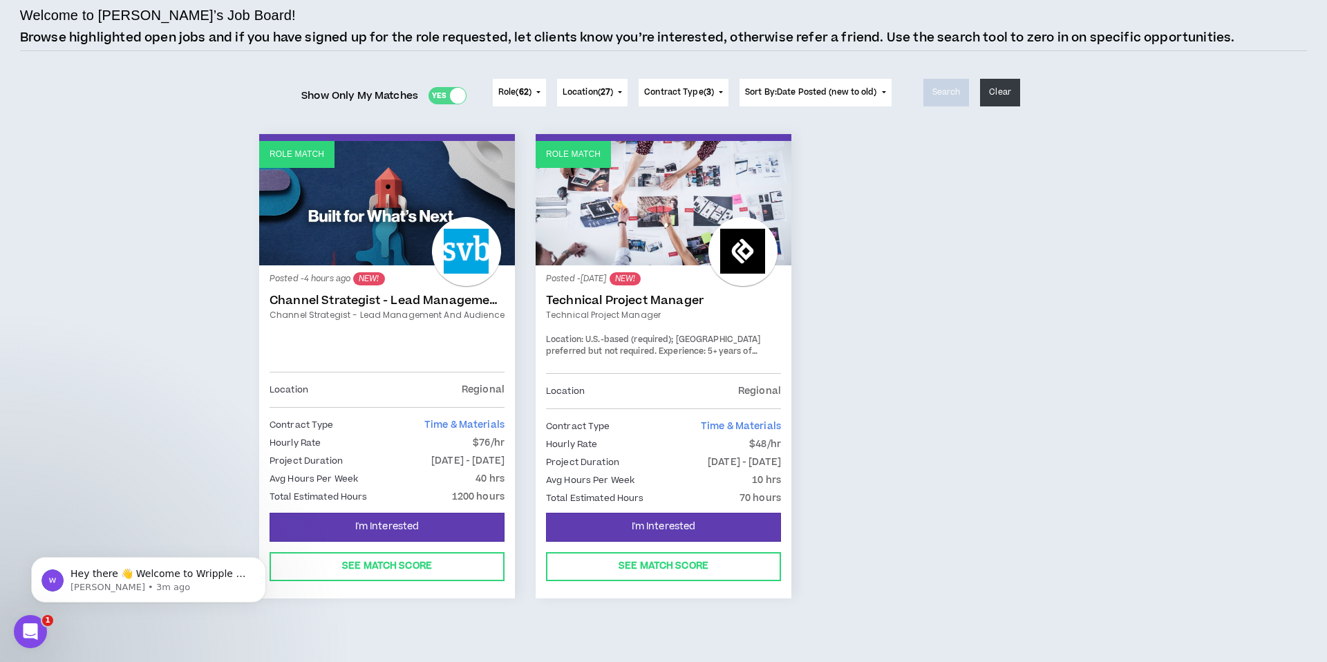
scroll to position [97, 0]
click at [395, 295] on link "Channel Strategist - Lead Management and Audience" at bounding box center [387, 300] width 235 height 14
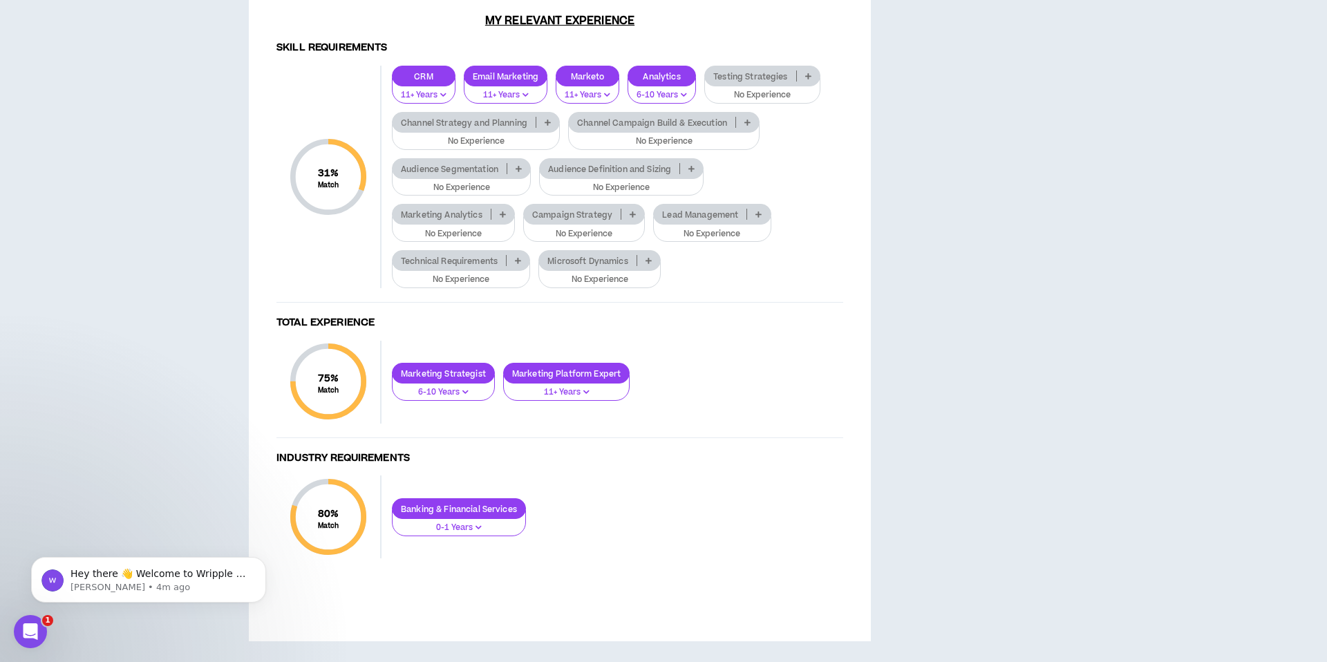
scroll to position [1447, 0]
click at [762, 82] on p "Testing Strategies" at bounding box center [750, 76] width 91 height 10
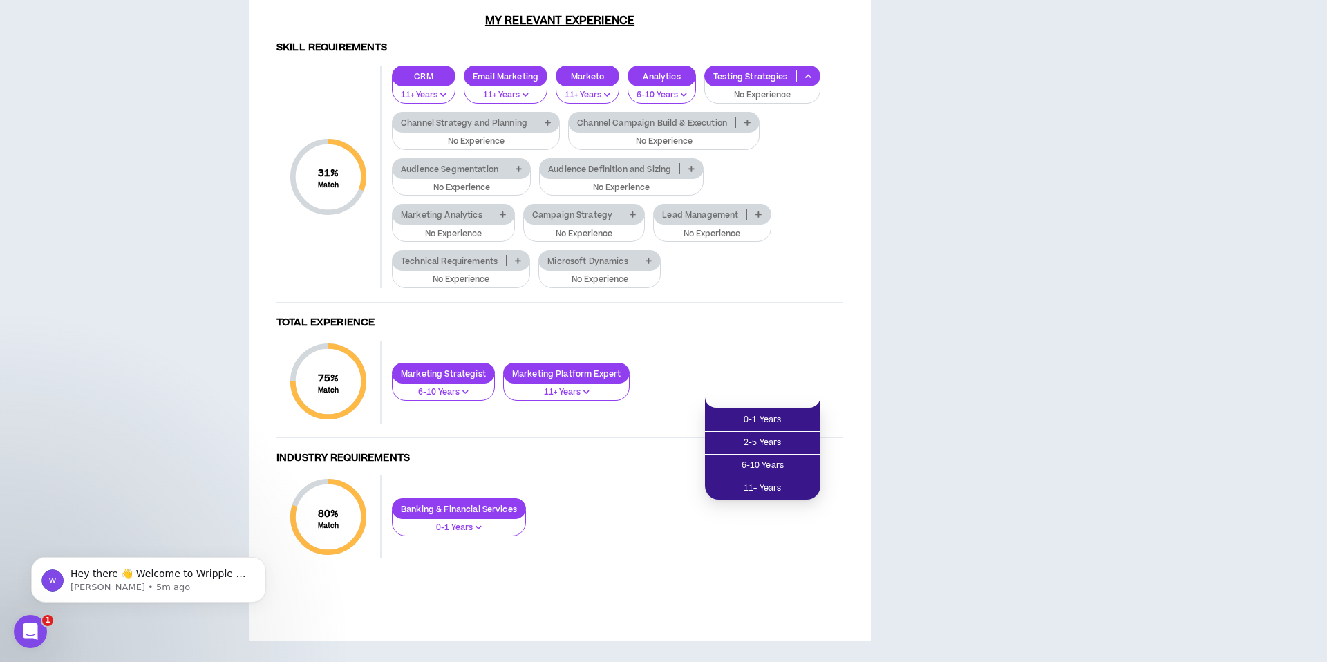
drag, startPoint x: 1026, startPoint y: 261, endPoint x: 1020, endPoint y: 274, distance: 13.9
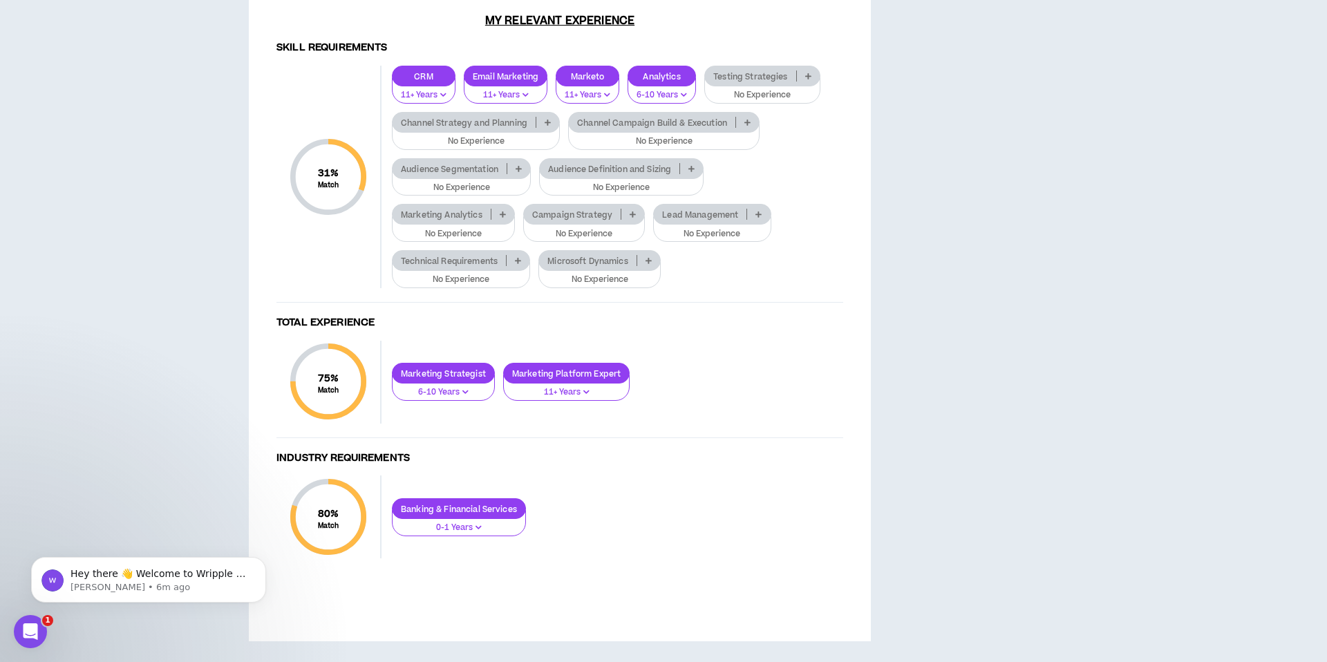
scroll to position [1610, 0]
